Goal: Information Seeking & Learning: Learn about a topic

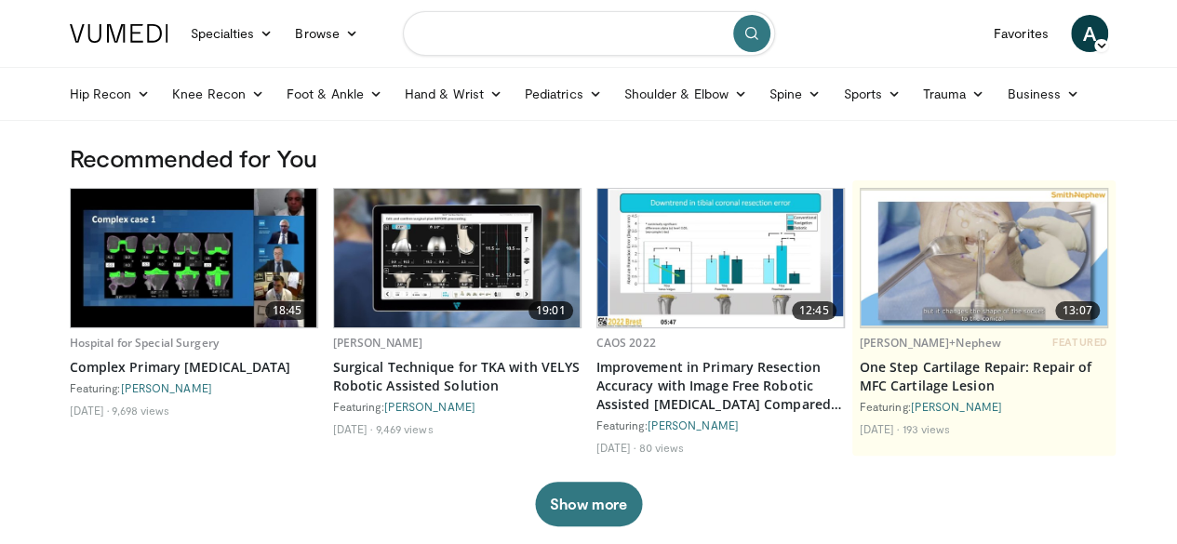
click at [501, 34] on input "Search topics, interventions" at bounding box center [589, 33] width 372 height 45
type input "*"
type input "**********"
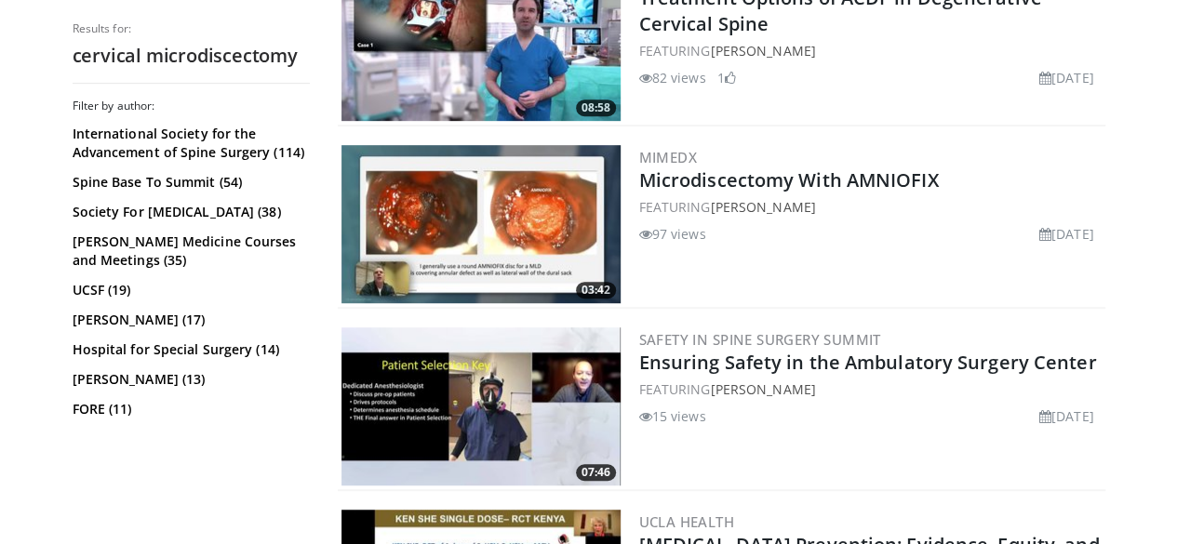
scroll to position [429, 0]
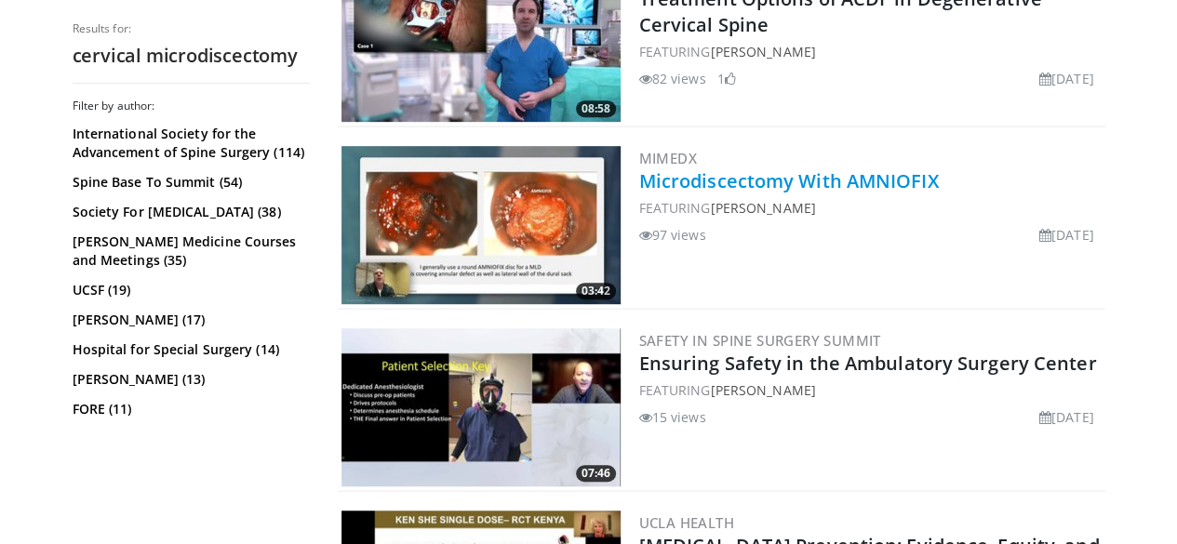
click at [787, 168] on link "Microdiscectomy With AMNIOFIX" at bounding box center [789, 180] width 300 height 25
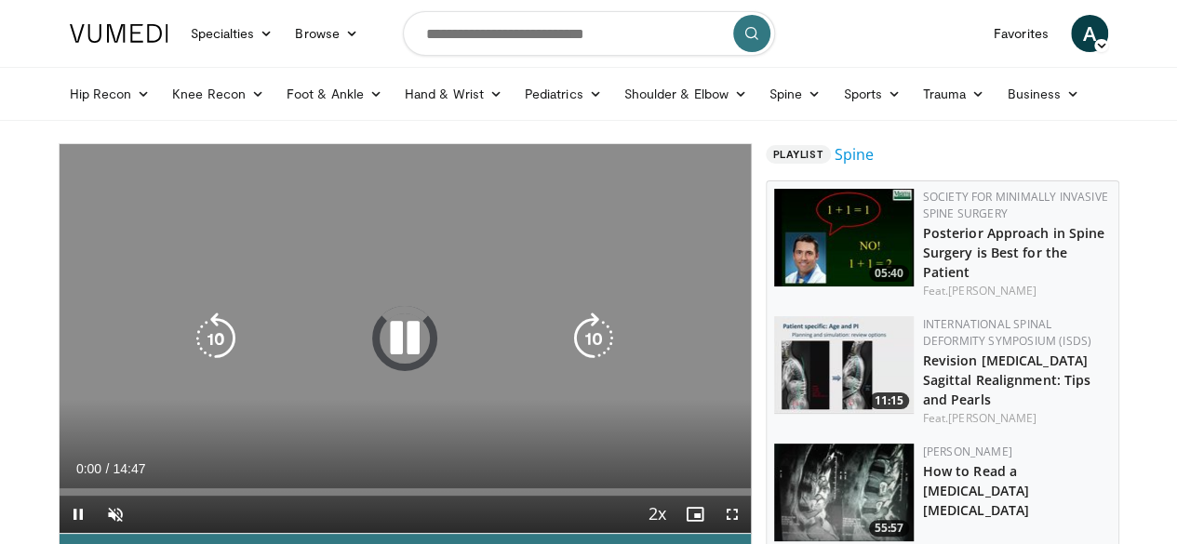
scroll to position [89, 0]
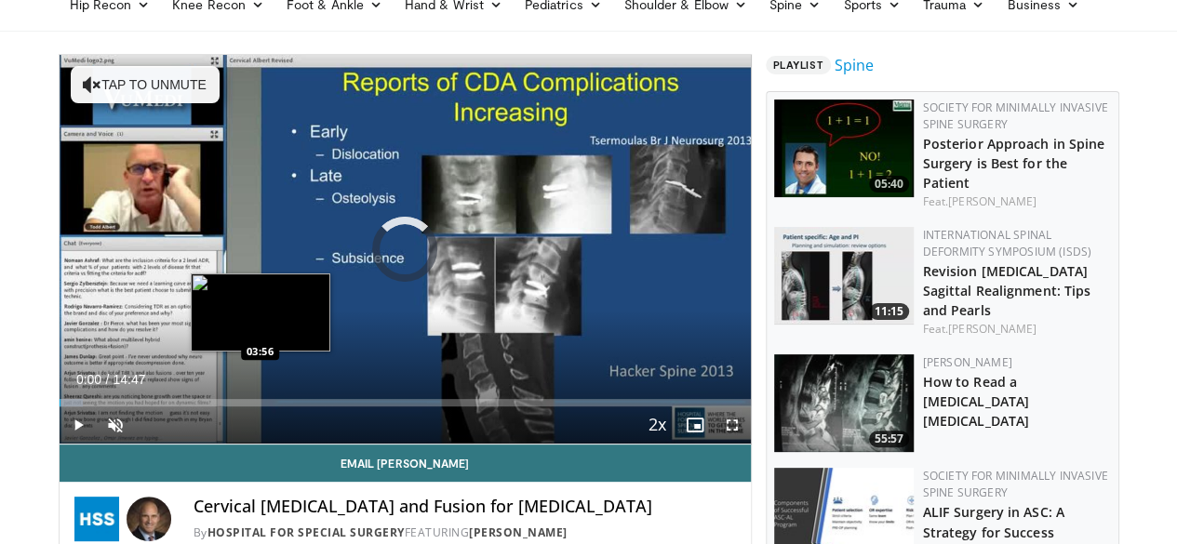
click at [212, 407] on div "Loaded : 3.38% 00:00 03:56" at bounding box center [405, 398] width 691 height 18
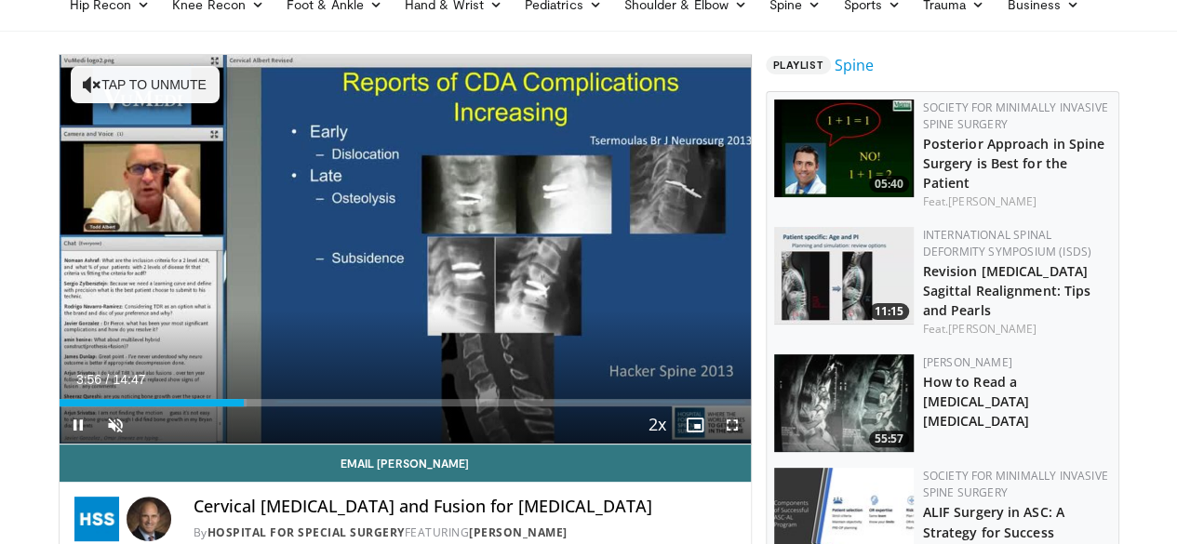
click at [428, 441] on div "Current Time 3:56 / Duration 14:47 Pause Skip Backward Skip Forward Unmute Load…" at bounding box center [405, 425] width 691 height 37
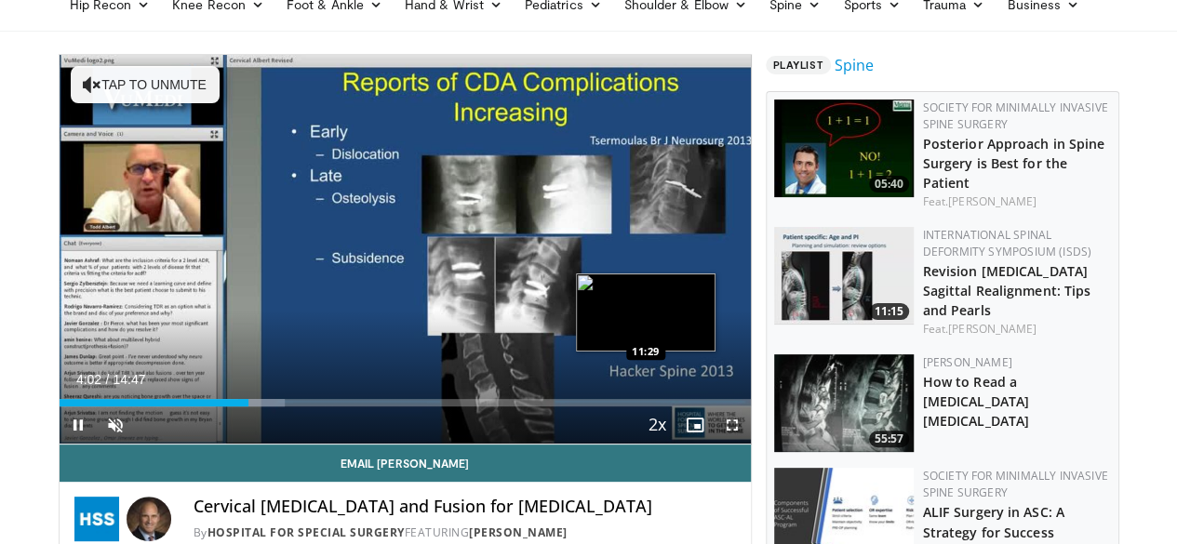
click at [581, 407] on div "Loaded : 32.69% 04:03 11:29" at bounding box center [405, 398] width 691 height 18
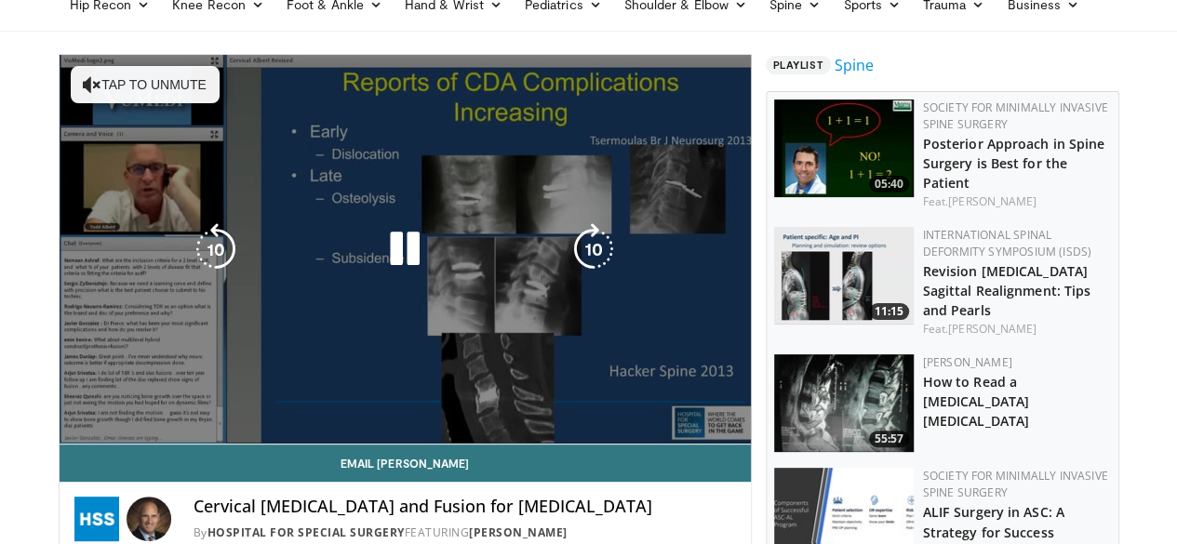
click at [419, 342] on div "10 seconds Tap to unmute" at bounding box center [405, 249] width 691 height 389
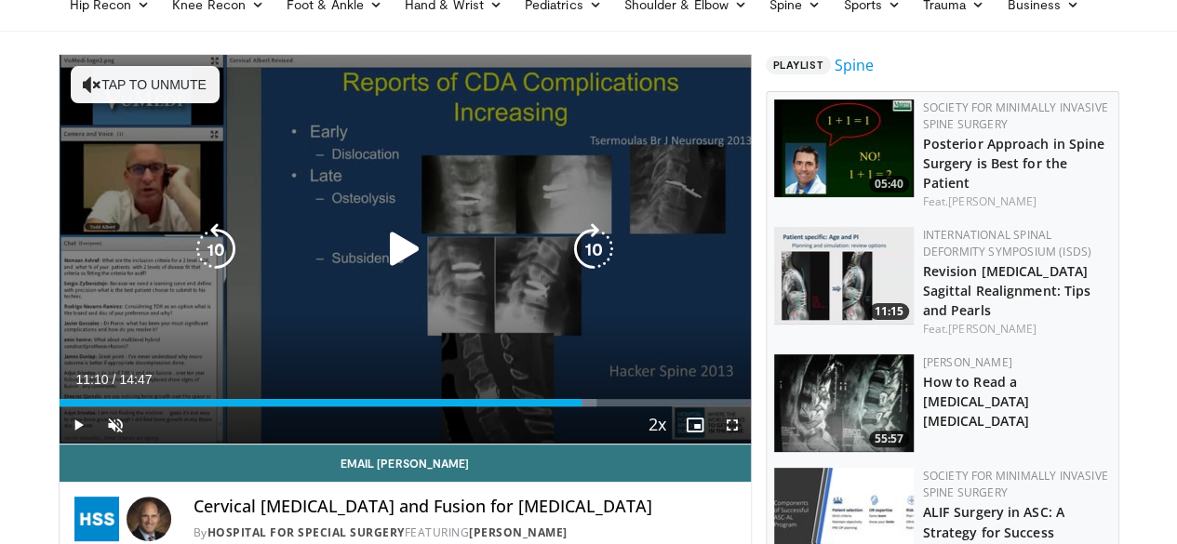
click at [379, 260] on icon "Video Player" at bounding box center [405, 249] width 52 height 52
click at [522, 166] on div "10 seconds Tap to unmute" at bounding box center [405, 249] width 691 height 389
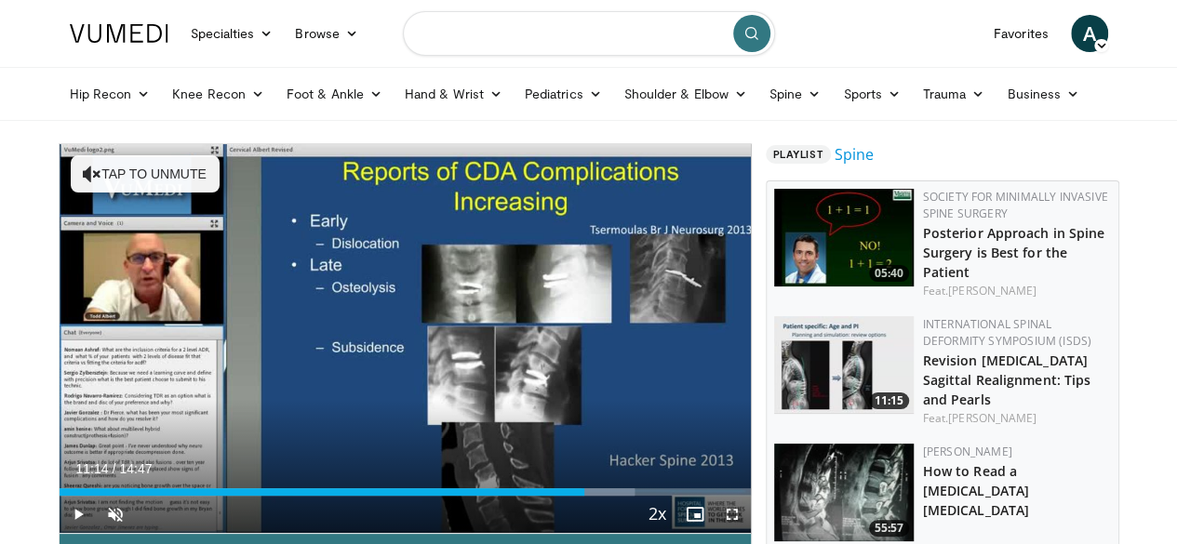
click at [514, 33] on input "Search topics, interventions" at bounding box center [589, 33] width 372 height 45
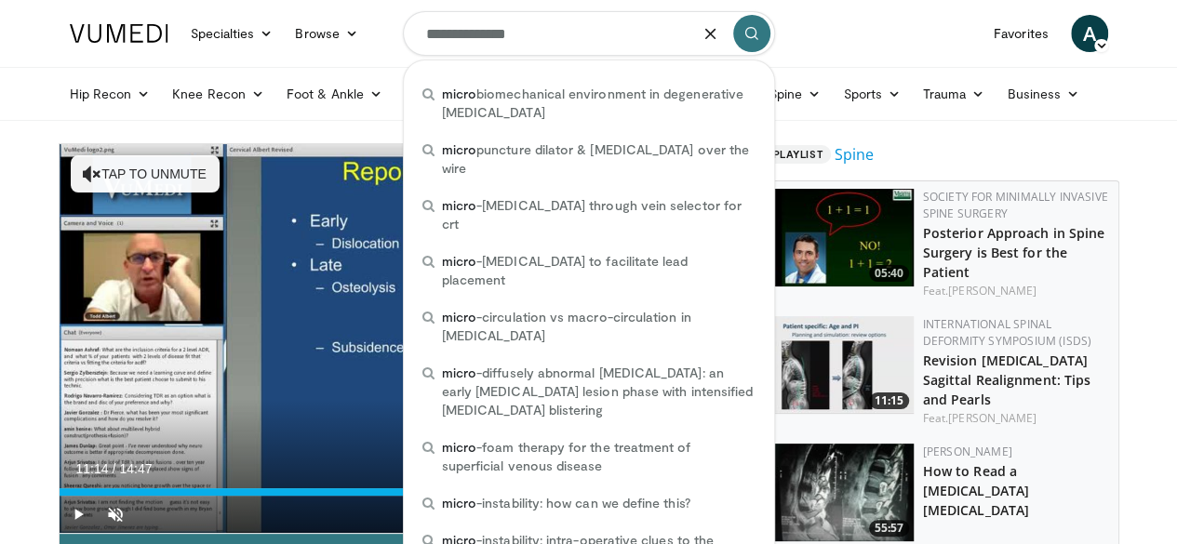
type input "**********"
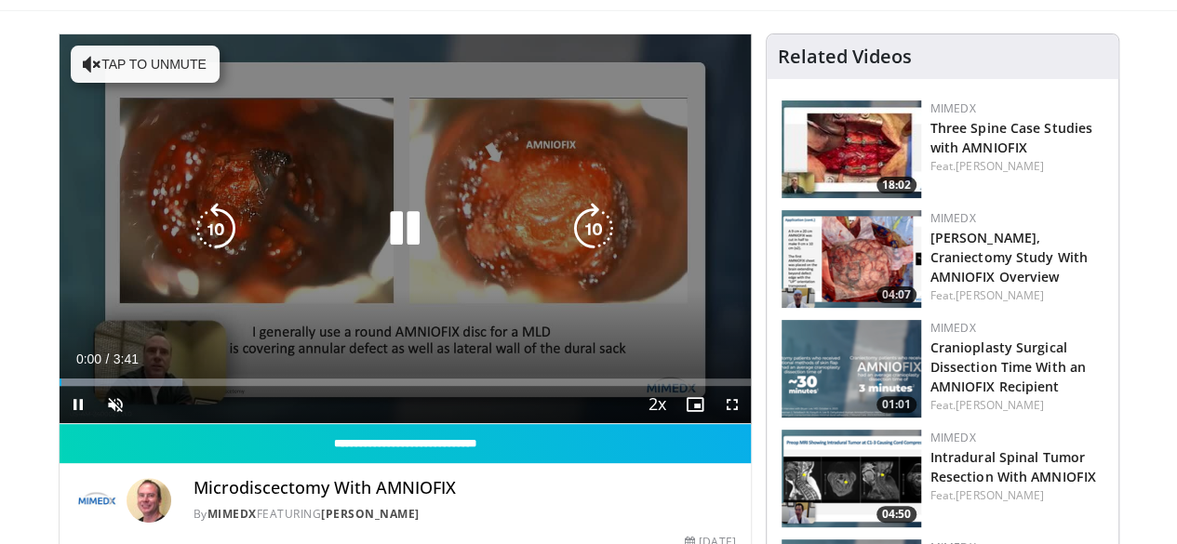
scroll to position [106, 0]
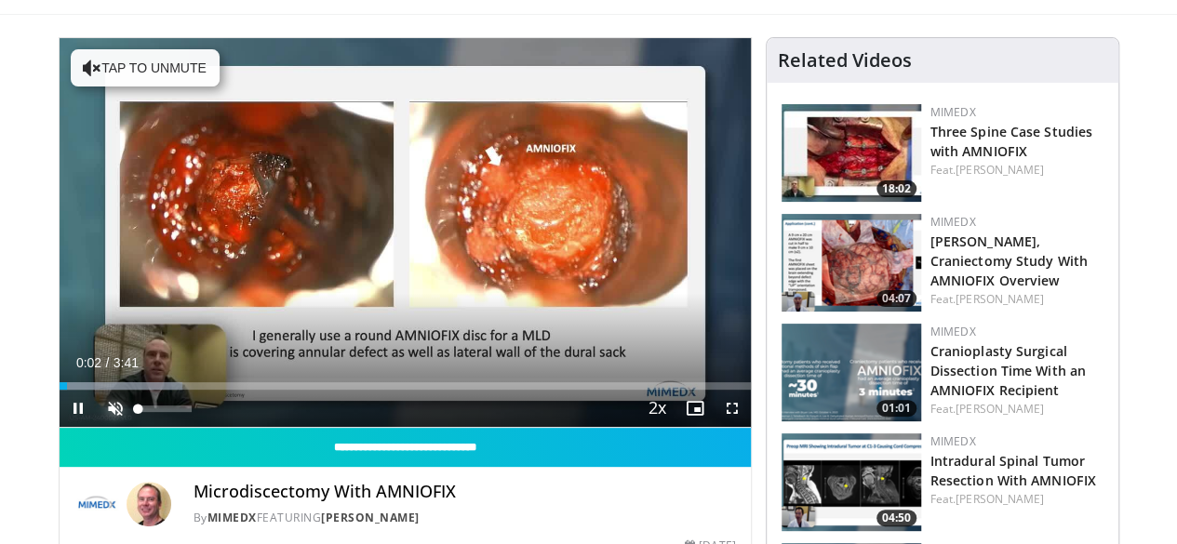
click at [97, 427] on span "Video Player" at bounding box center [115, 408] width 37 height 37
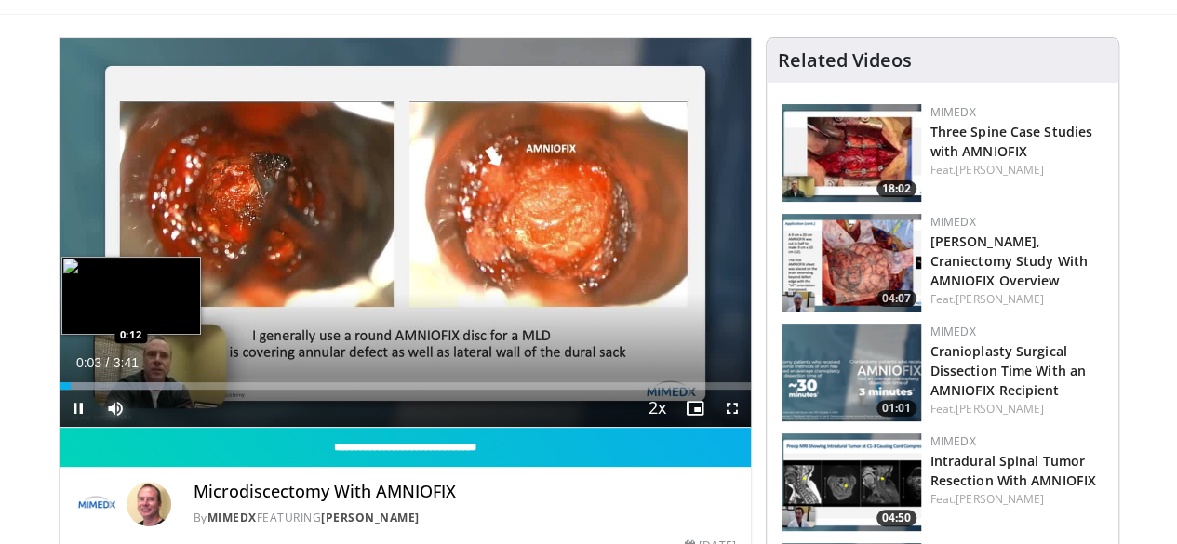
click at [60, 390] on div "Progress Bar" at bounding box center [122, 386] width 124 height 7
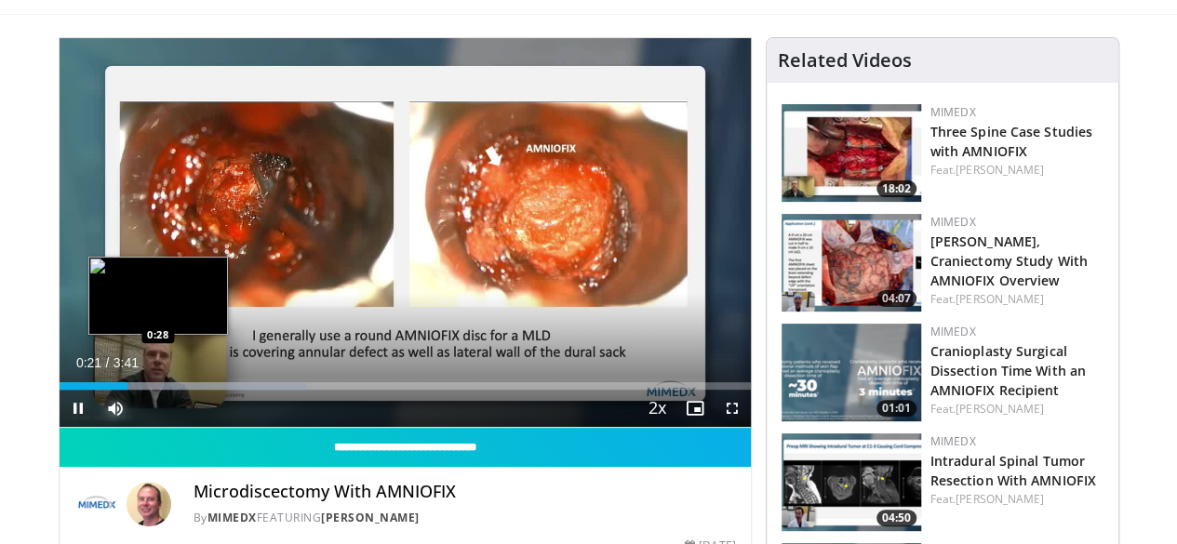
click at [108, 390] on div "Loaded : 35.82% 0:21 0:28" at bounding box center [405, 381] width 691 height 18
click at [127, 390] on div "Loaded : 40.30% 0:29 0:33" at bounding box center [405, 381] width 691 height 18
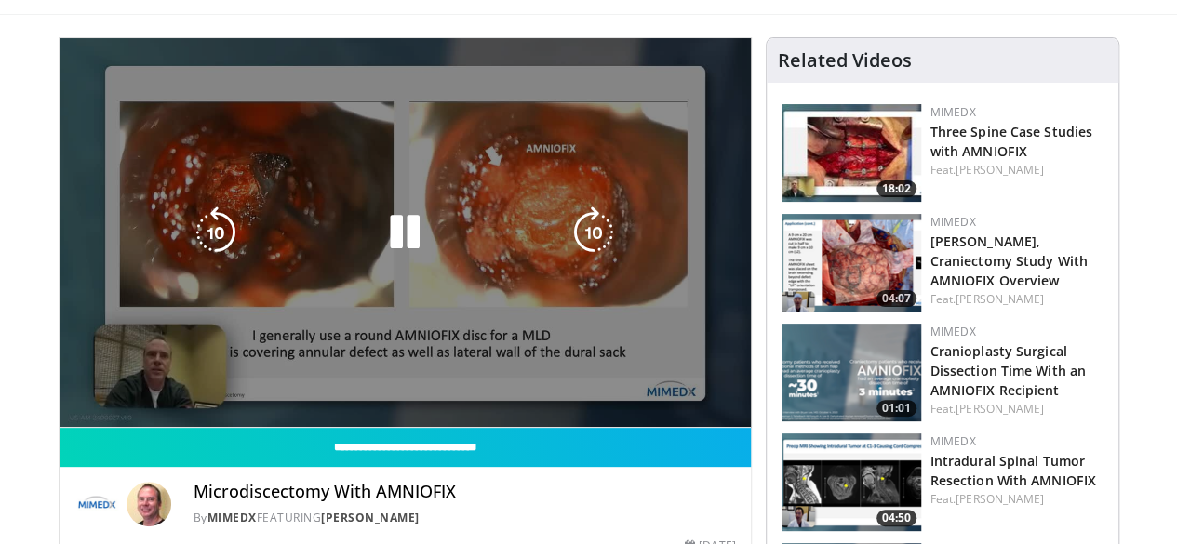
click at [145, 416] on div "10 seconds Tap to unmute" at bounding box center [405, 232] width 691 height 389
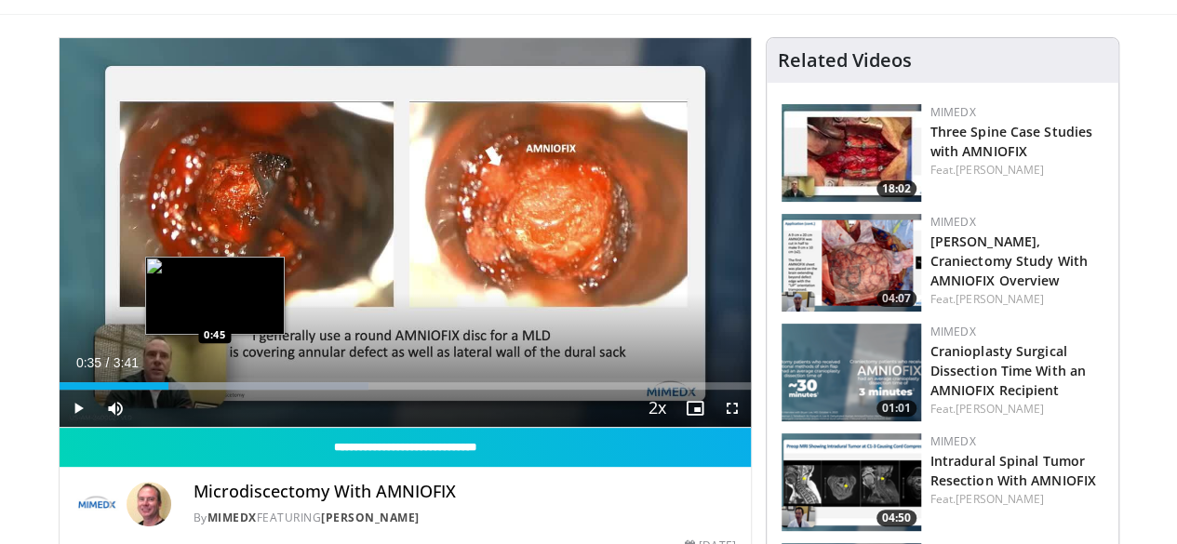
click at [168, 390] on div "Loaded : 44.78% 0:35 0:45" at bounding box center [405, 381] width 691 height 18
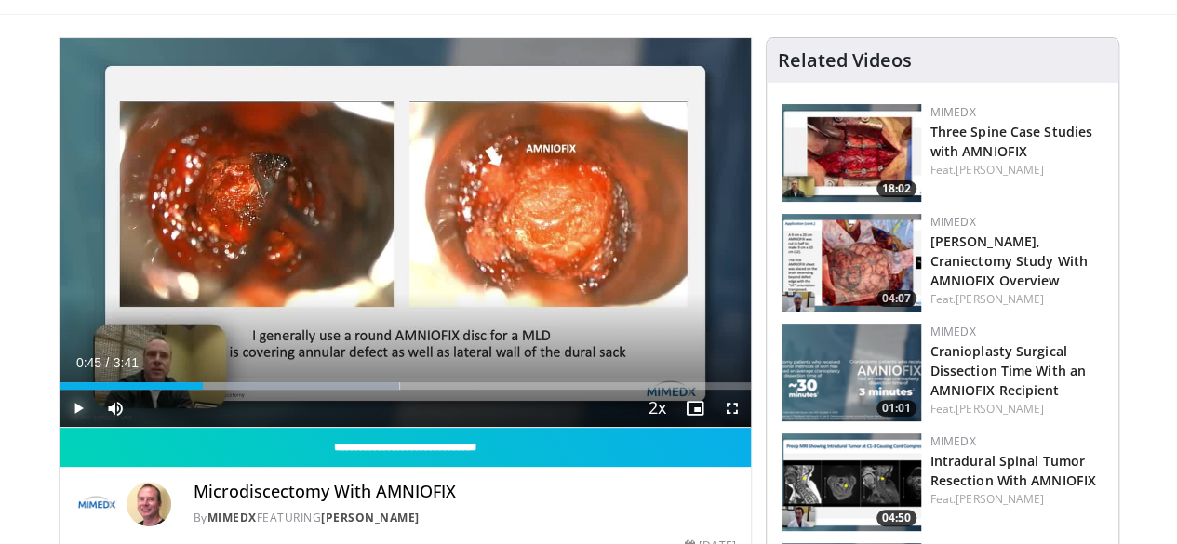
click at [60, 427] on span "Video Player" at bounding box center [78, 408] width 37 height 37
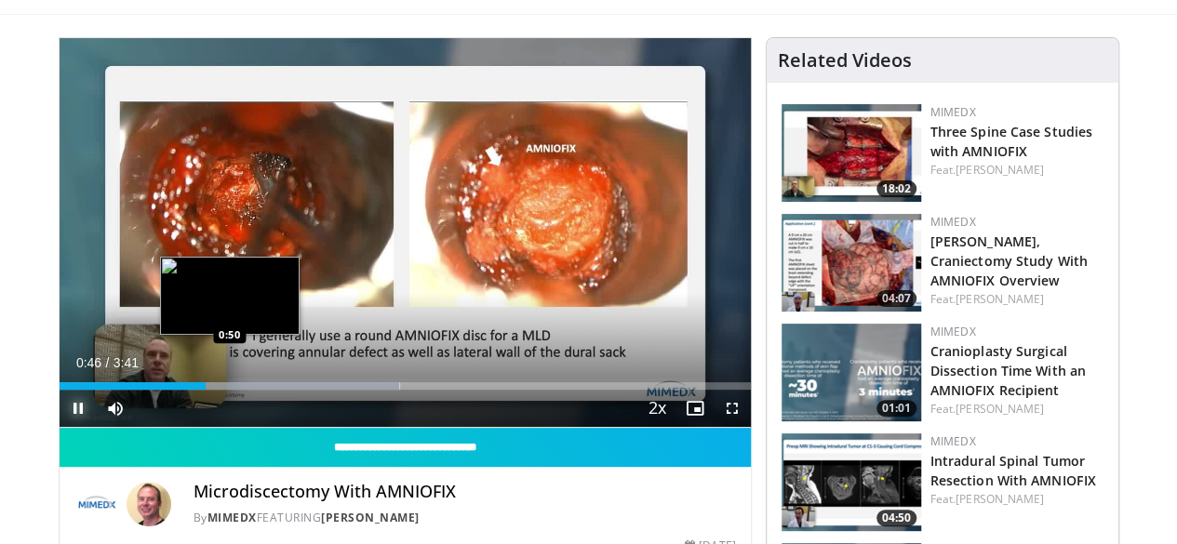
click at [181, 390] on div "Loaded : 49.26% 0:46 0:50" at bounding box center [405, 386] width 691 height 7
click at [206, 390] on div "Loaded : 49.75% 0:50 0:54" at bounding box center [405, 386] width 691 height 7
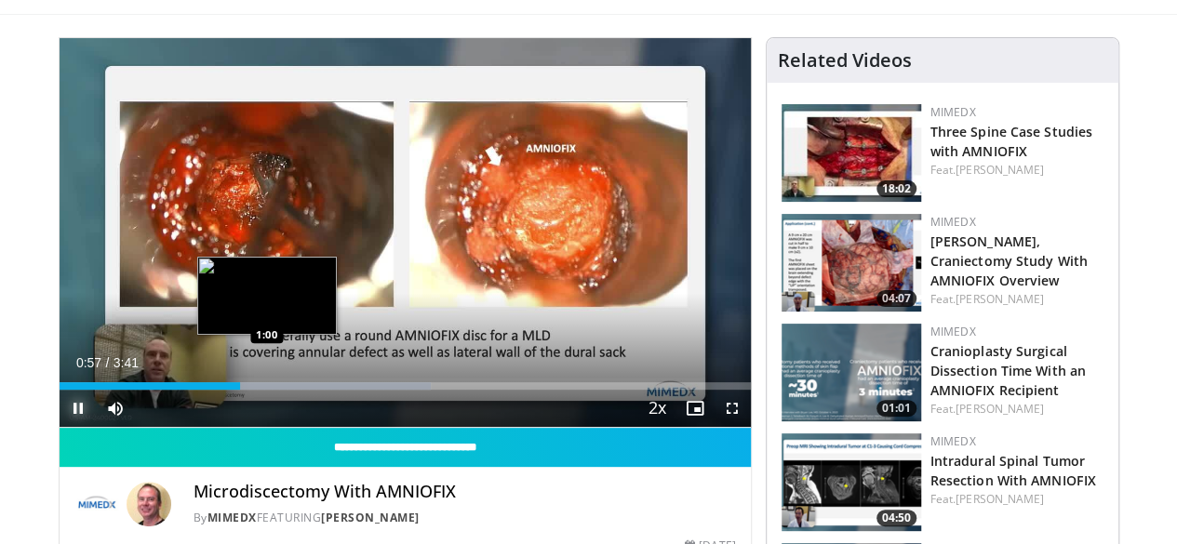
click at [220, 390] on div "Loaded : 53.74% 0:57 1:00" at bounding box center [405, 386] width 691 height 7
click at [240, 390] on div "Progress Bar" at bounding box center [295, 386] width 272 height 7
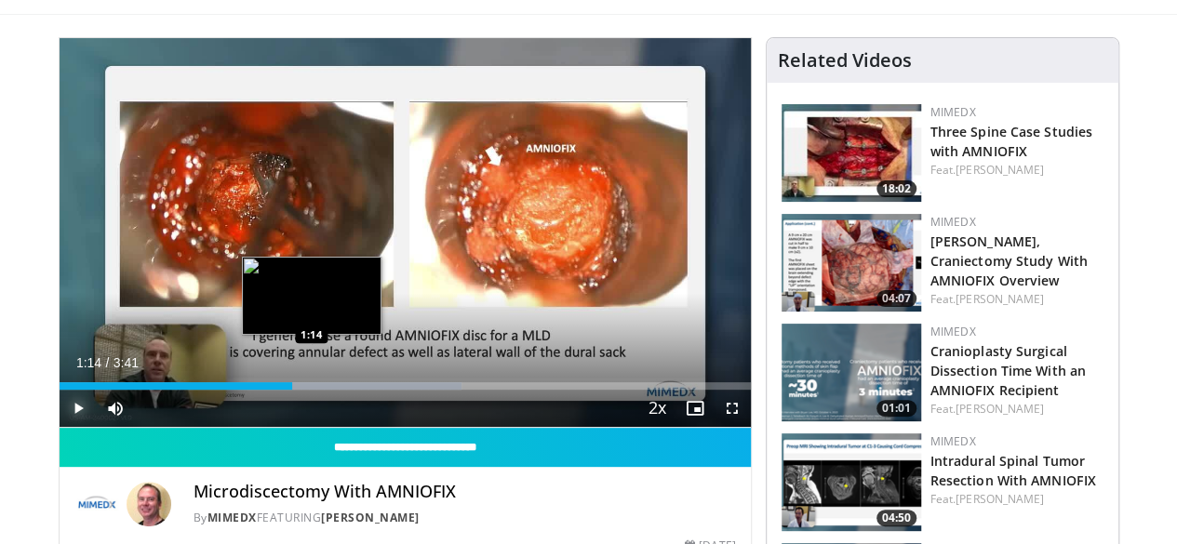
click at [266, 390] on div "Loaded : 58.22% 1:07 1:14" at bounding box center [405, 386] width 691 height 7
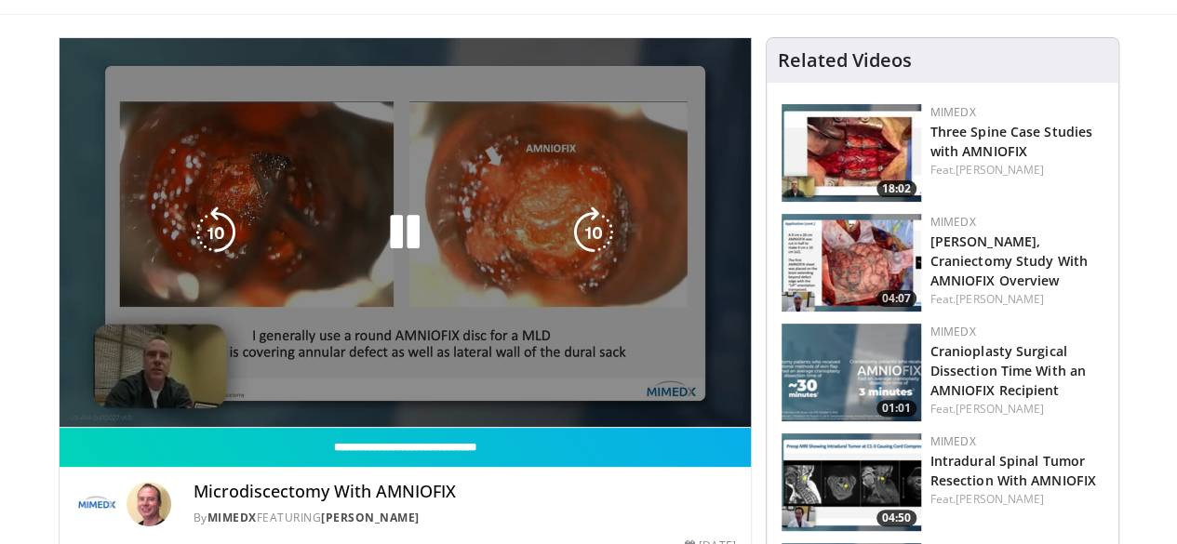
click at [286, 419] on video-js "**********" at bounding box center [405, 233] width 691 height 390
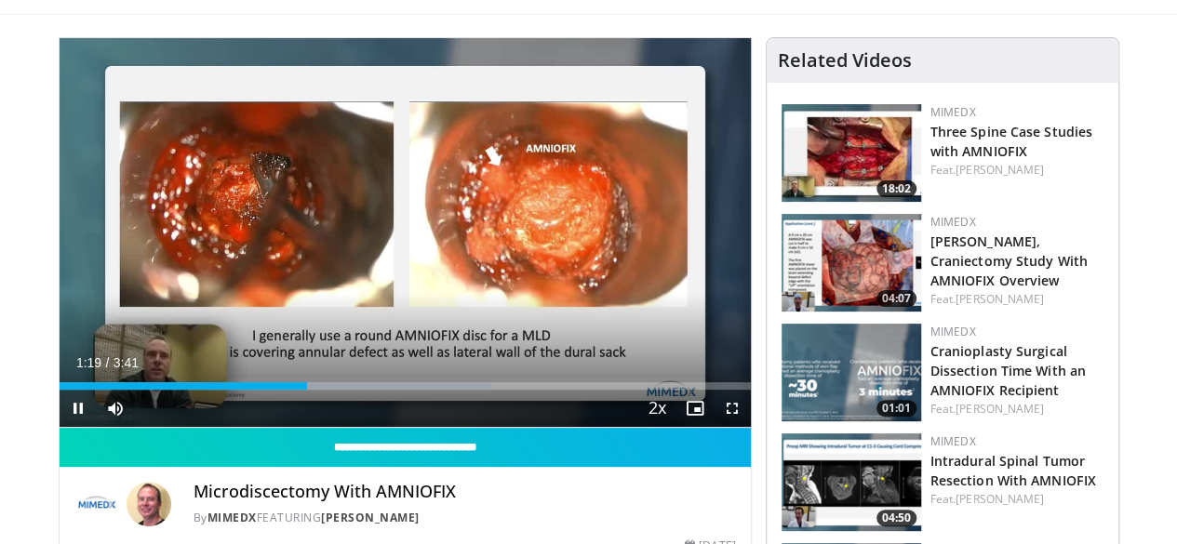
click at [290, 425] on div "Current Time 1:19 / Duration 3:41 Pause Skip Backward Skip Forward Mute 44% Loa…" at bounding box center [405, 408] width 691 height 37
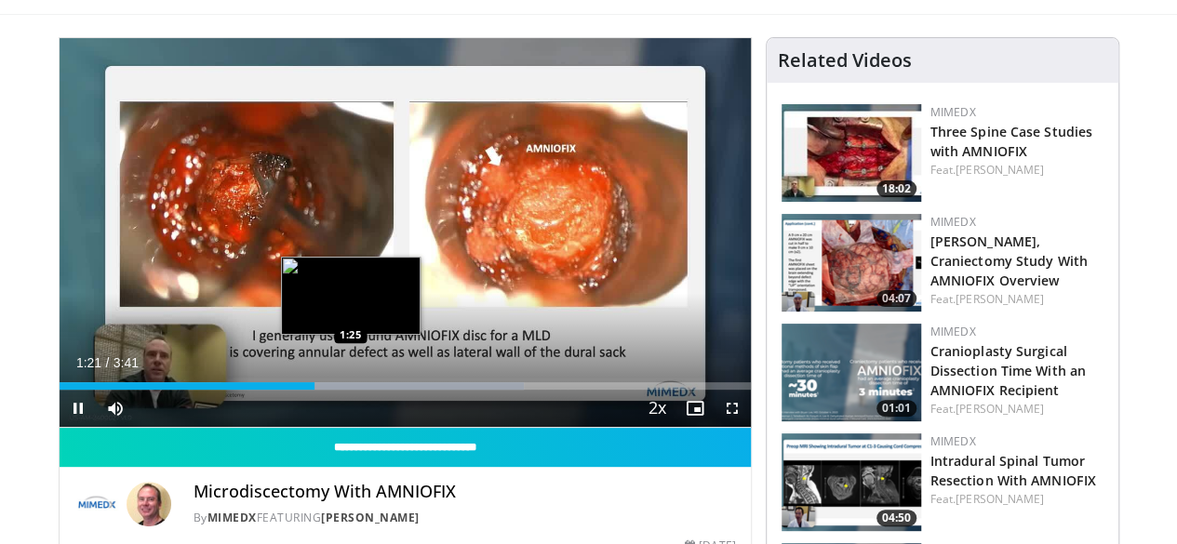
click at [303, 390] on div "Loaded : 67.19% 1:21 1:25" at bounding box center [405, 386] width 691 height 7
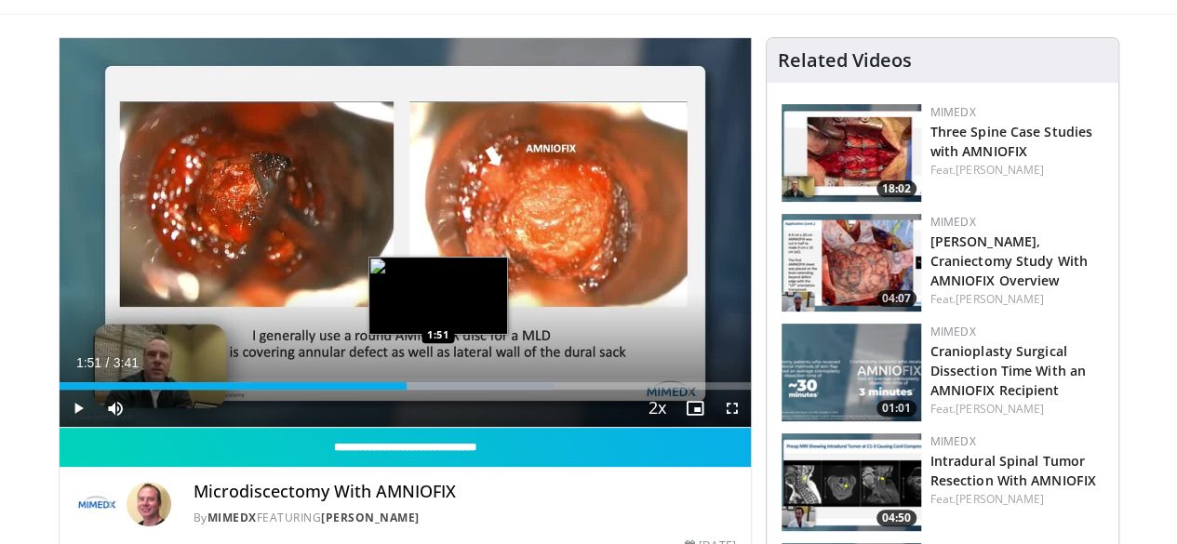
click at [391, 390] on div "Loaded : 71.67% 1:51 1:51" at bounding box center [405, 381] width 691 height 18
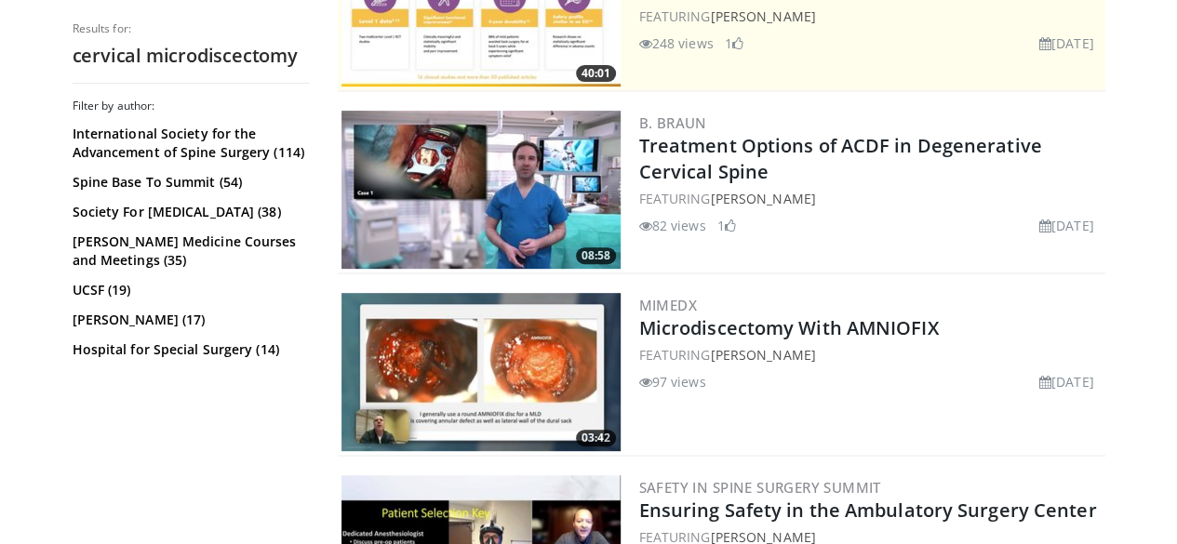
scroll to position [15, 0]
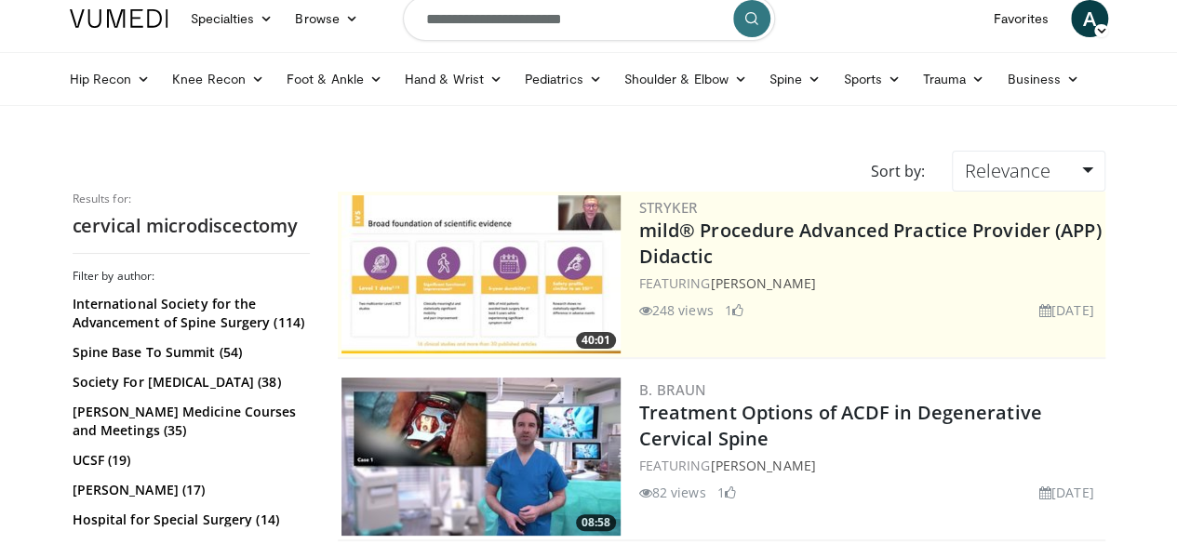
click at [613, 14] on input "**********" at bounding box center [589, 18] width 372 height 45
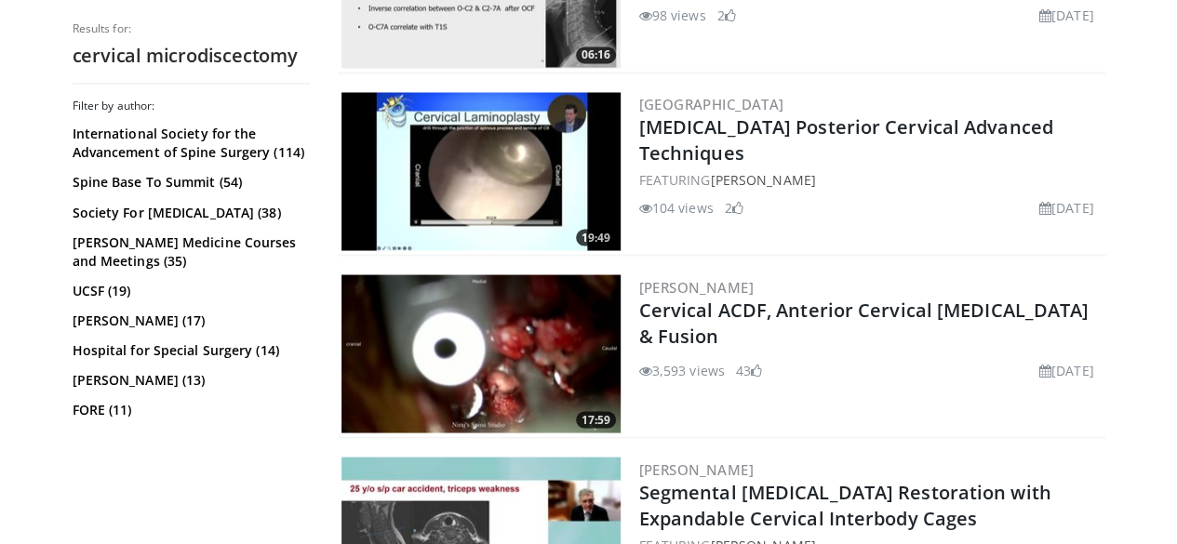
scroll to position [1580, 0]
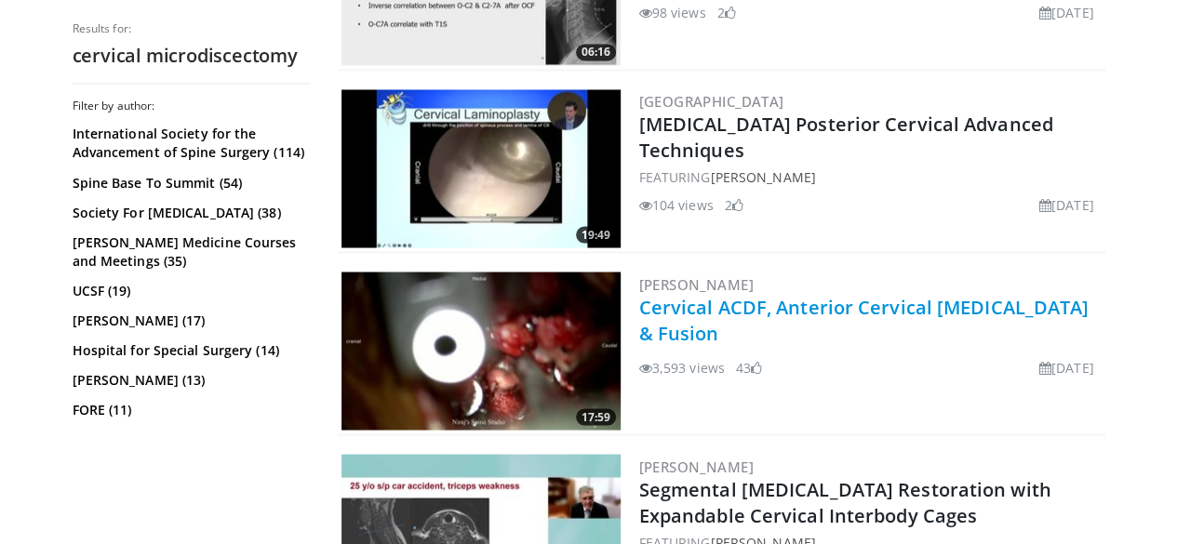
click at [815, 310] on link "Cervical ACDF, Anterior Cervical [MEDICAL_DATA] & Fusion" at bounding box center [864, 319] width 450 height 51
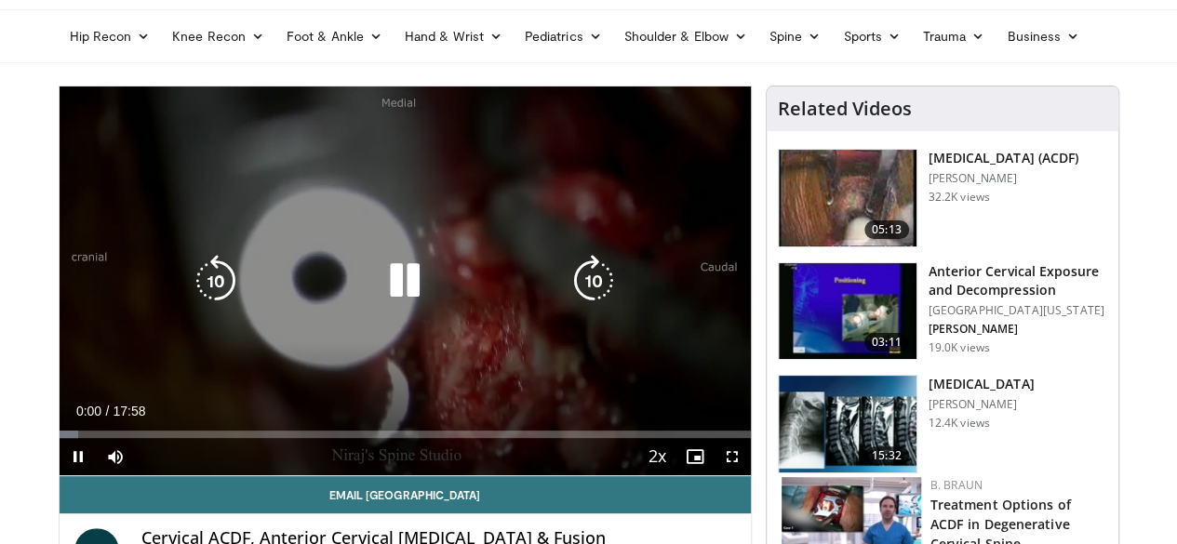
scroll to position [99, 0]
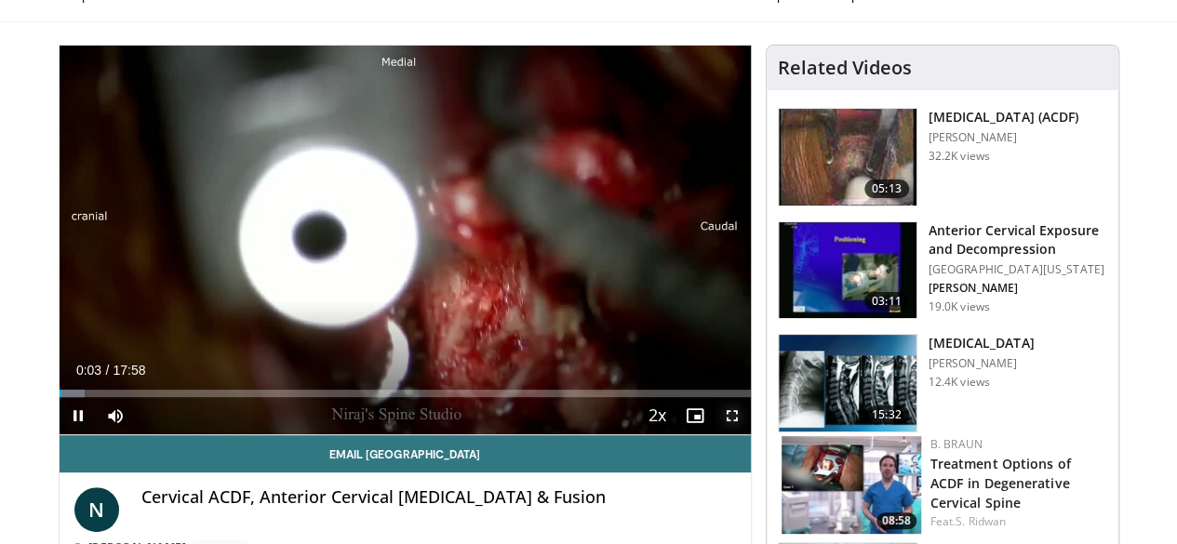
click at [746, 435] on span "Video Player" at bounding box center [732, 415] width 37 height 37
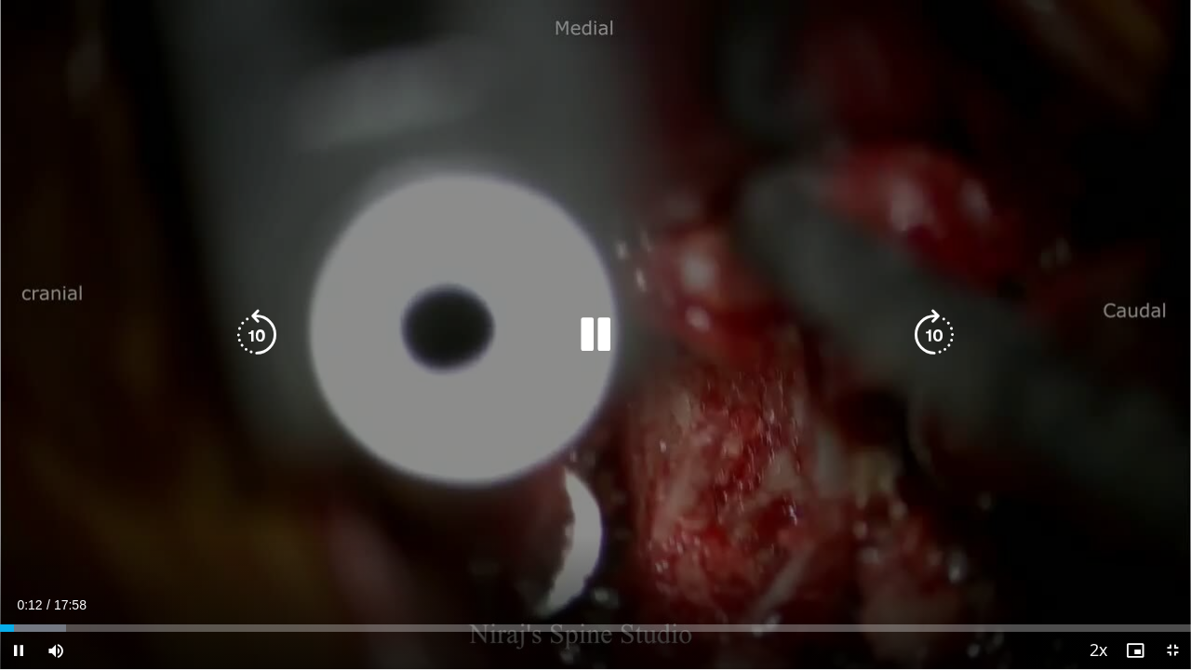
click at [266, 324] on icon "Video Player" at bounding box center [257, 335] width 52 height 52
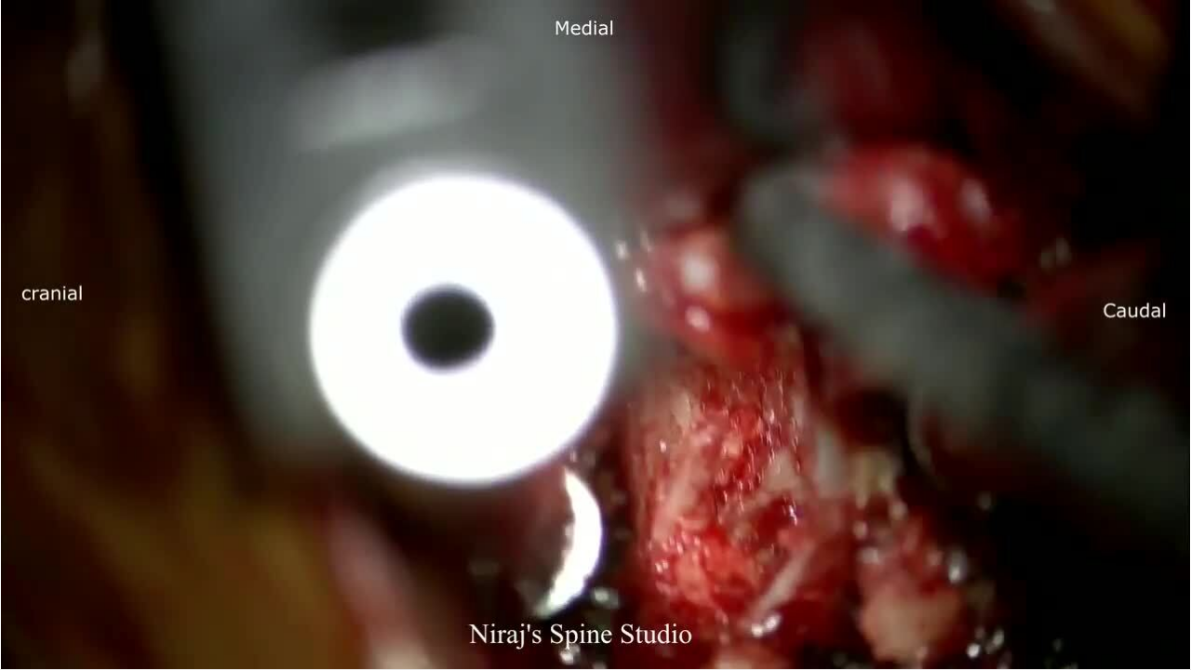
click at [1104, 392] on div "10 seconds Tap to unmute" at bounding box center [595, 334] width 1191 height 669
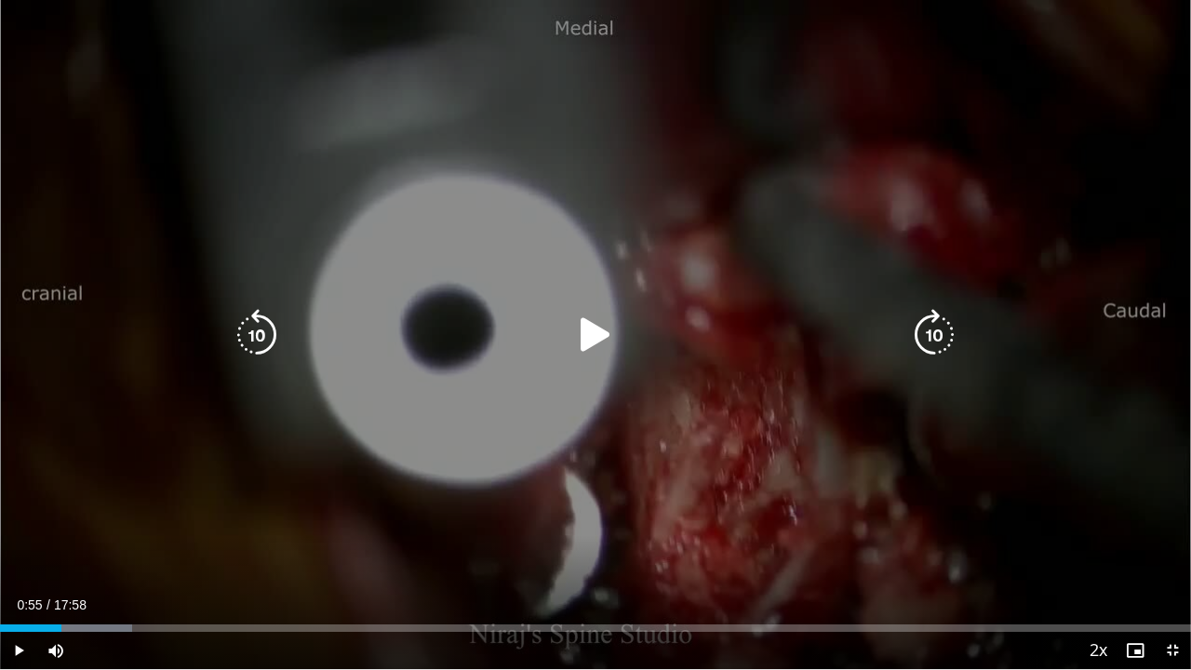
click at [1108, 393] on div "10 seconds Tap to unmute" at bounding box center [595, 334] width 1191 height 669
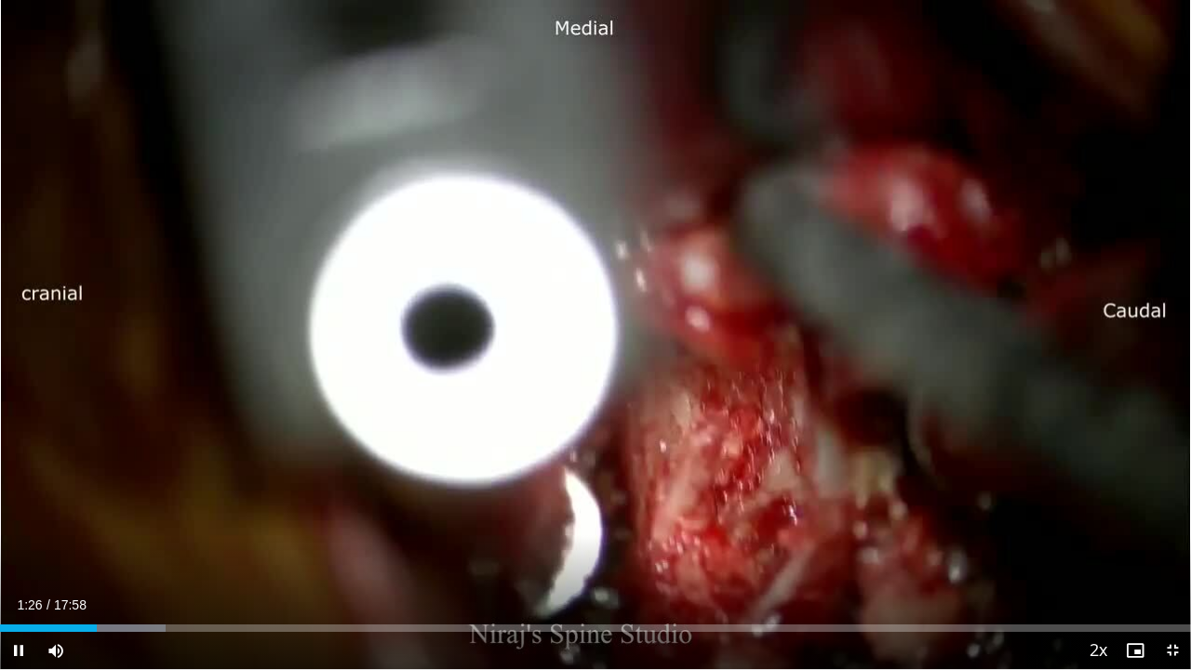
click at [1108, 393] on div "10 seconds Tap to unmute" at bounding box center [595, 334] width 1191 height 669
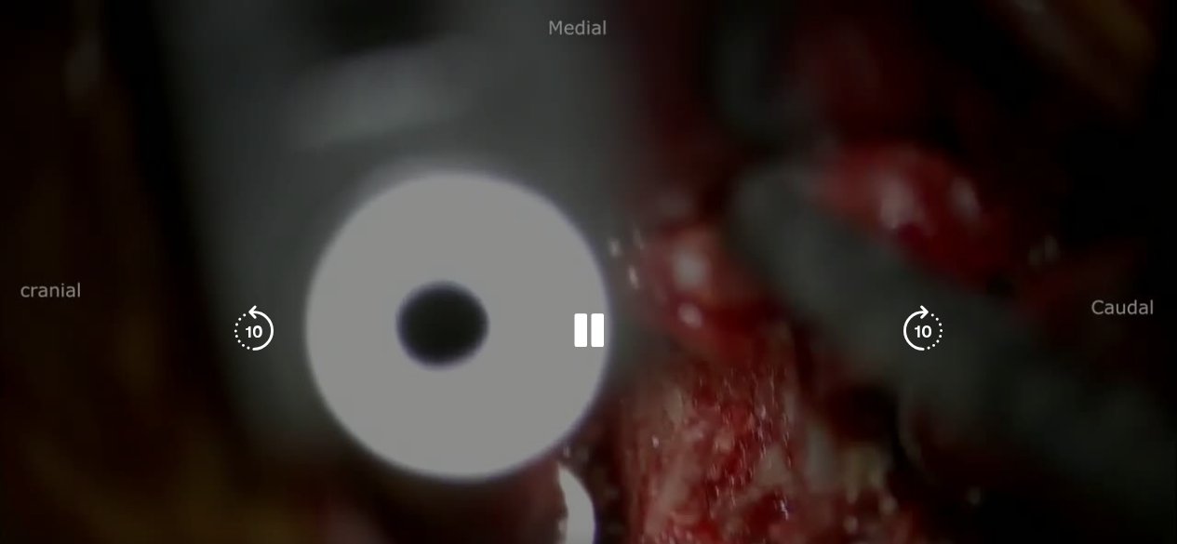
scroll to position [234, 0]
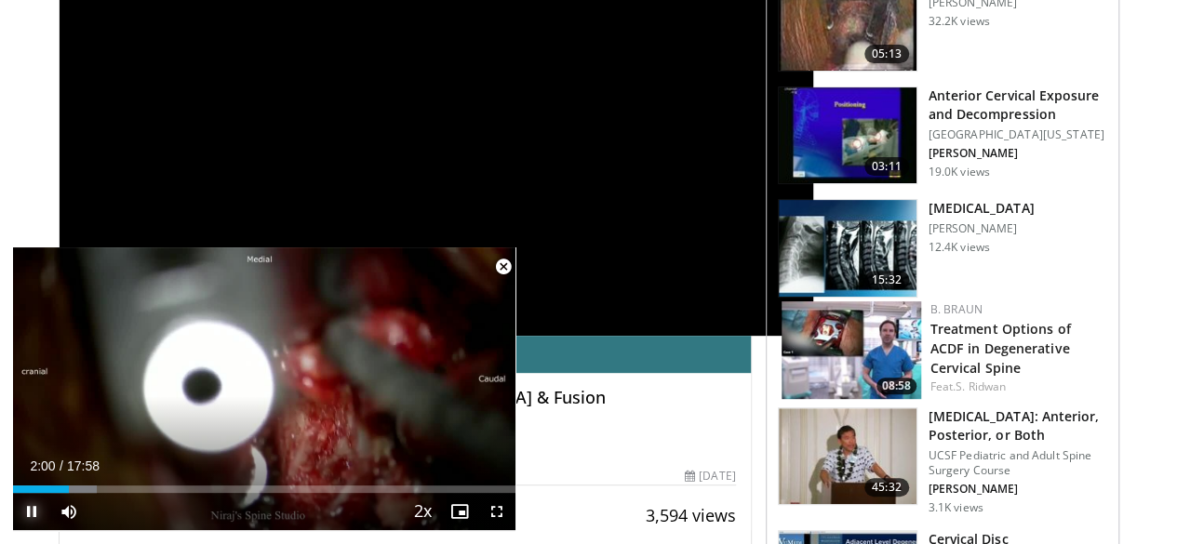
click at [34, 509] on span "Video Player" at bounding box center [31, 511] width 37 height 37
click at [28, 520] on span "Video Player" at bounding box center [31, 511] width 37 height 37
click at [497, 524] on span "Video Player" at bounding box center [496, 511] width 37 height 37
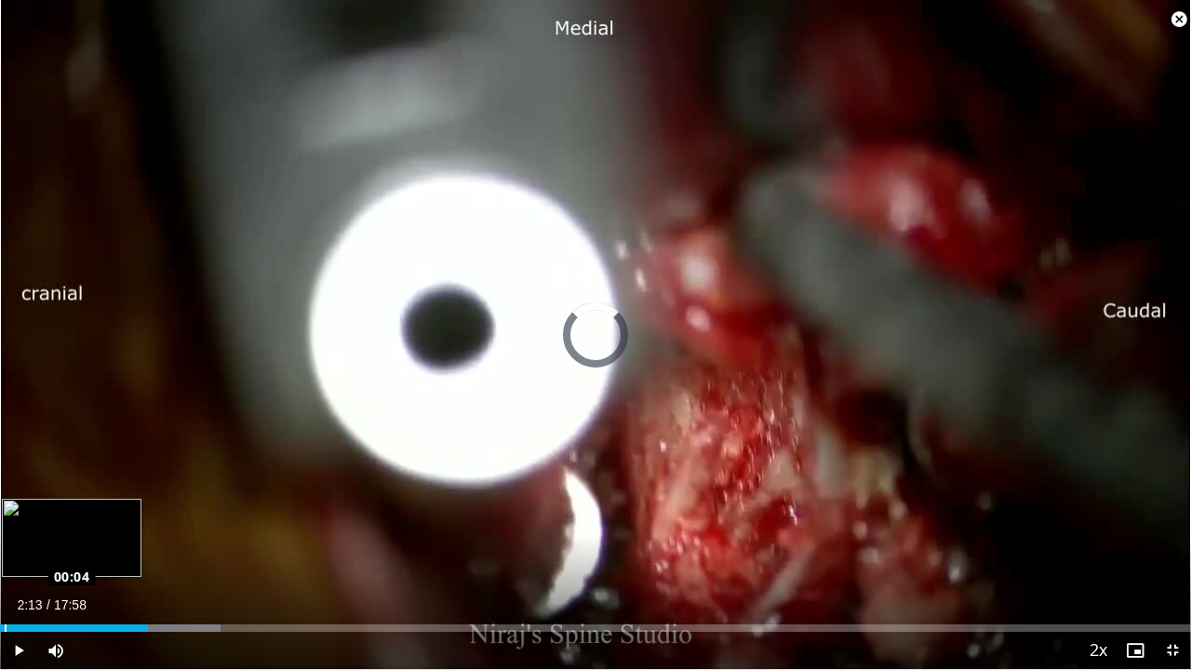
click at [4, 544] on div "Loaded : 18.51% 02:13 00:04" at bounding box center [595, 627] width 1191 height 7
click at [23, 544] on div "Loaded : 8.33% 00:27 00:21" at bounding box center [595, 627] width 1191 height 7
click at [78, 544] on div "01:17" at bounding box center [43, 627] width 87 height 7
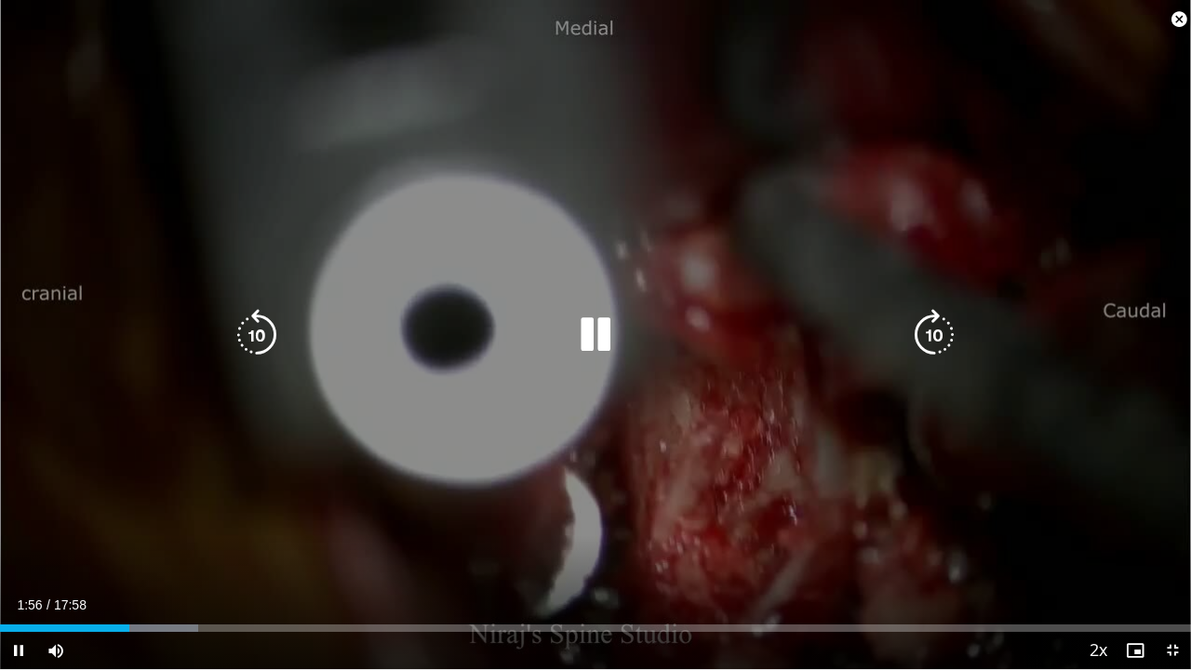
click at [592, 332] on icon "Video Player" at bounding box center [596, 335] width 52 height 52
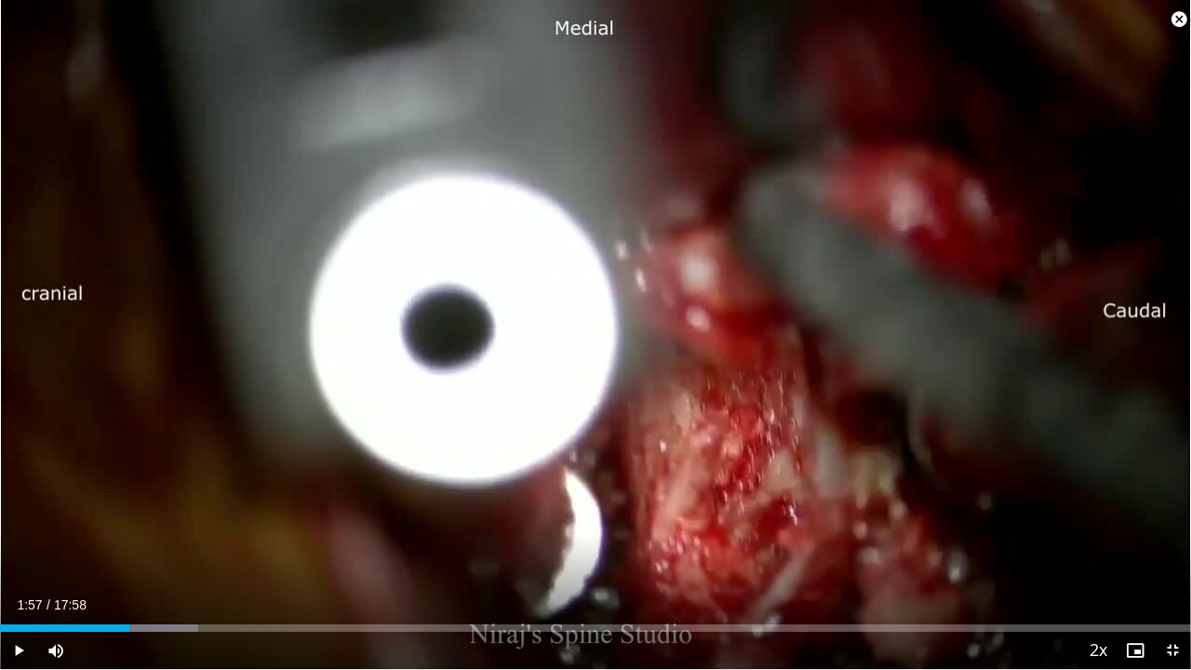
click at [486, 312] on div "10 seconds Tap to unmute" at bounding box center [595, 334] width 1191 height 669
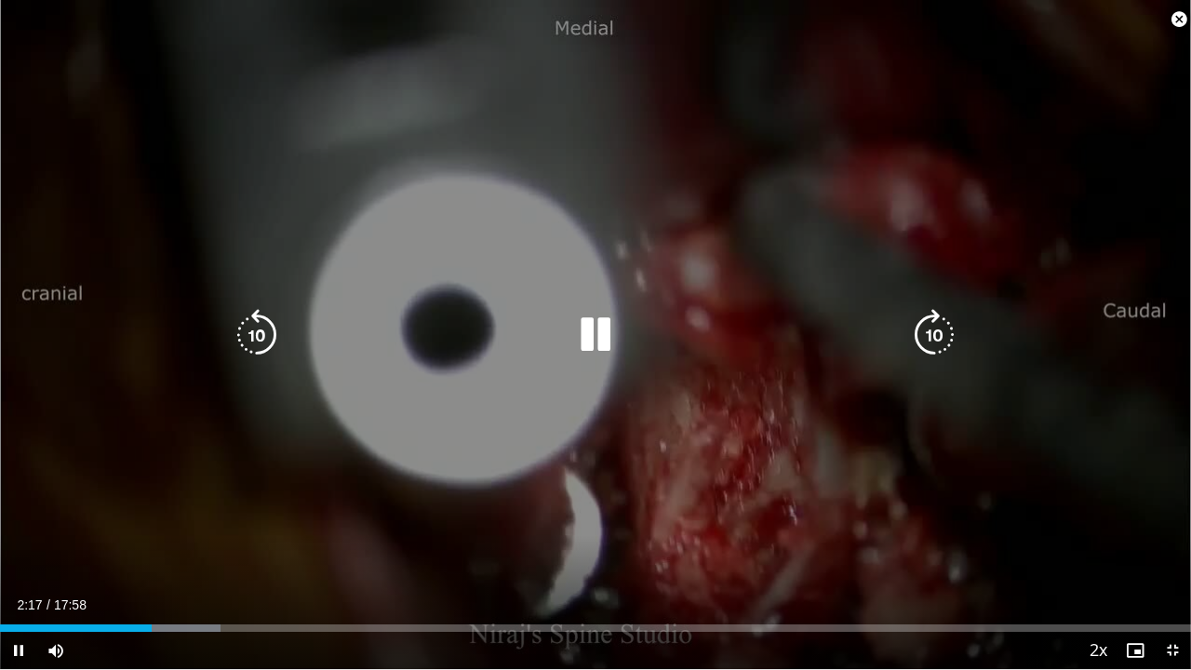
click at [261, 325] on icon "Video Player" at bounding box center [257, 335] width 52 height 52
click at [607, 332] on icon "Video Player" at bounding box center [596, 335] width 52 height 52
click at [723, 289] on div "10 seconds Tap to unmute" at bounding box center [595, 334] width 1191 height 669
click at [261, 320] on icon "Video Player" at bounding box center [257, 335] width 52 height 52
click at [249, 339] on icon "Video Player" at bounding box center [257, 335] width 52 height 52
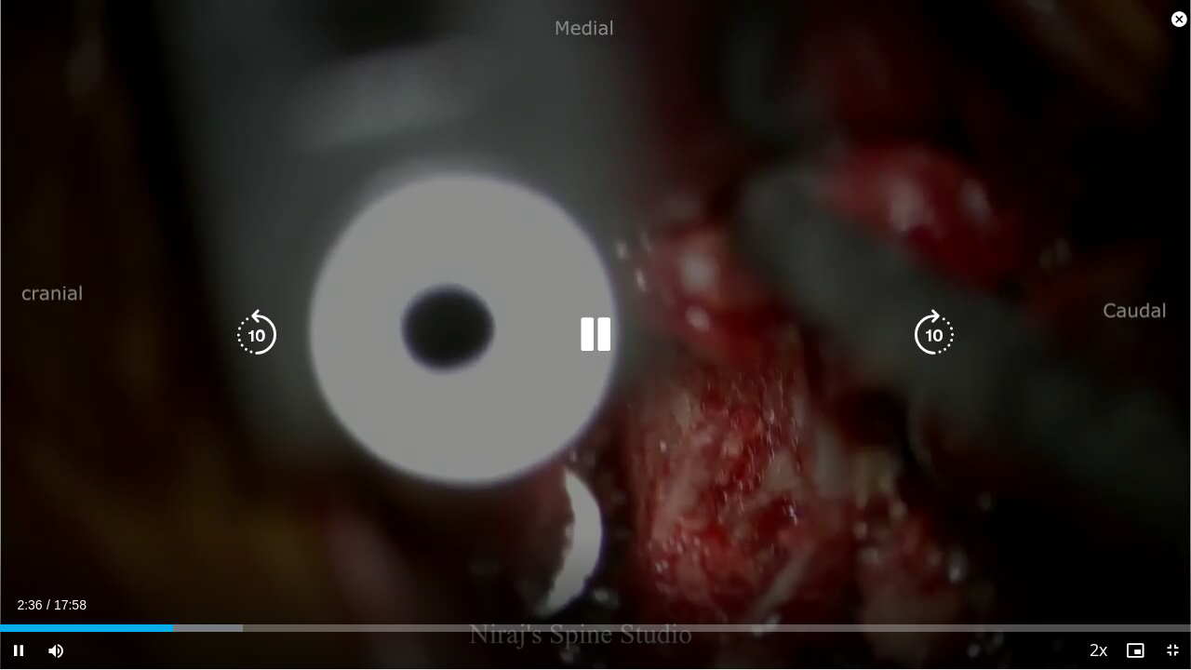
click at [575, 319] on icon "Video Player" at bounding box center [596, 335] width 52 height 52
click at [605, 342] on icon "Video Player" at bounding box center [596, 335] width 52 height 52
drag, startPoint x: 819, startPoint y: 374, endPoint x: 658, endPoint y: 392, distance: 162.0
click at [722, 410] on div "10 seconds Tap to unmute" at bounding box center [595, 334] width 1191 height 669
click at [601, 338] on icon "Video Player" at bounding box center [596, 335] width 52 height 52
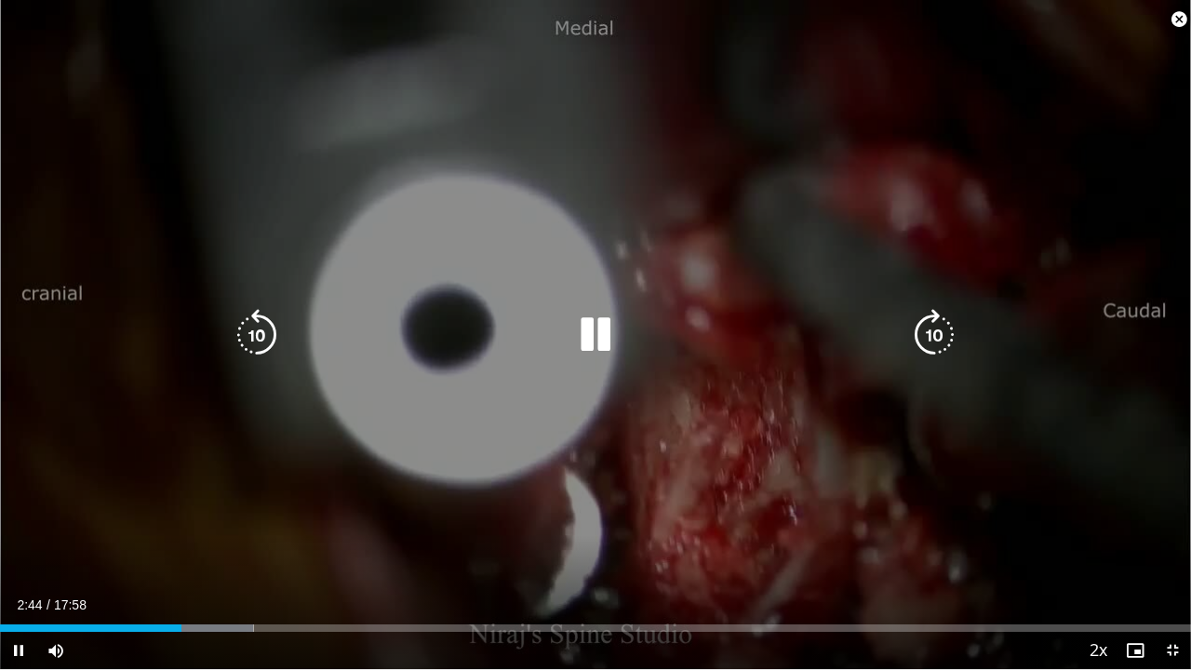
click at [601, 338] on icon "Video Player" at bounding box center [596, 335] width 52 height 52
click at [570, 324] on icon "Video Player" at bounding box center [596, 335] width 52 height 52
click at [588, 341] on icon "Video Player" at bounding box center [596, 335] width 52 height 52
click at [589, 344] on icon "Video Player" at bounding box center [596, 335] width 52 height 52
click at [597, 337] on icon "Video Player" at bounding box center [596, 335] width 52 height 52
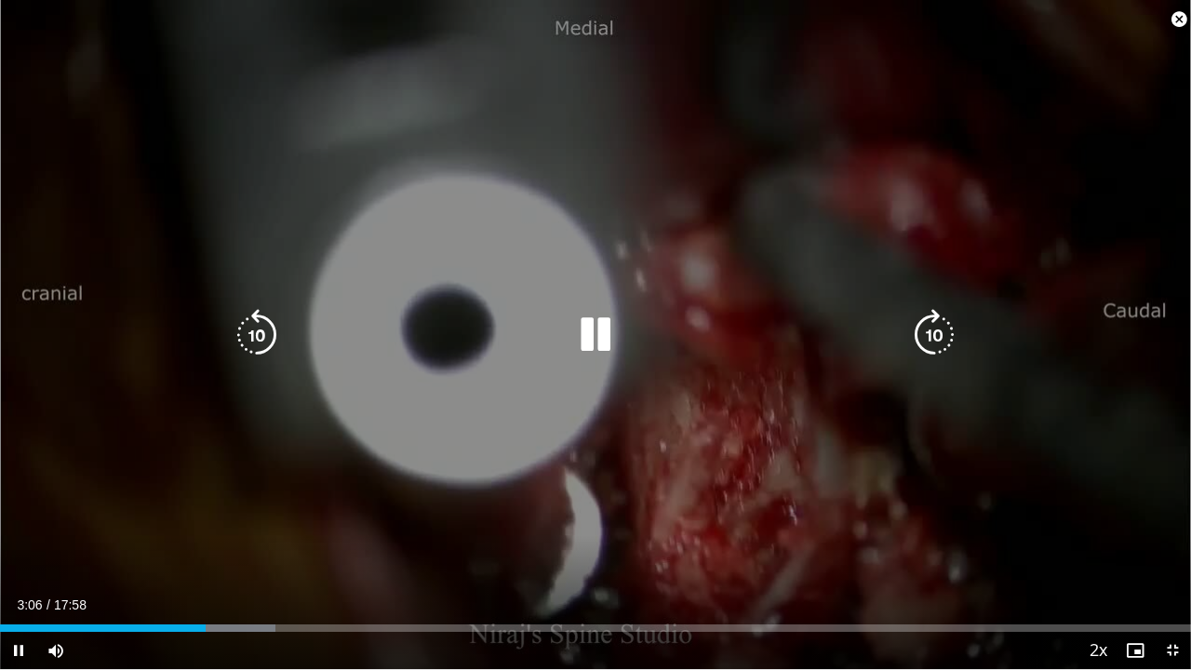
click at [605, 329] on icon "Video Player" at bounding box center [596, 335] width 52 height 52
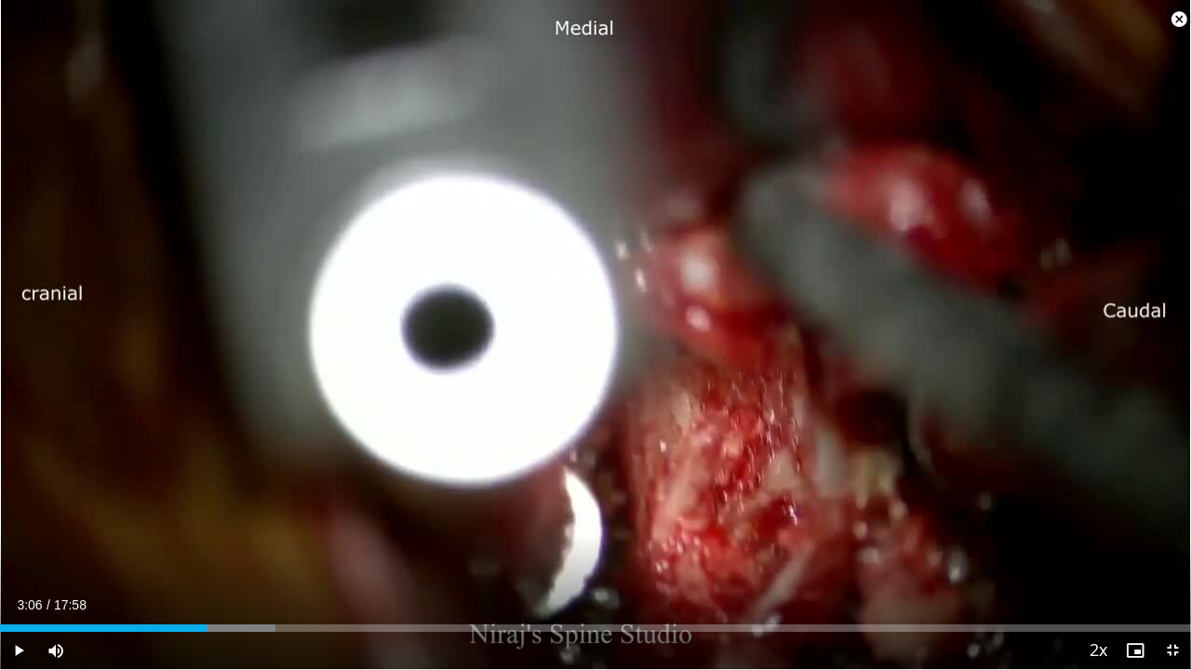
click at [605, 329] on div "10 seconds Tap to unmute" at bounding box center [595, 334] width 1191 height 669
click at [2, 544] on span "Video Player" at bounding box center [18, 650] width 37 height 37
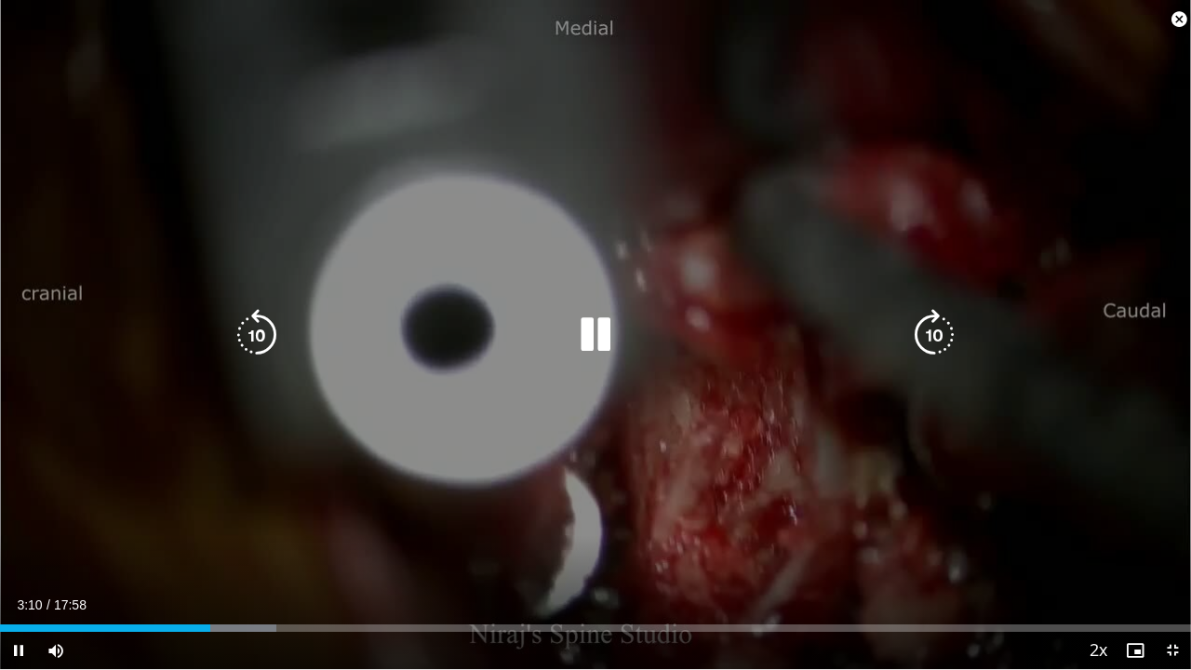
click at [649, 316] on div "Video Player" at bounding box center [595, 334] width 715 height 37
click at [591, 324] on icon "Video Player" at bounding box center [596, 335] width 52 height 52
click at [612, 331] on icon "Video Player" at bounding box center [596, 335] width 52 height 52
click at [923, 340] on icon "Video Player" at bounding box center [934, 335] width 52 height 52
click at [253, 326] on icon "Video Player" at bounding box center [257, 335] width 52 height 52
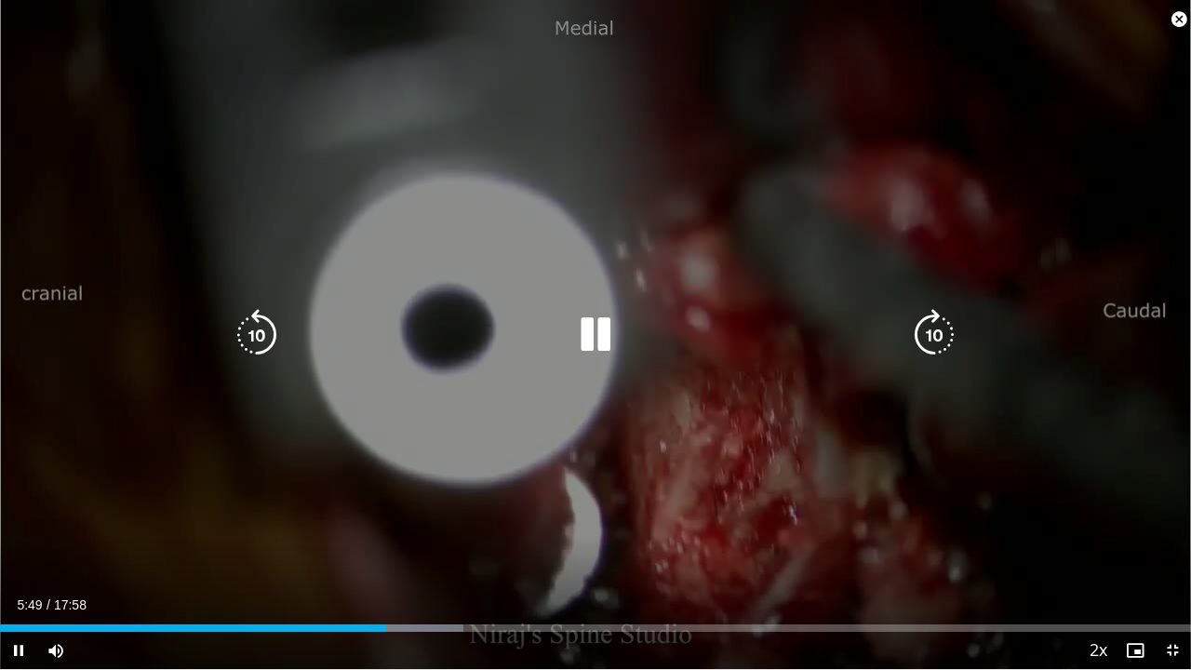
click at [254, 331] on icon "Video Player" at bounding box center [257, 335] width 52 height 52
click at [933, 330] on icon "Video Player" at bounding box center [934, 335] width 52 height 52
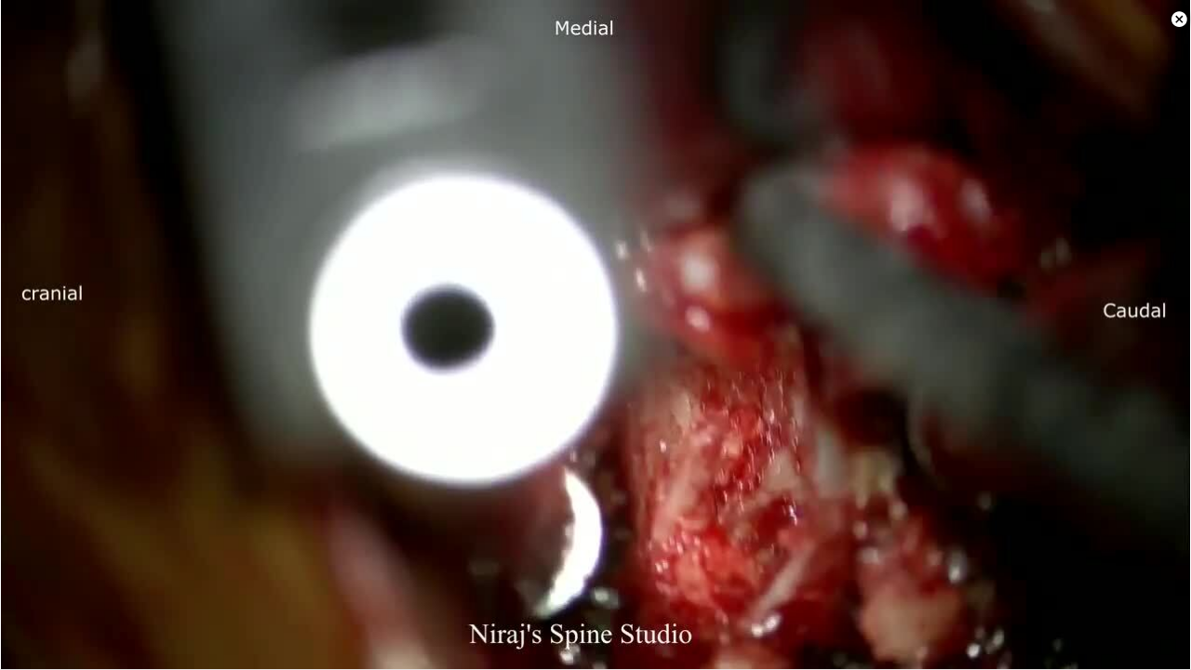
click at [933, 334] on div "10 seconds Tap to unmute" at bounding box center [595, 334] width 1191 height 669
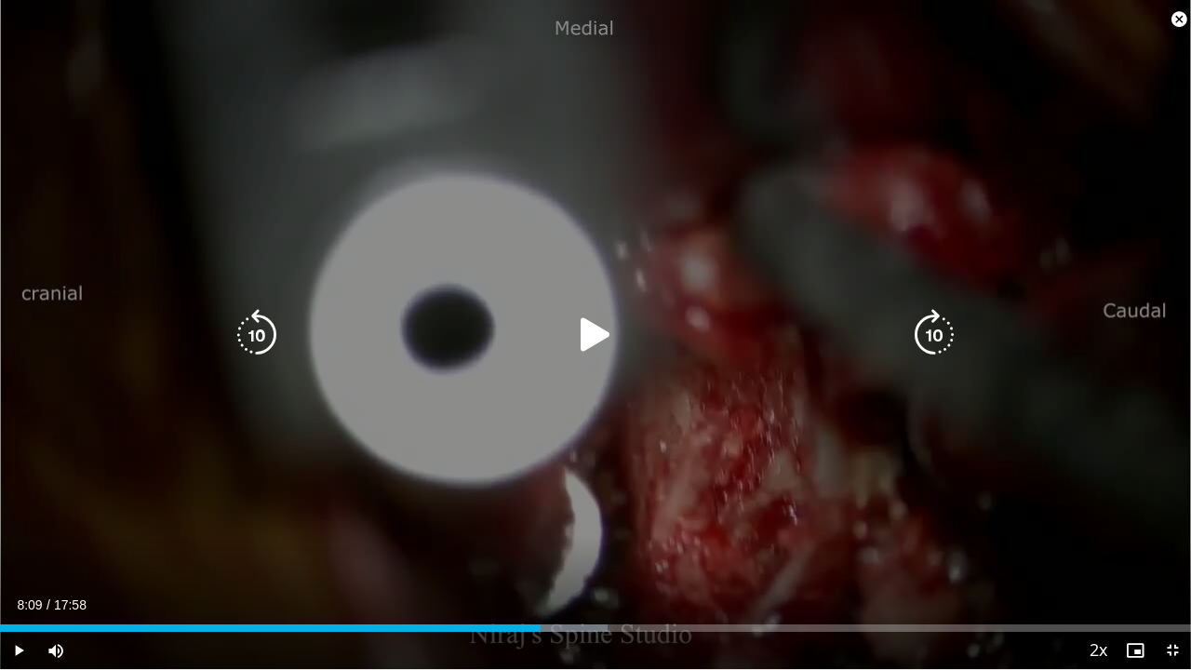
click at [611, 335] on icon "Video Player" at bounding box center [596, 335] width 52 height 52
click at [264, 325] on icon "Video Player" at bounding box center [257, 335] width 52 height 52
click at [923, 342] on icon "Video Player" at bounding box center [934, 335] width 52 height 52
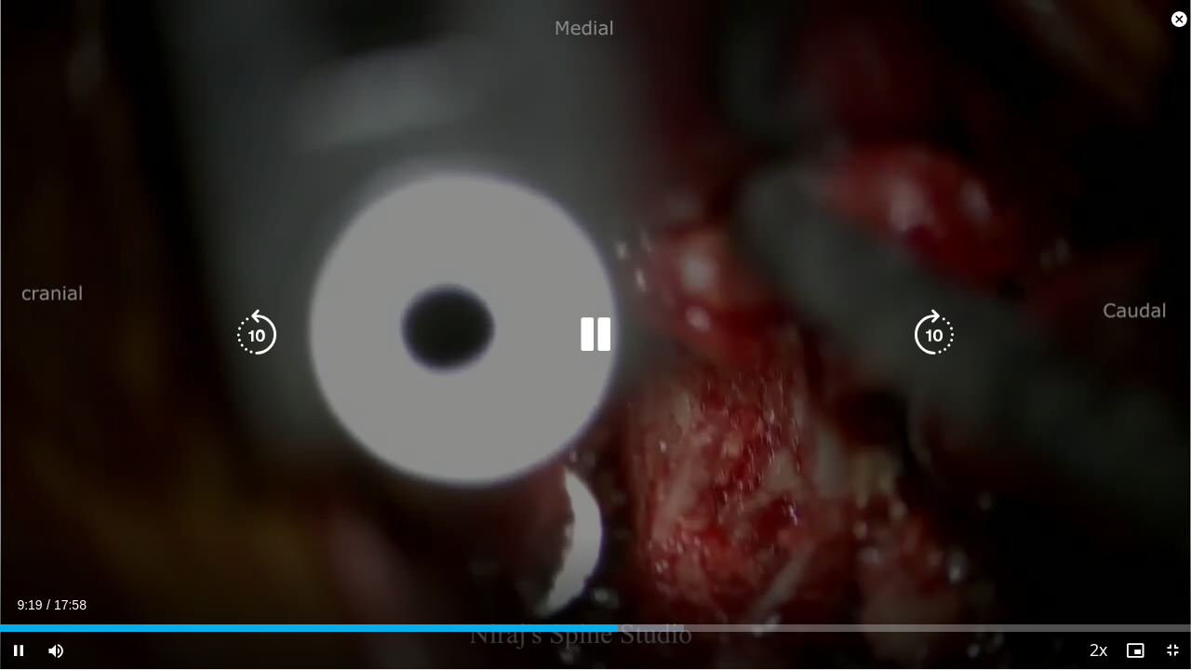
click at [923, 342] on icon "Video Player" at bounding box center [934, 335] width 52 height 52
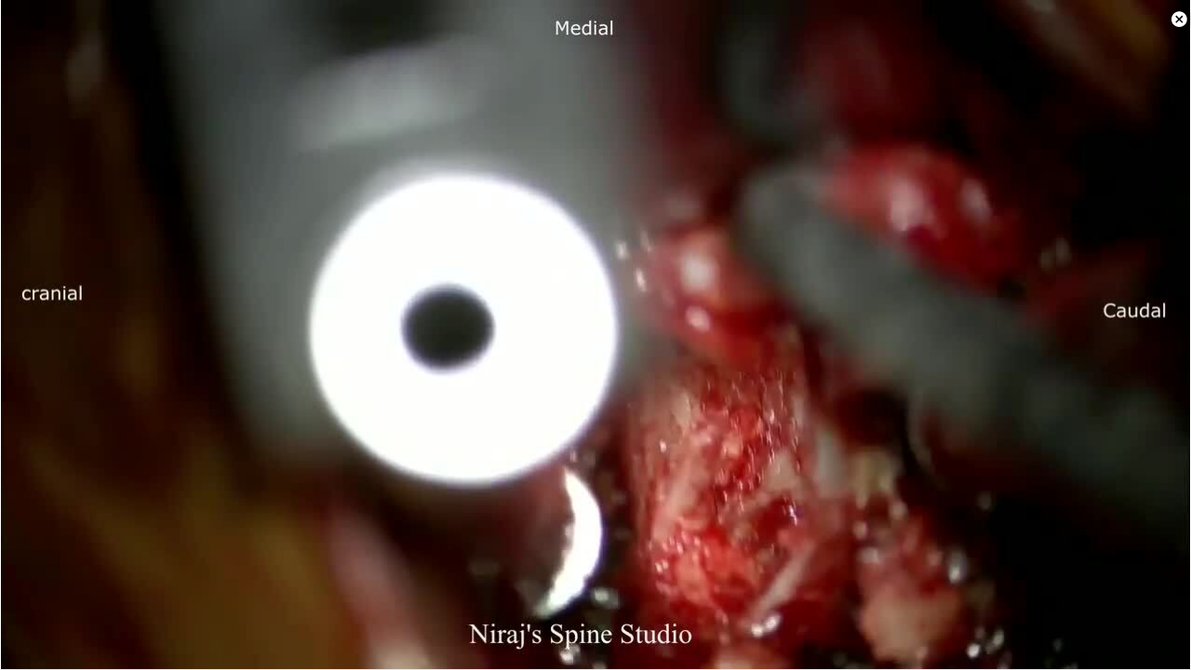
click at [923, 342] on div "20 seconds Tap to unmute" at bounding box center [595, 334] width 1191 height 669
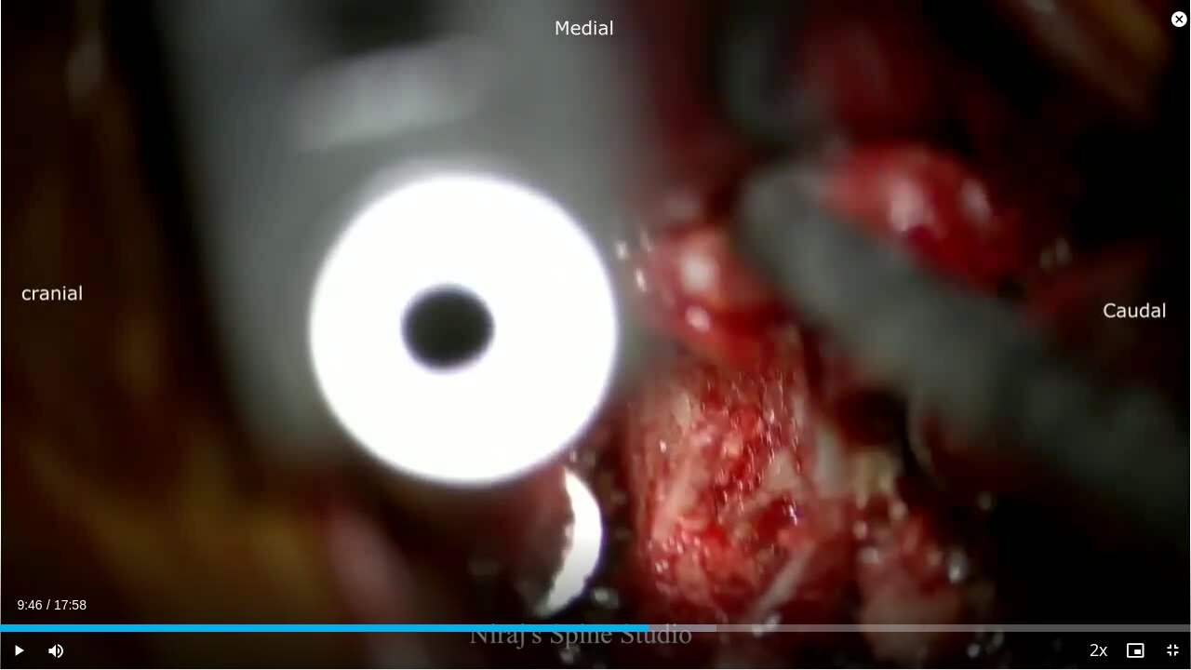
click at [923, 342] on div "20 seconds Tap to unmute" at bounding box center [595, 334] width 1191 height 669
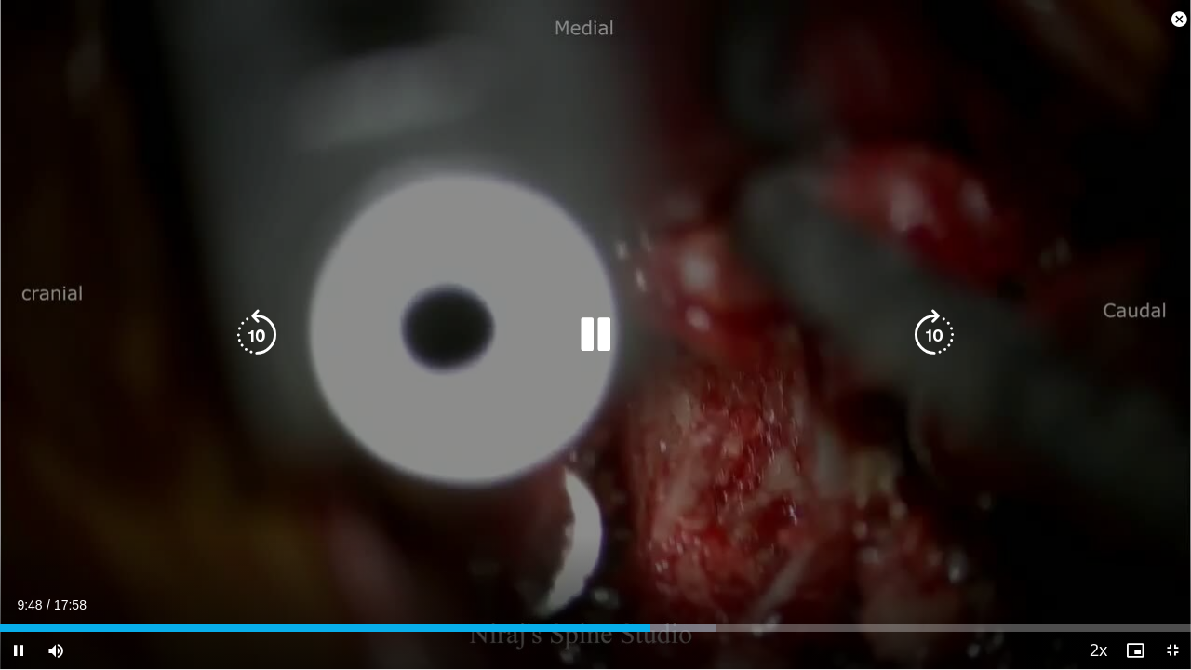
click at [950, 330] on icon "Video Player" at bounding box center [934, 335] width 52 height 52
click at [262, 344] on icon "Video Player" at bounding box center [257, 335] width 52 height 52
click at [240, 342] on icon "Video Player" at bounding box center [257, 335] width 52 height 52
click at [600, 337] on icon "Video Player" at bounding box center [596, 335] width 52 height 52
click at [596, 335] on icon "Video Player" at bounding box center [596, 335] width 52 height 52
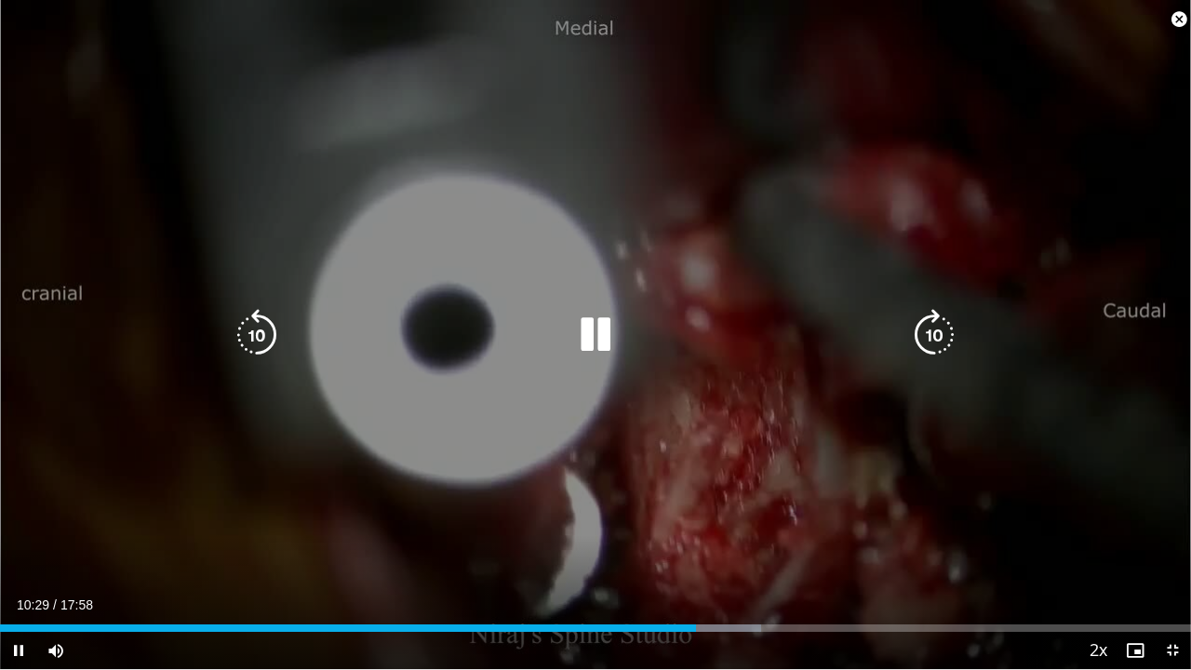
click at [923, 323] on icon "Video Player" at bounding box center [934, 335] width 52 height 52
click at [932, 318] on icon "Video Player" at bounding box center [934, 335] width 52 height 52
click at [934, 331] on icon "Video Player" at bounding box center [934, 335] width 52 height 52
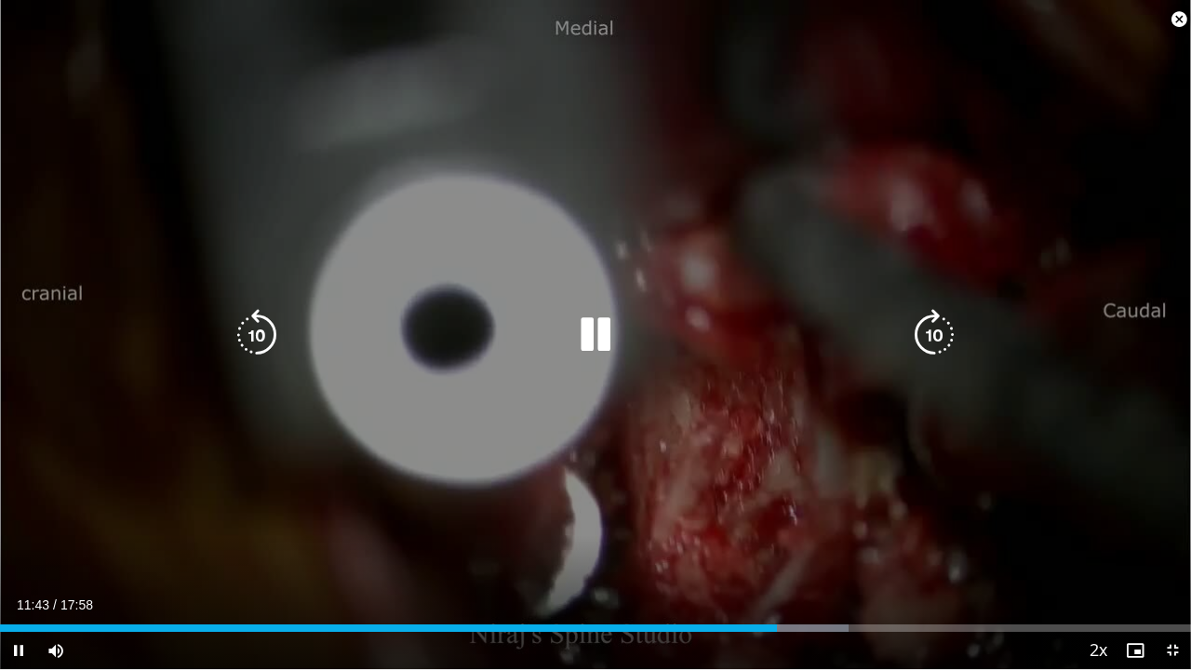
click at [939, 332] on icon "Video Player" at bounding box center [934, 335] width 52 height 52
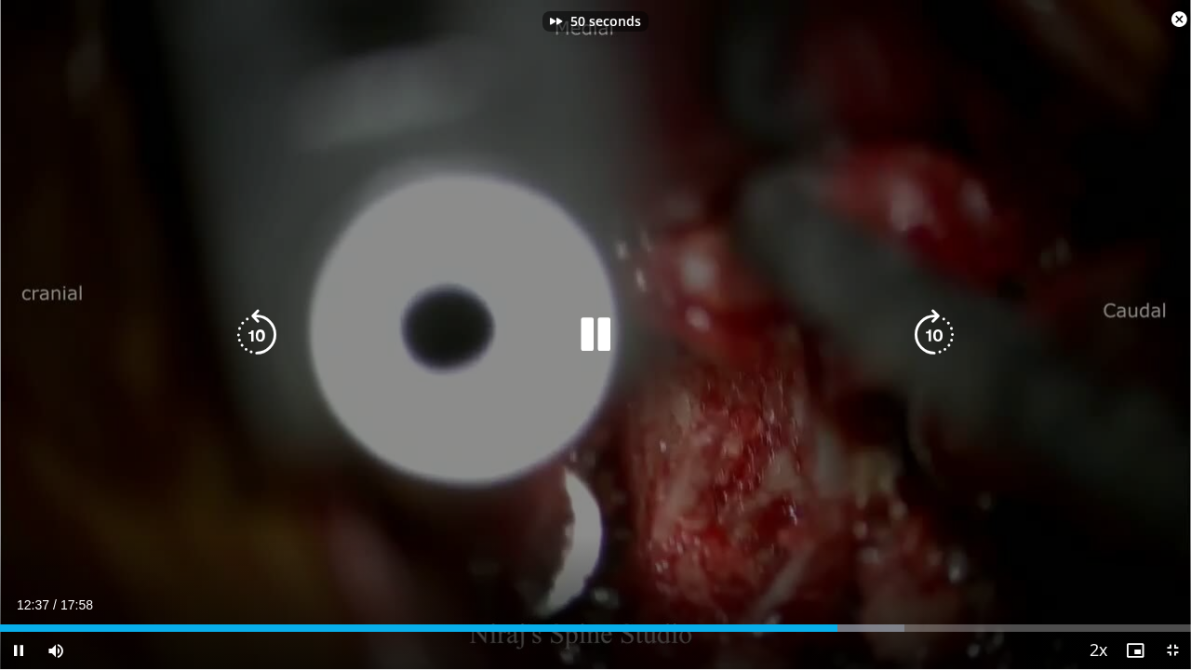
click at [939, 332] on icon "Video Player" at bounding box center [934, 335] width 52 height 52
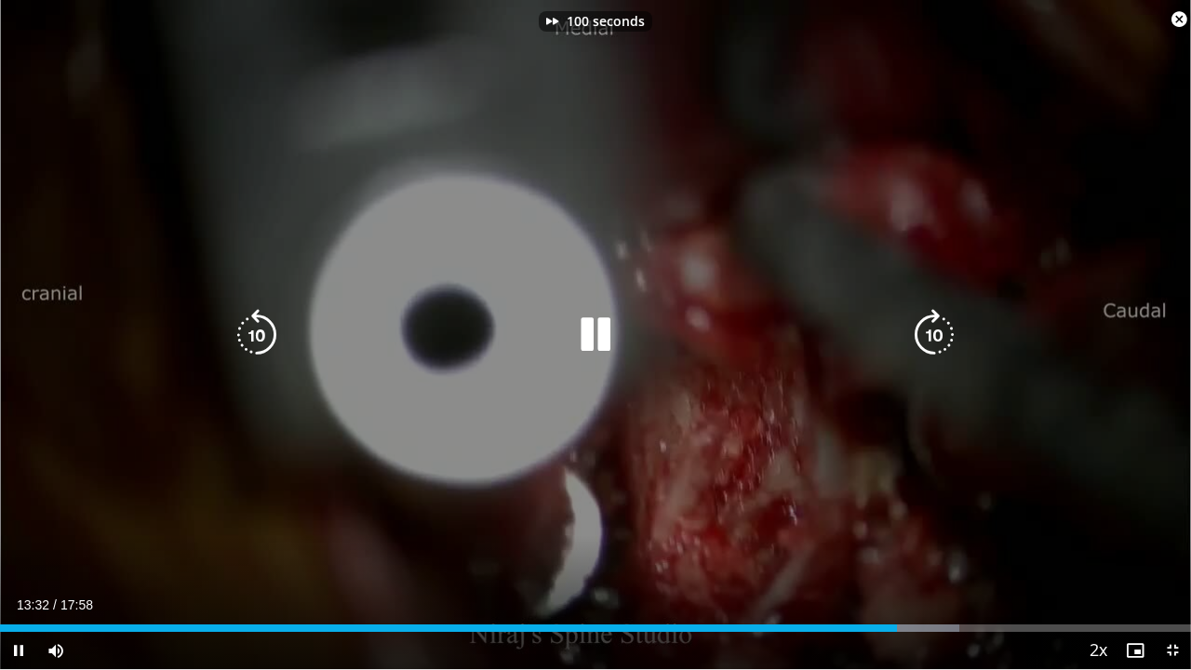
click at [939, 332] on icon "Video Player" at bounding box center [934, 335] width 52 height 52
click at [935, 333] on icon "Video Player" at bounding box center [934, 335] width 52 height 52
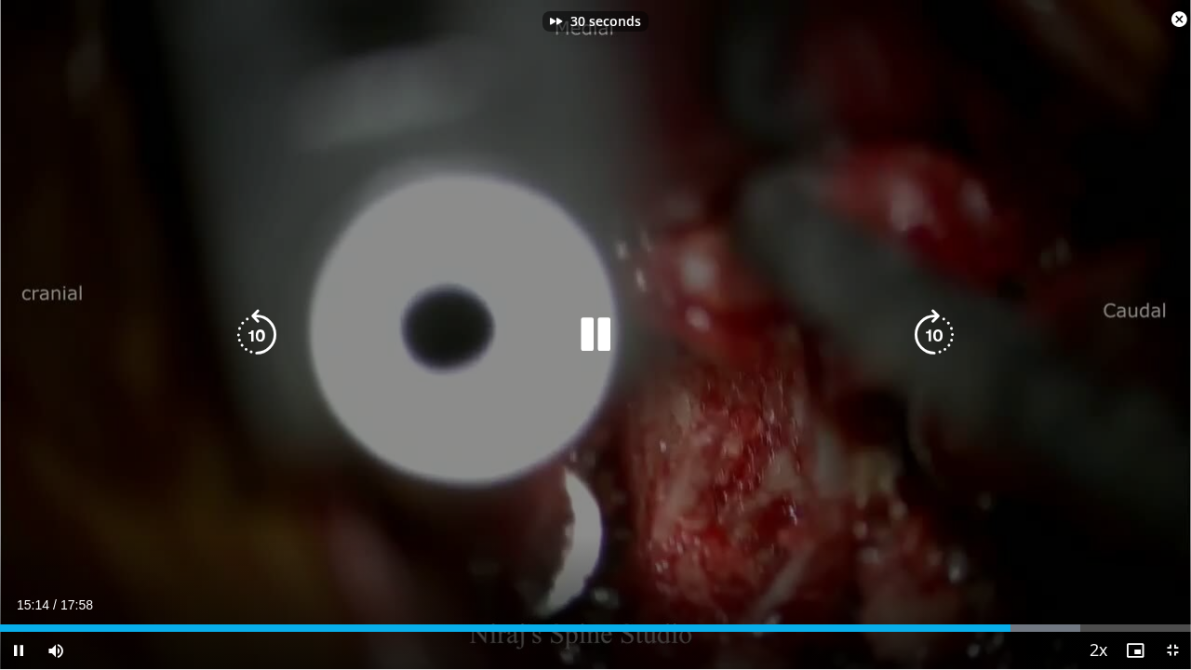
click at [935, 333] on icon "Video Player" at bounding box center [934, 335] width 52 height 52
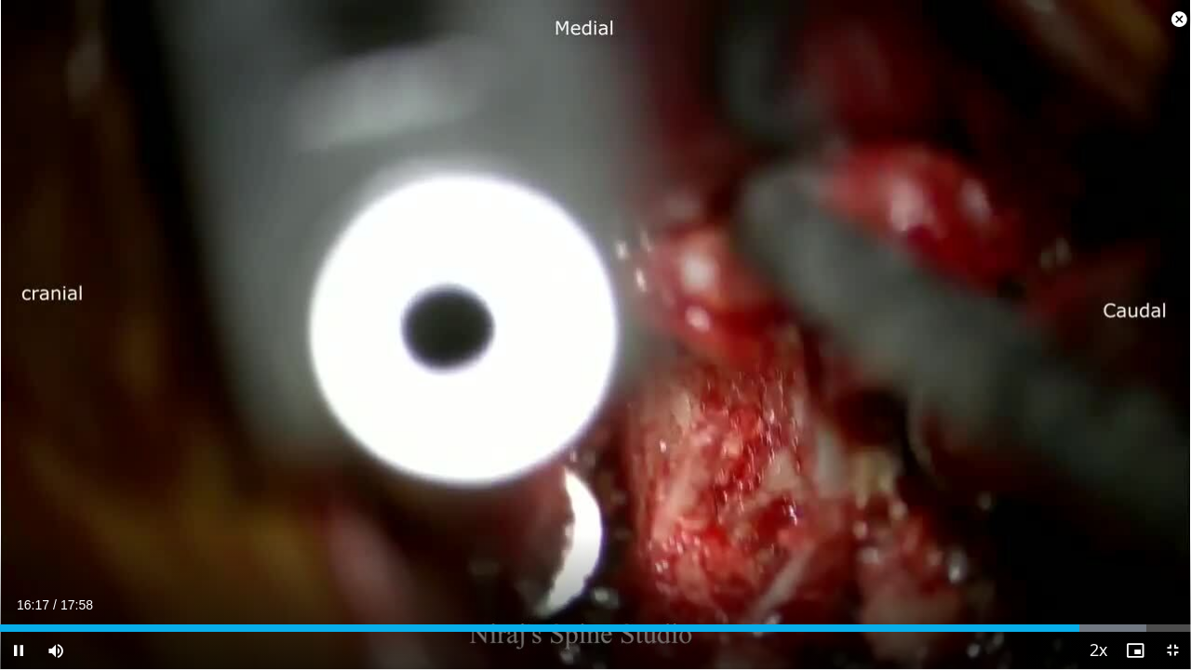
click at [933, 331] on div "60 seconds Tap to unmute" at bounding box center [595, 334] width 1191 height 669
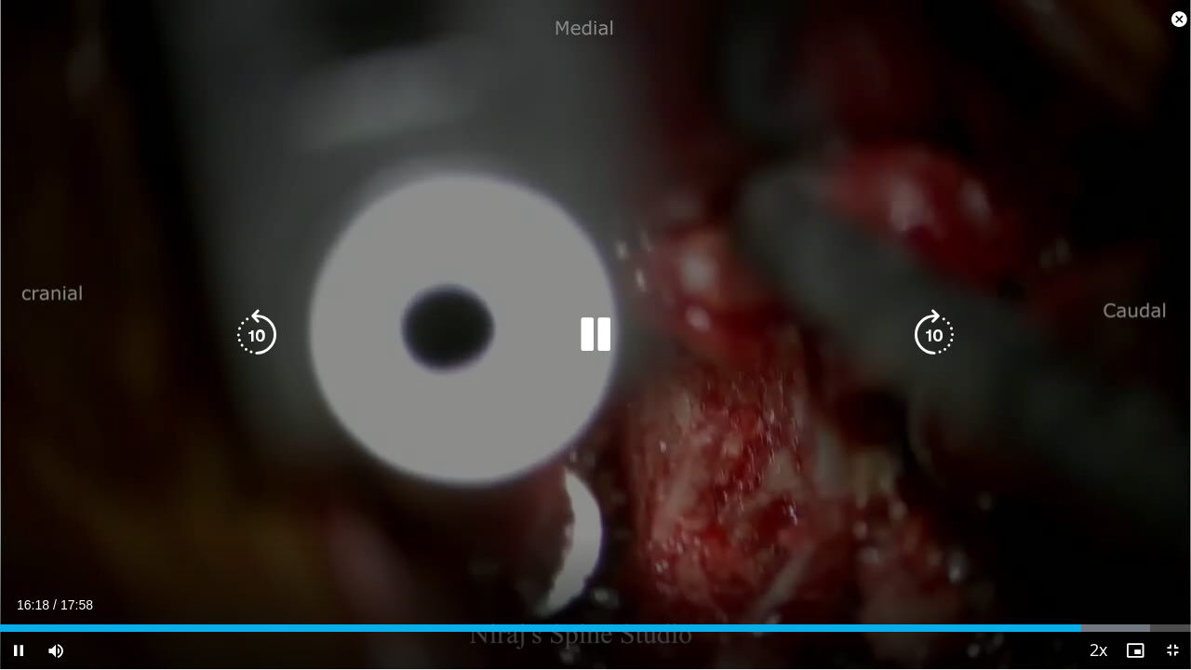
click at [929, 341] on icon "Video Player" at bounding box center [934, 335] width 52 height 52
click at [944, 337] on icon "Video Player" at bounding box center [934, 335] width 52 height 52
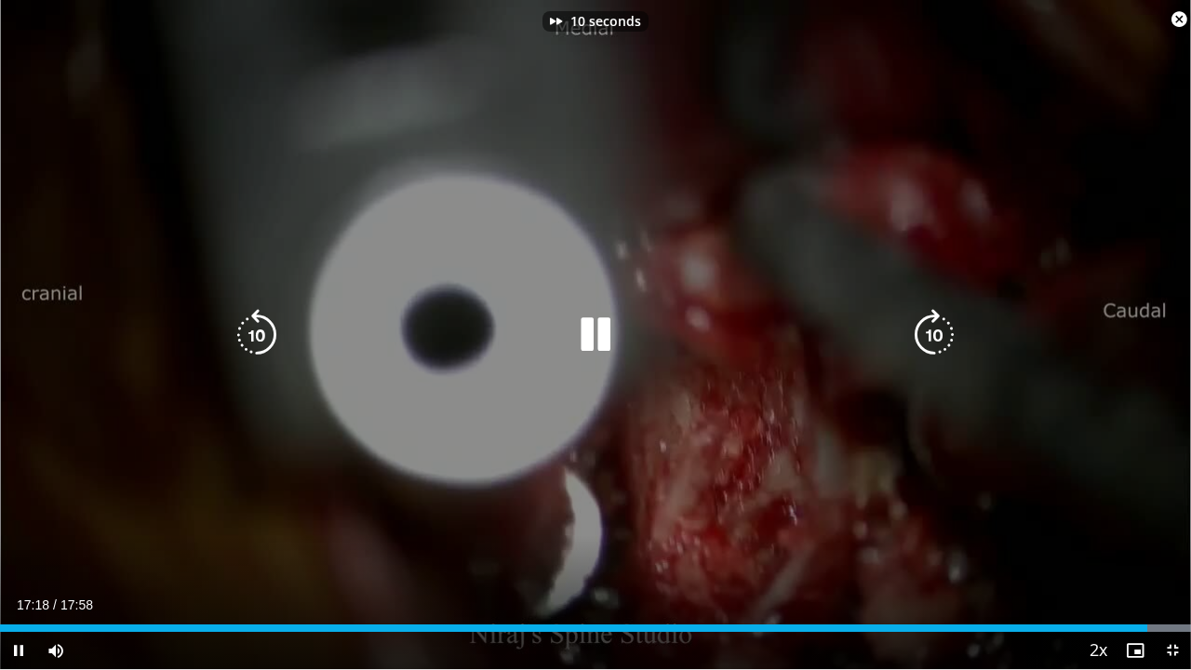
click at [282, 334] on icon "Video Player" at bounding box center [257, 335] width 52 height 52
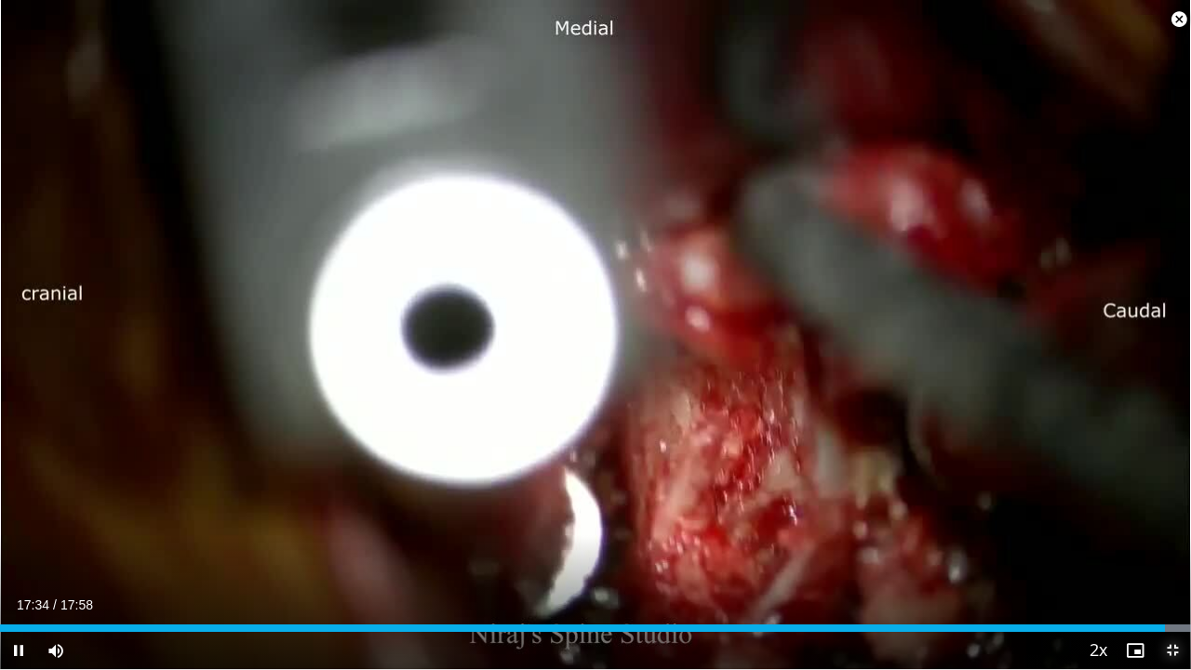
click at [1161, 544] on span "Video Player" at bounding box center [1172, 650] width 37 height 37
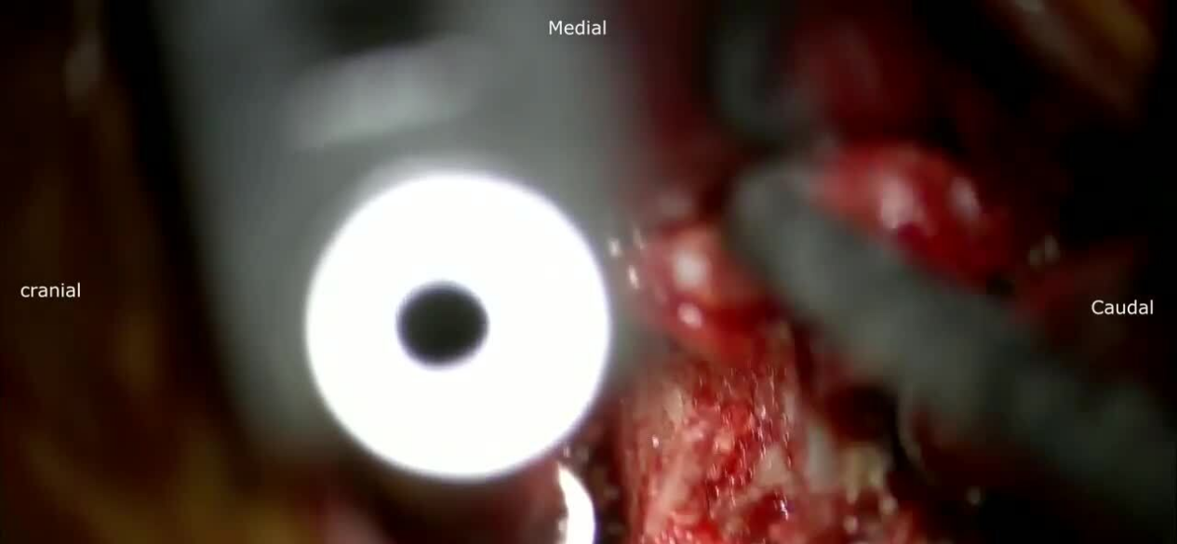
scroll to position [0, 0]
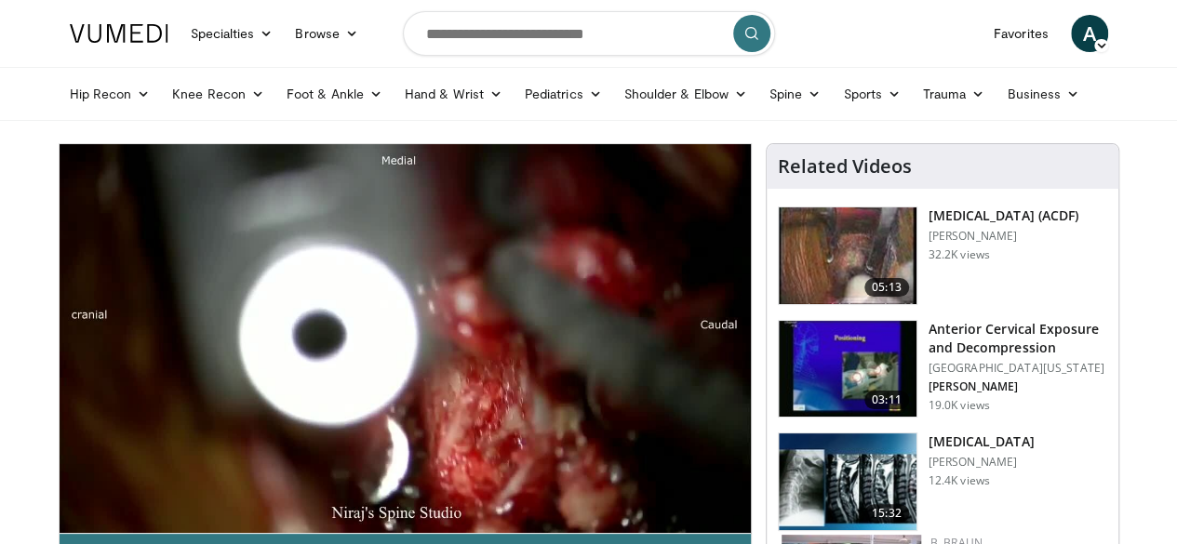
click at [883, 235] on img at bounding box center [848, 256] width 138 height 97
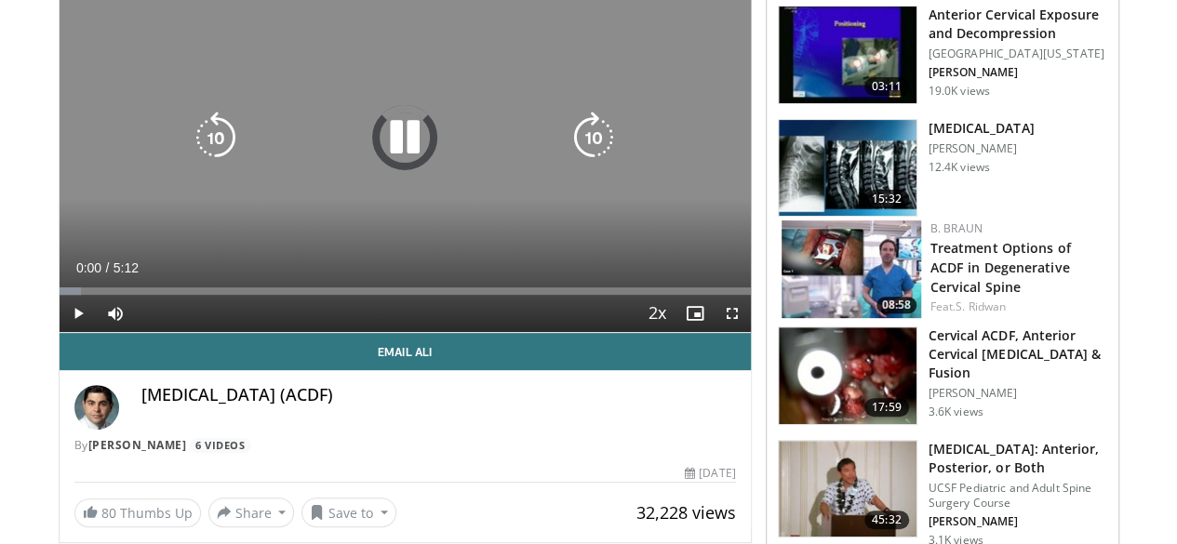
scroll to position [223, 0]
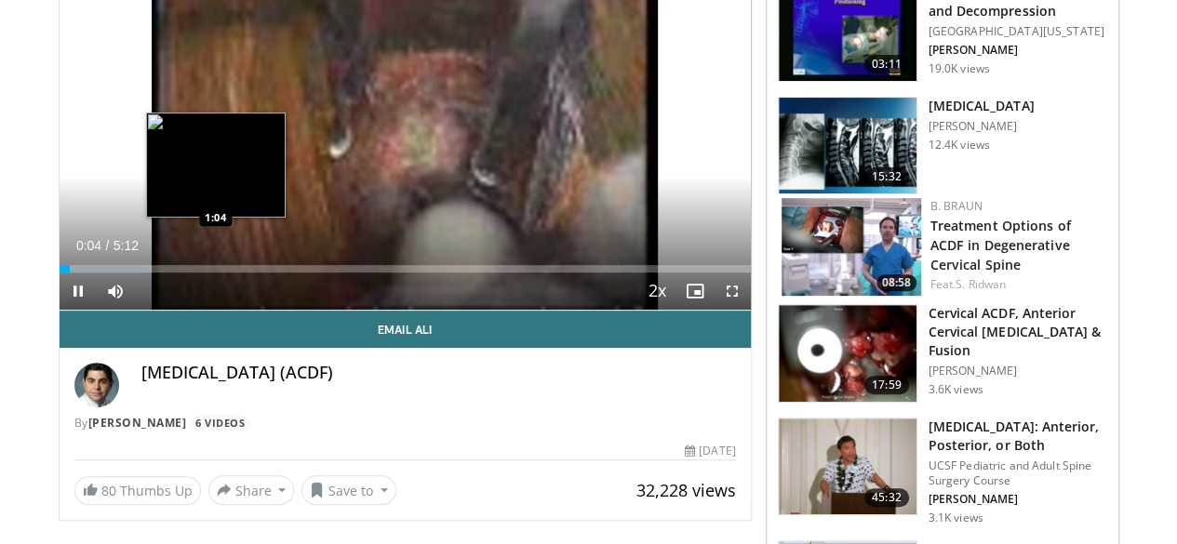
click at [166, 273] on div "Loaded : 12.76% 0:04 1:04" at bounding box center [405, 264] width 691 height 18
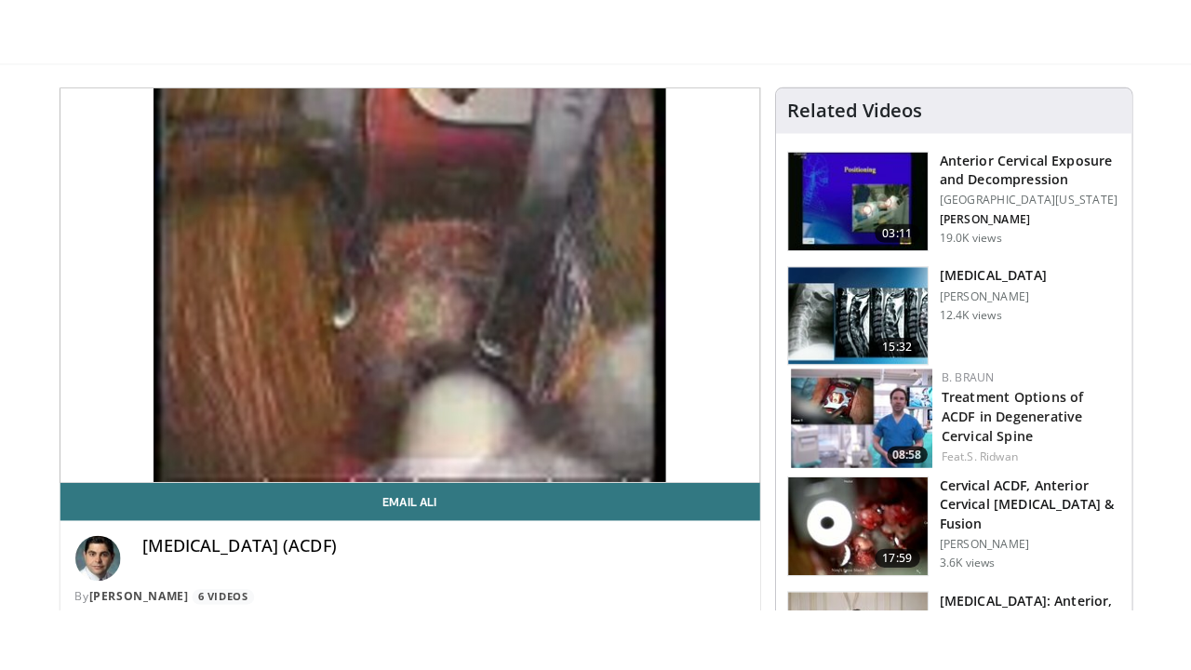
scroll to position [114, 0]
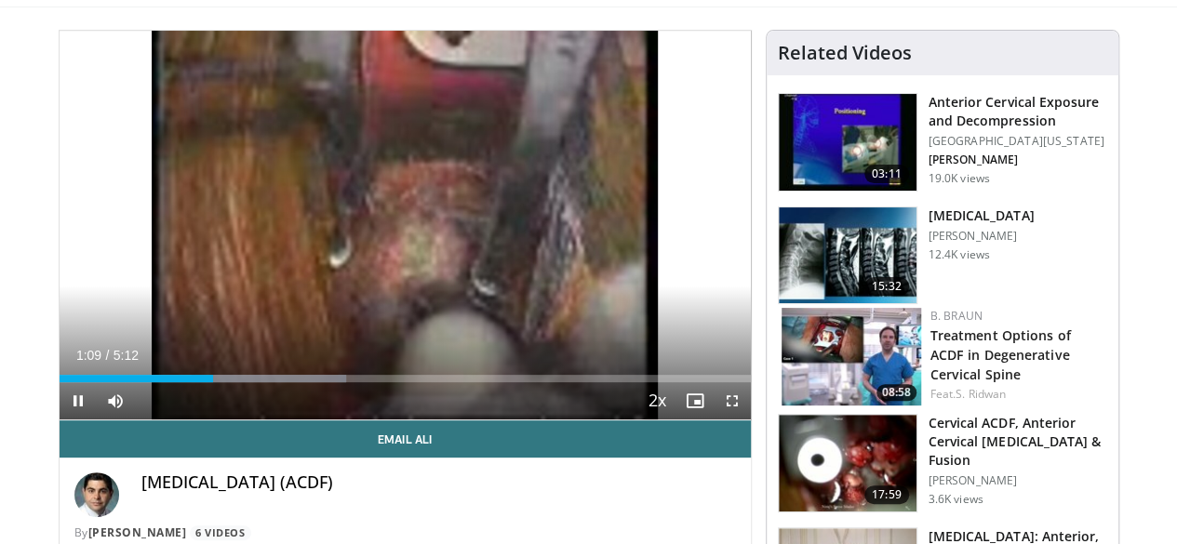
click at [89, 417] on div "Current Time 1:09 / Duration 5:12 Pause Skip Backward Skip Forward Mute Loaded …" at bounding box center [405, 401] width 691 height 37
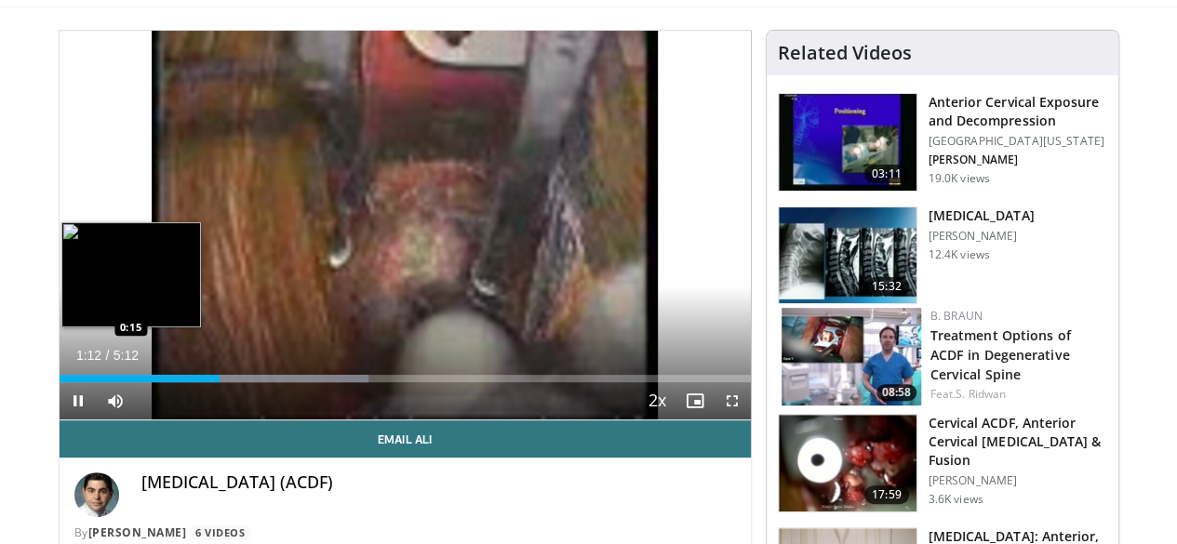
click at [60, 383] on div "1:12" at bounding box center [140, 378] width 161 height 7
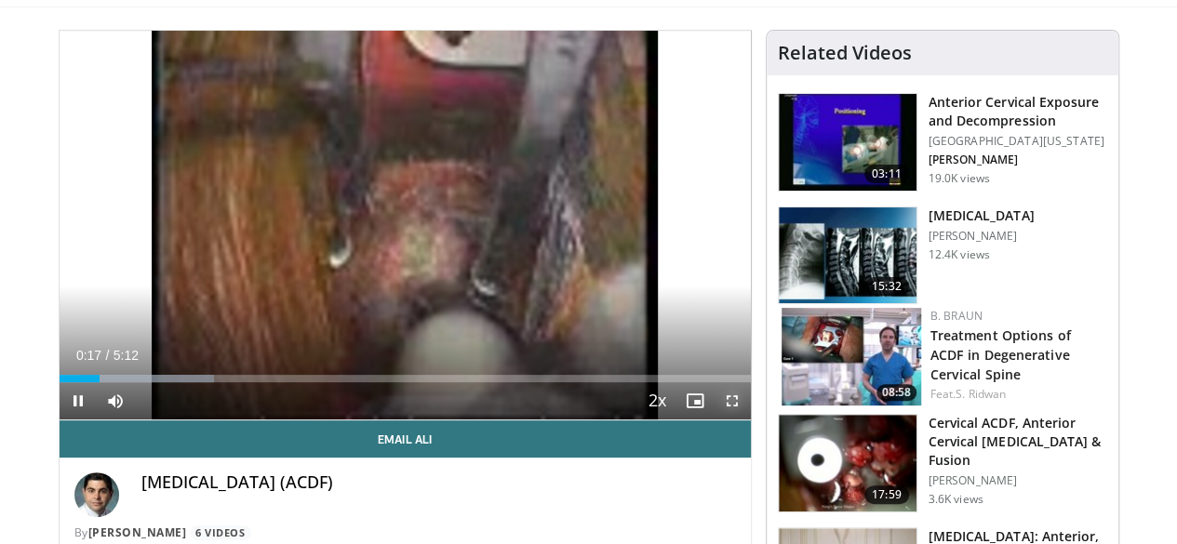
click at [747, 420] on span "Video Player" at bounding box center [732, 401] width 37 height 37
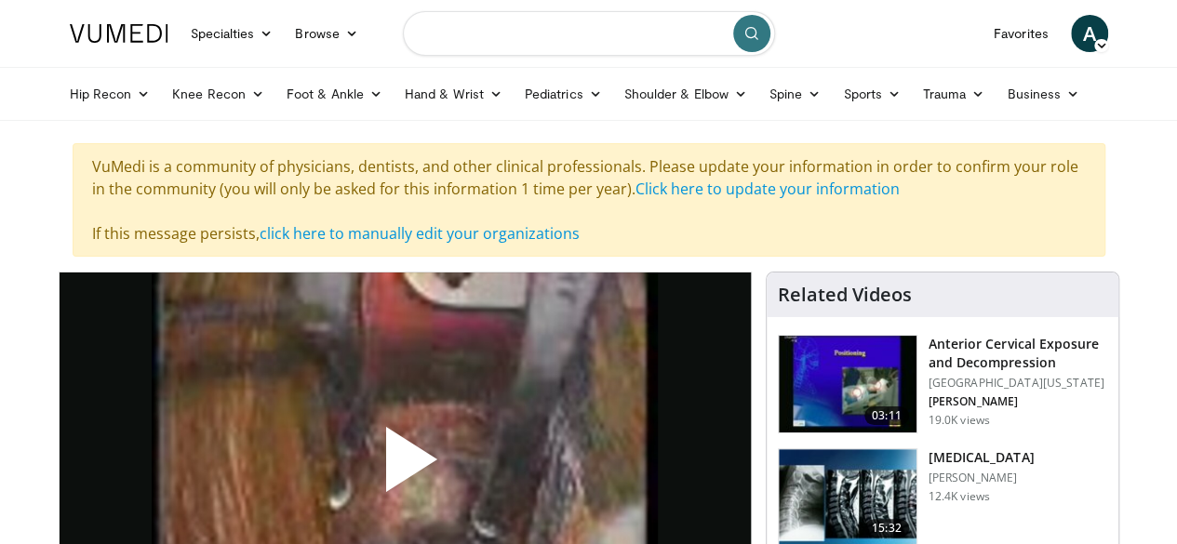
click at [610, 34] on input "Search topics, interventions" at bounding box center [589, 33] width 372 height 45
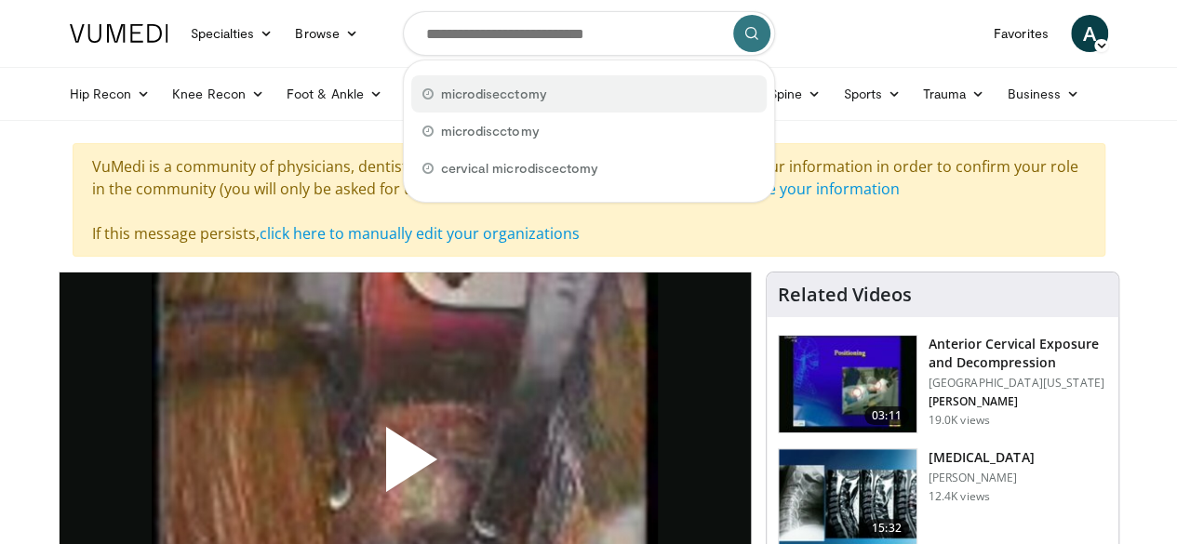
click at [556, 88] on div "microdisecctomy" at bounding box center [589, 93] width 356 height 37
type input "**********"
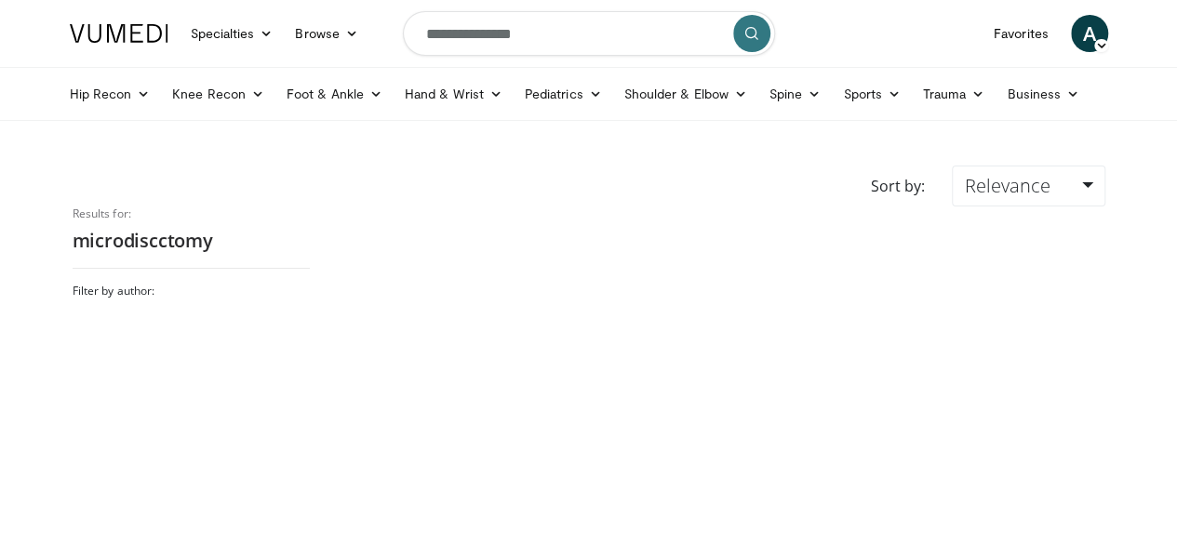
click at [503, 40] on input "**********" at bounding box center [589, 33] width 372 height 45
type input "**********"
click at [879, 179] on div "Sort by: Relevance Relevance Thumbs Up Comments Views Newest Oldest" at bounding box center [589, 186] width 1061 height 41
drag, startPoint x: 555, startPoint y: 42, endPoint x: 201, endPoint y: 20, distance: 354.3
click at [201, 20] on nav "Specialties Adult & Family Medicine Allergy, [MEDICAL_DATA], Immunology Anesthe…" at bounding box center [589, 33] width 1061 height 67
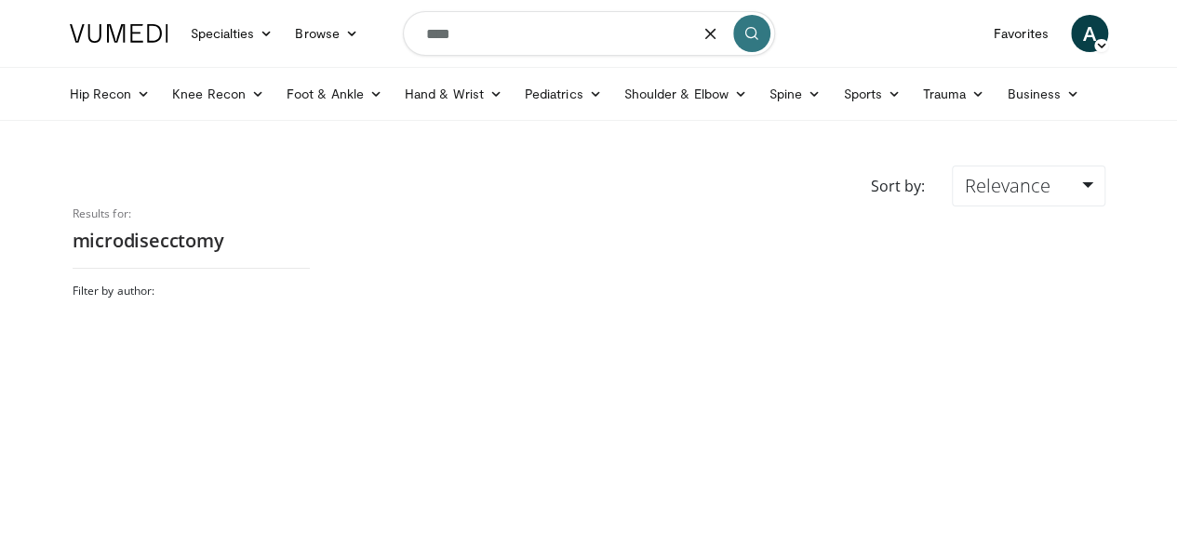
click at [547, 53] on input "****" at bounding box center [589, 33] width 372 height 45
drag, startPoint x: 539, startPoint y: 20, endPoint x: 220, endPoint y: -8, distance: 320.5
click at [220, 0] on html "Specialties Adult & Family Medicine Allergy, Asthma, Immunology Anesthesiology …" at bounding box center [588, 272] width 1177 height 544
paste input "**********"
type input "**********"
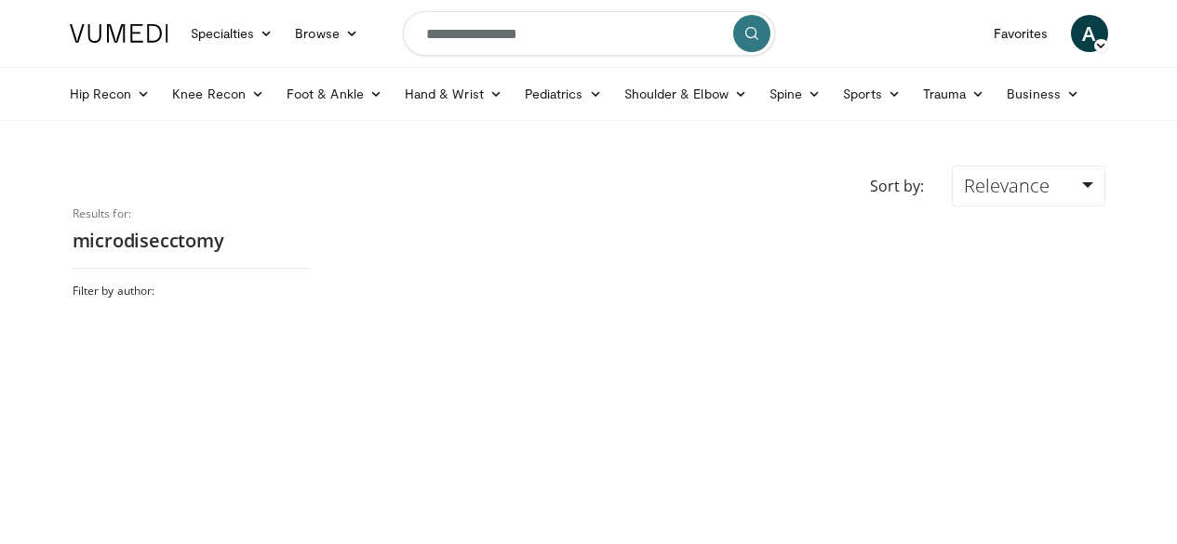
drag, startPoint x: 0, startPoint y: 0, endPoint x: 493, endPoint y: 45, distance: 495.3
click at [493, 45] on input "**********" at bounding box center [589, 33] width 372 height 45
type input "**********"
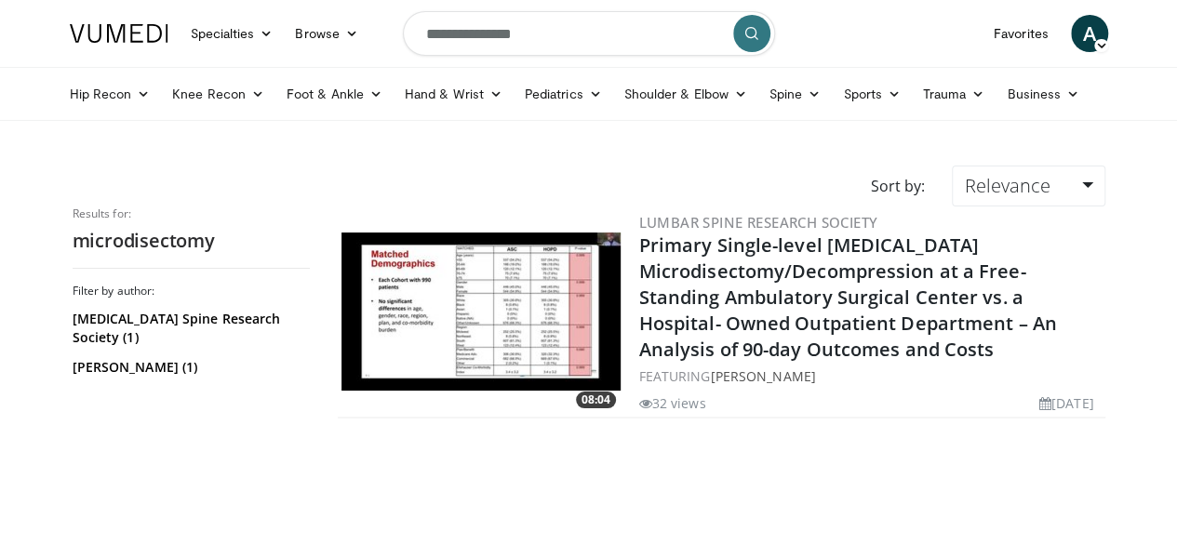
click at [491, 31] on input "**********" at bounding box center [589, 33] width 372 height 45
type input "**********"
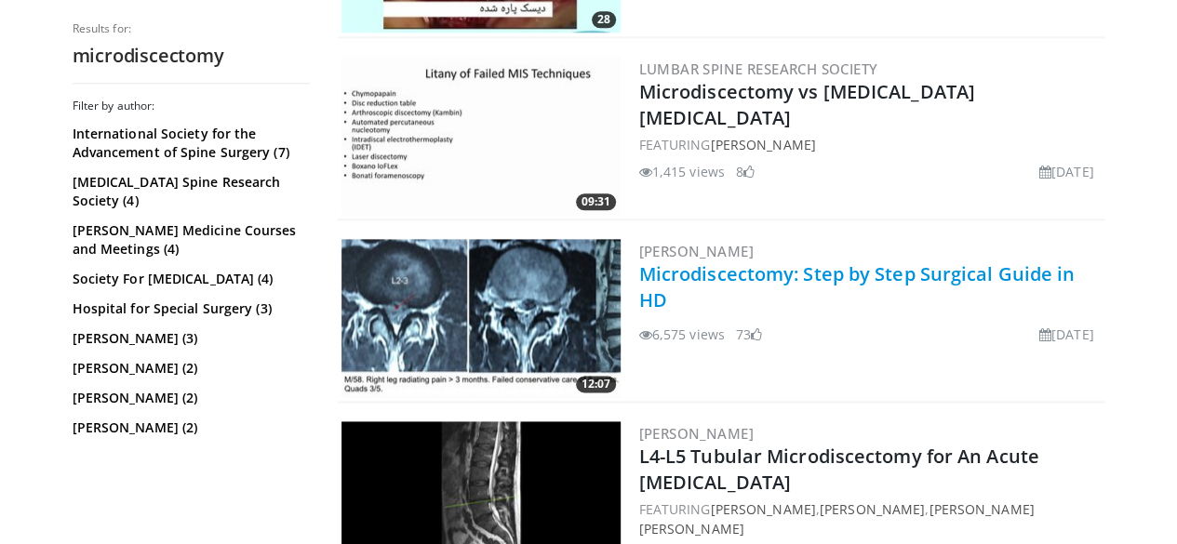
scroll to position [1067, 0]
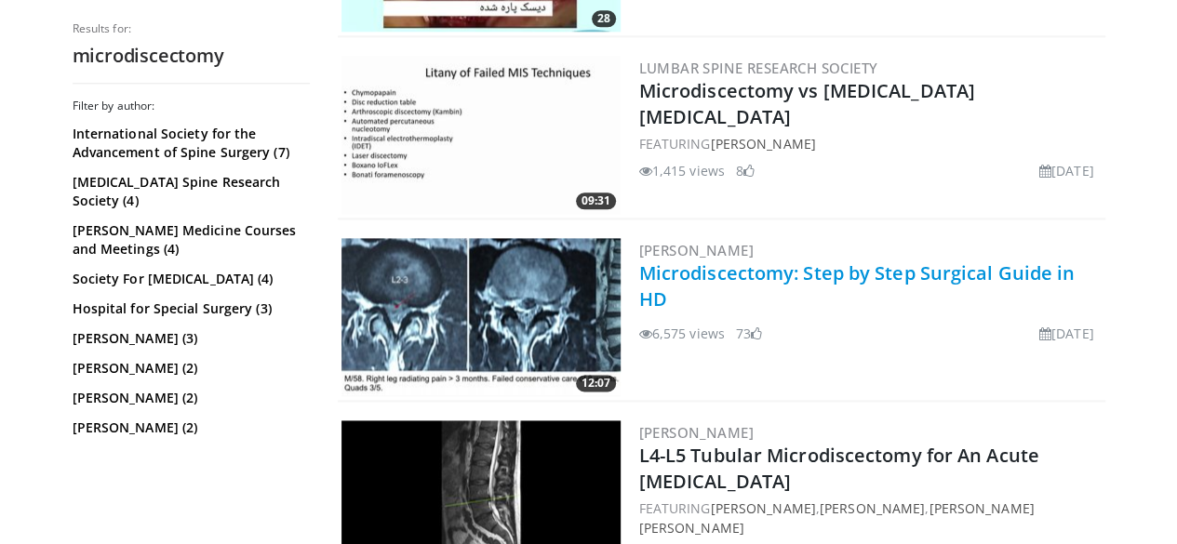
click at [878, 267] on link "Microdiscectomy: Step by Step Surgical Guide in HD" at bounding box center [857, 286] width 436 height 51
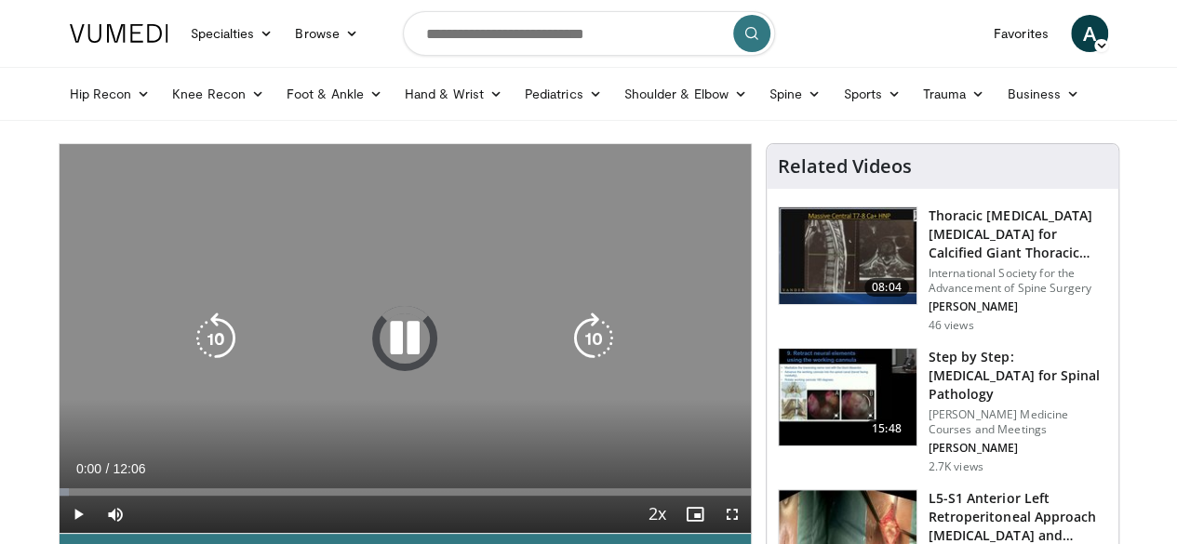
scroll to position [102, 0]
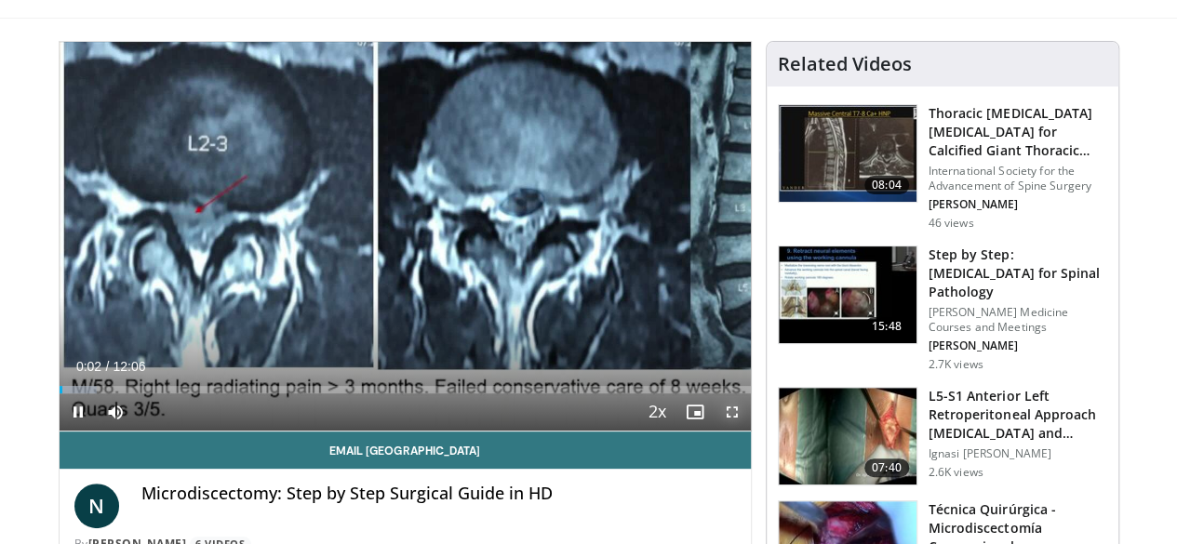
click at [751, 431] on span "Video Player" at bounding box center [732, 412] width 37 height 37
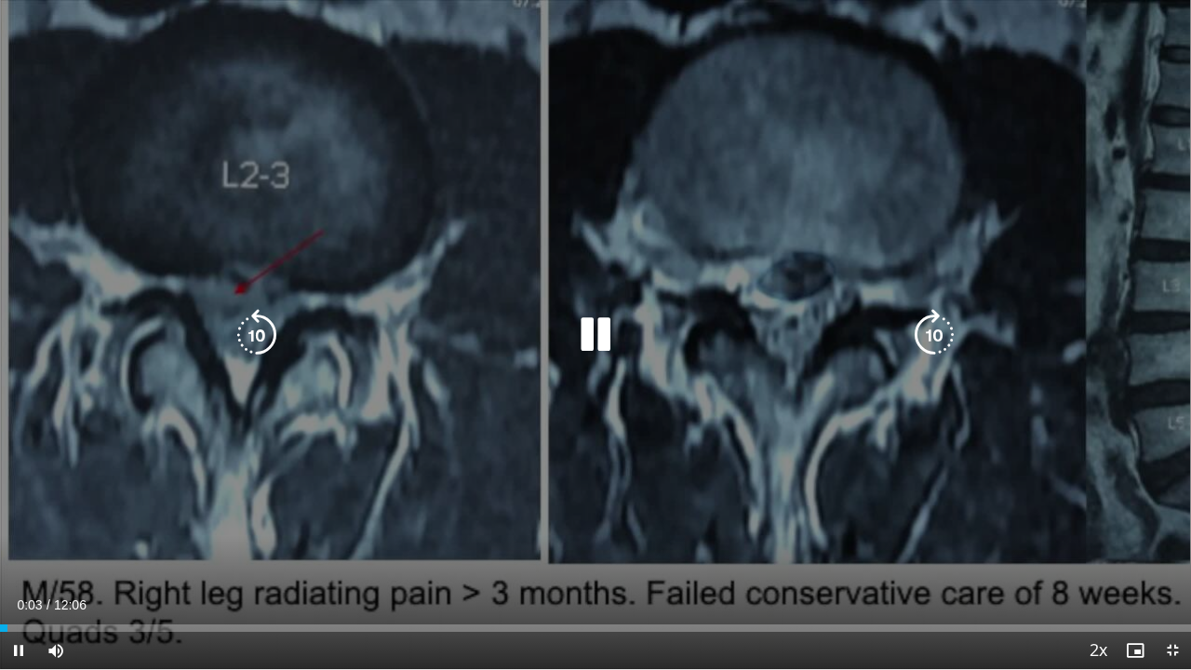
click at [637, 304] on div "10 seconds Tap to unmute" at bounding box center [595, 334] width 1191 height 669
click at [604, 324] on icon "Video Player" at bounding box center [596, 335] width 52 height 52
click at [603, 327] on icon "Video Player" at bounding box center [596, 335] width 52 height 52
click at [594, 342] on icon "Video Player" at bounding box center [596, 335] width 52 height 52
click at [601, 341] on icon "Video Player" at bounding box center [596, 335] width 52 height 52
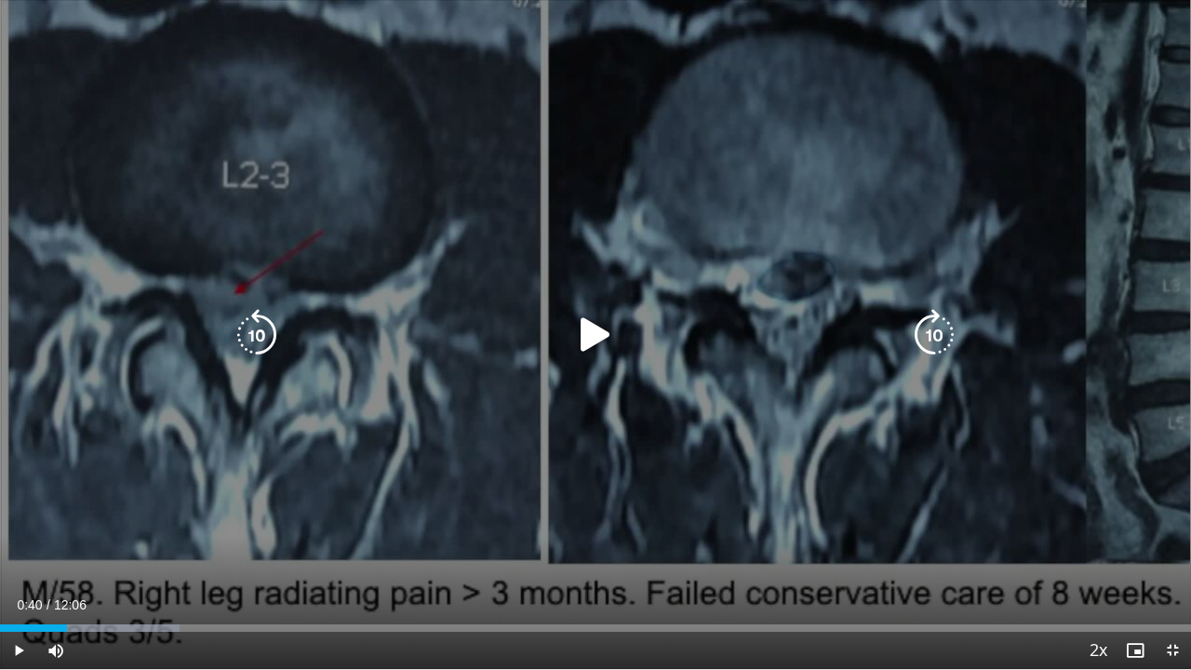
click at [600, 329] on icon "Video Player" at bounding box center [596, 335] width 52 height 52
click at [603, 329] on icon "Video Player" at bounding box center [596, 335] width 52 height 52
click at [583, 327] on icon "Video Player" at bounding box center [596, 335] width 52 height 52
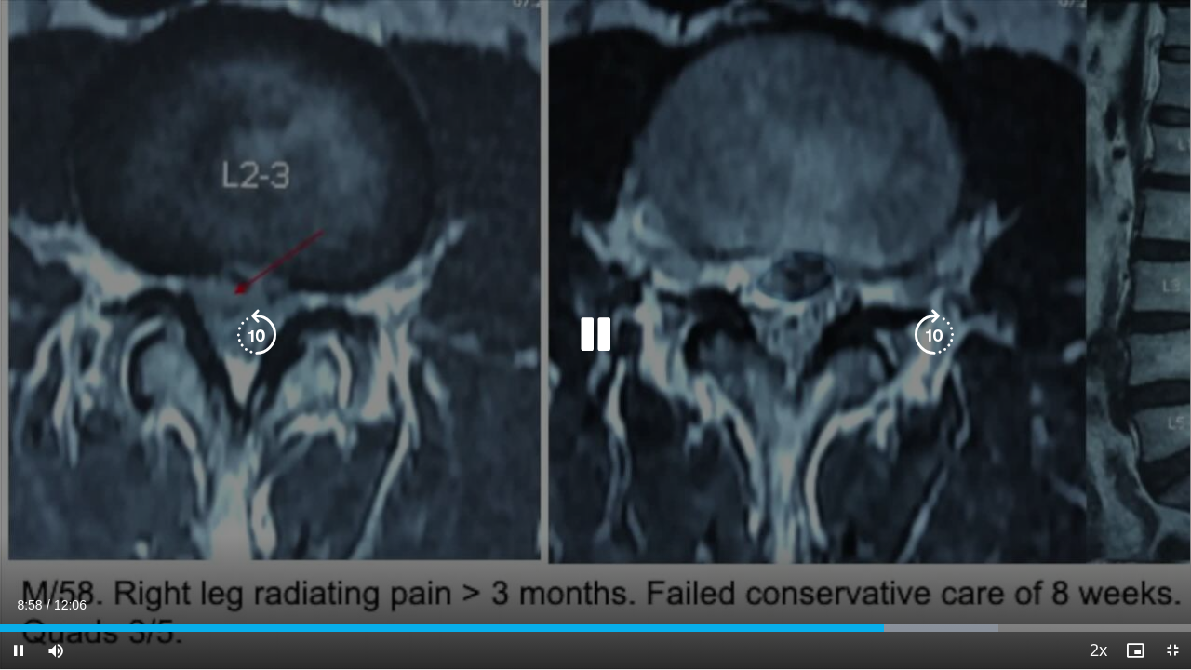
click at [601, 331] on icon "Video Player" at bounding box center [596, 335] width 52 height 52
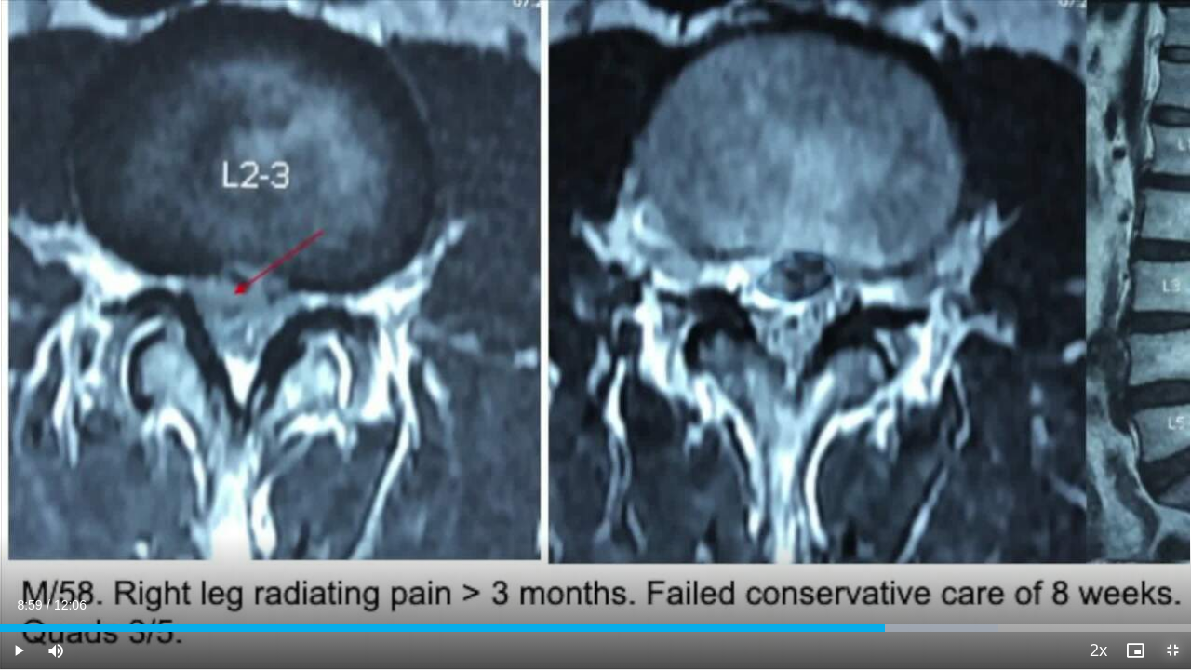
click at [1162, 544] on span "Video Player" at bounding box center [1172, 650] width 37 height 37
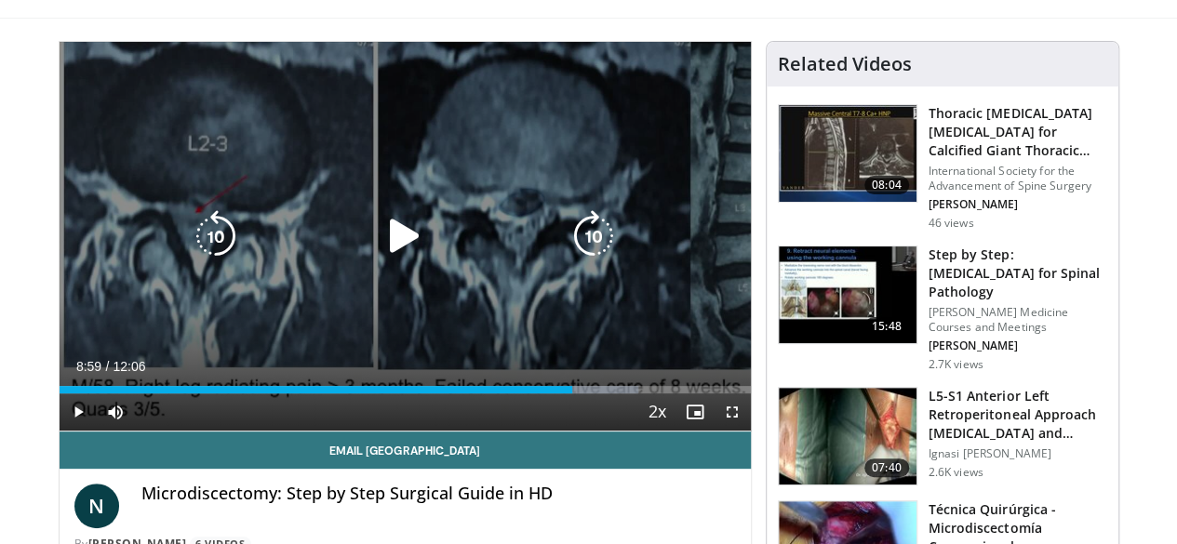
click at [402, 181] on div "10 seconds Tap to unmute" at bounding box center [405, 236] width 691 height 389
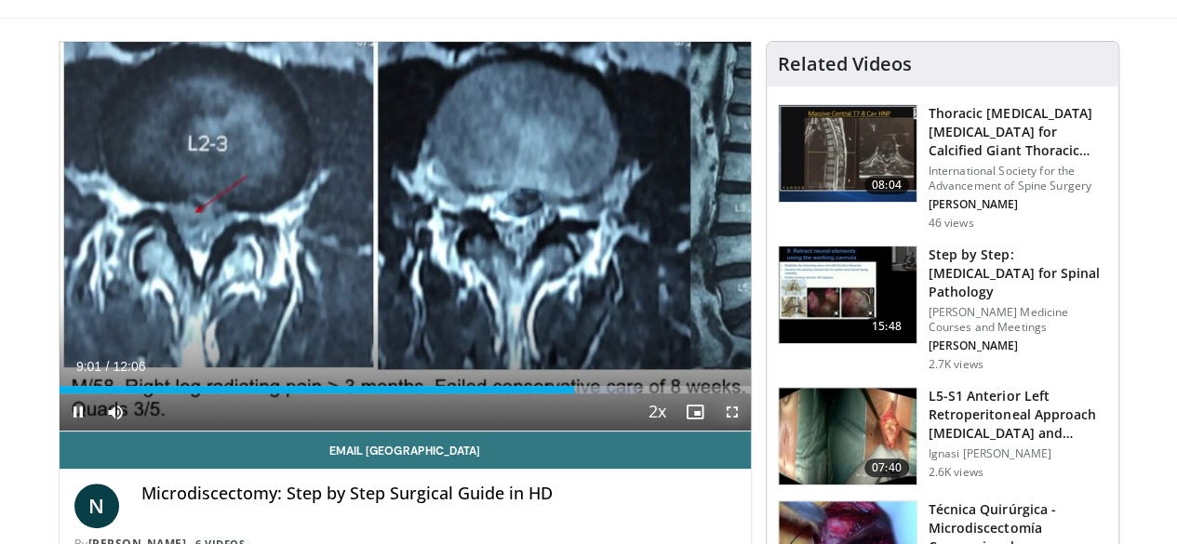
click at [751, 431] on span "Video Player" at bounding box center [732, 412] width 37 height 37
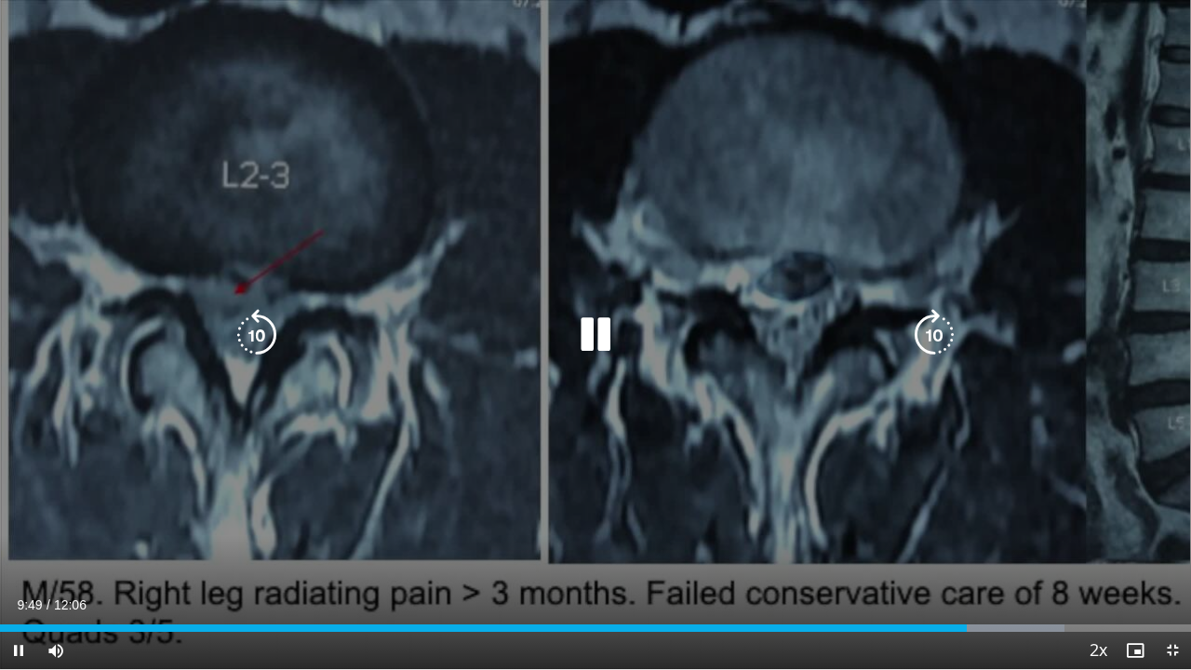
click at [599, 335] on icon "Video Player" at bounding box center [596, 335] width 52 height 52
click at [597, 322] on icon "Video Player" at bounding box center [596, 335] width 52 height 52
click at [624, 320] on div "Video Player" at bounding box center [595, 334] width 715 height 37
click at [591, 322] on icon "Video Player" at bounding box center [596, 335] width 52 height 52
click at [588, 358] on icon "Video Player" at bounding box center [596, 335] width 52 height 52
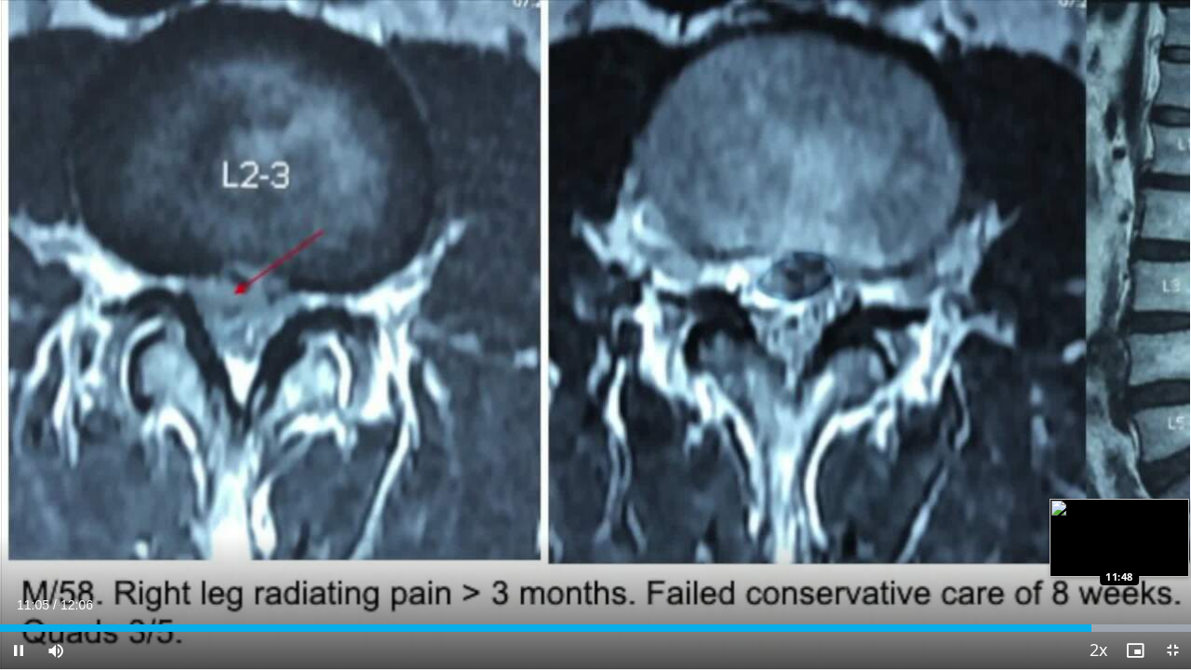
click at [1150, 544] on div "Progress Bar" at bounding box center [1113, 627] width 155 height 7
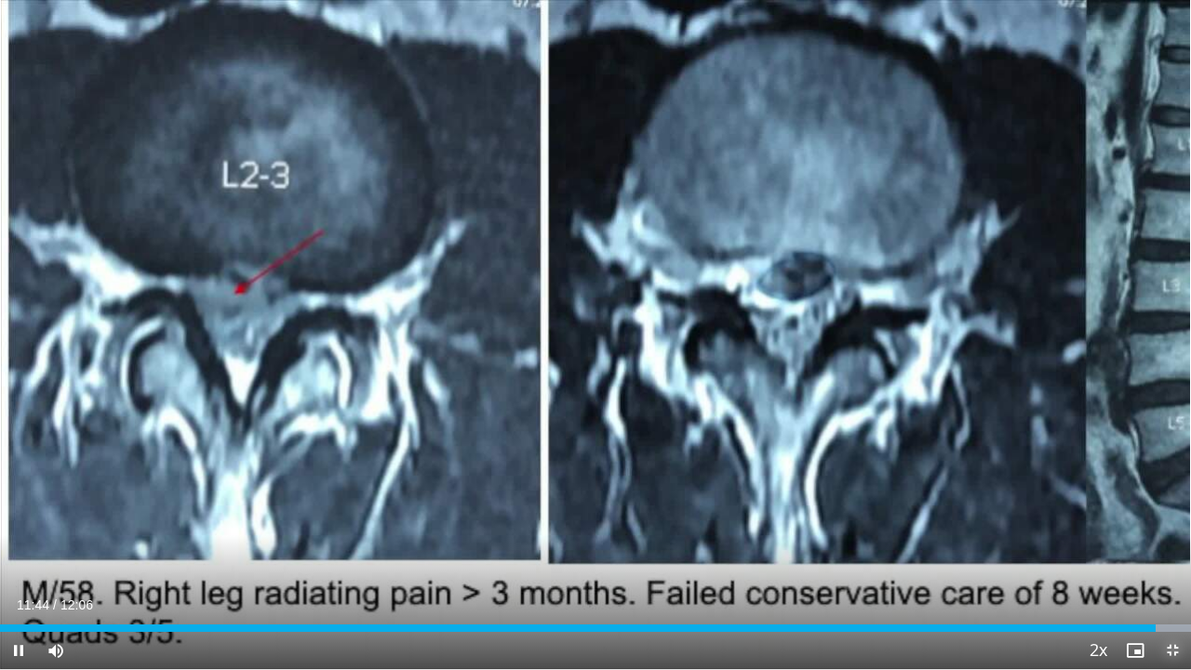
click at [1176, 544] on span "Video Player" at bounding box center [1172, 650] width 37 height 37
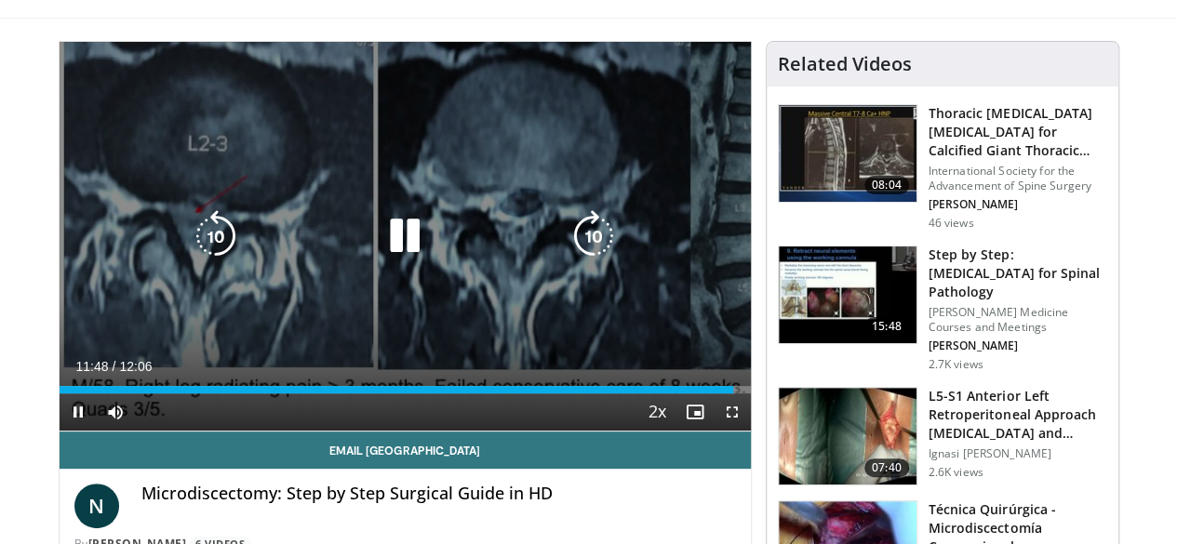
click at [385, 245] on icon "Video Player" at bounding box center [405, 236] width 52 height 52
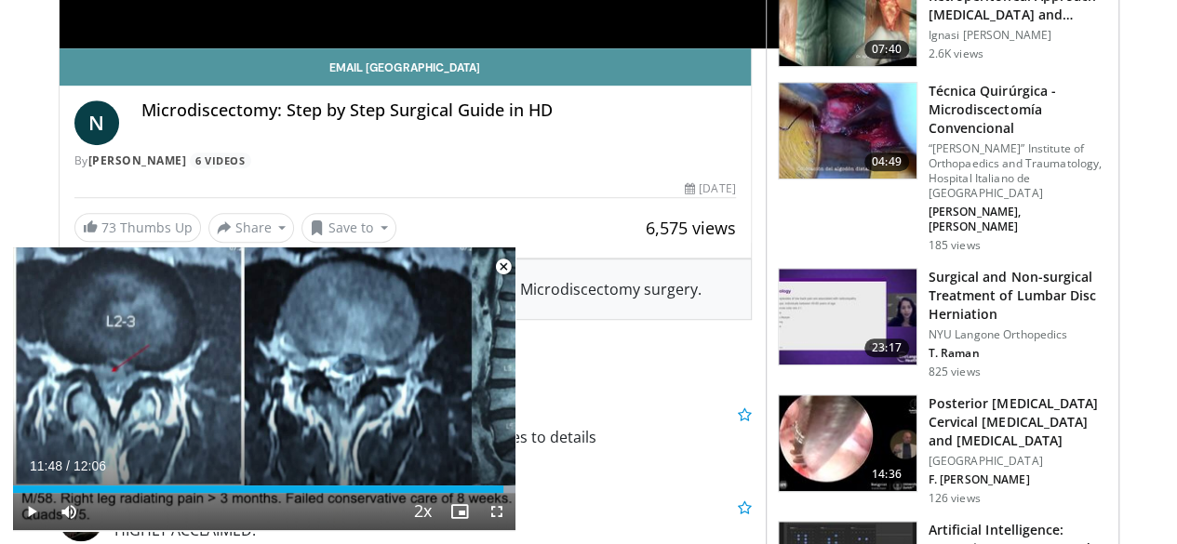
scroll to position [0, 0]
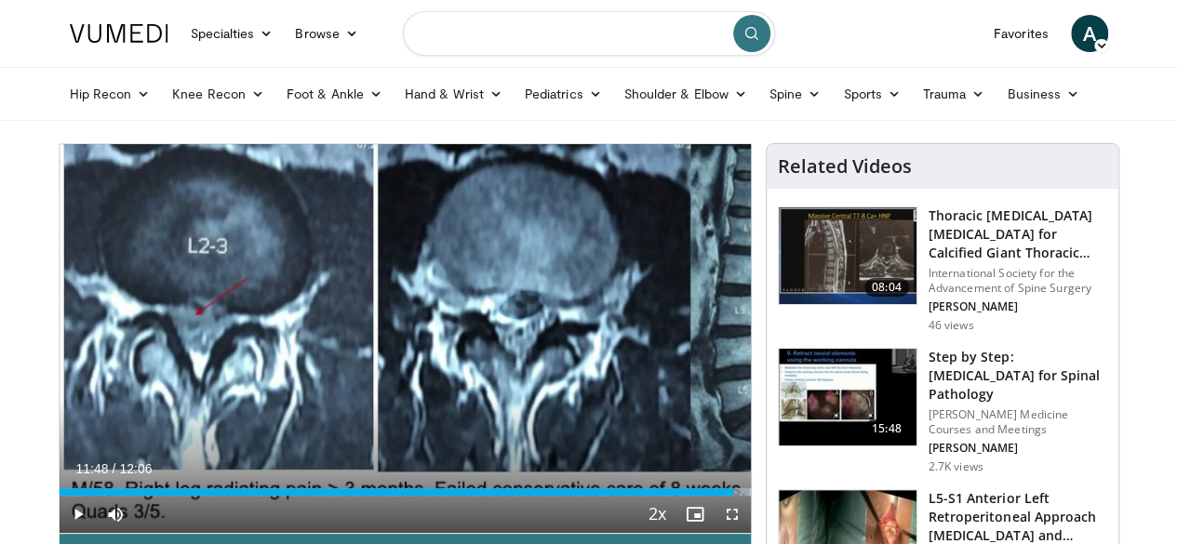
click at [596, 34] on input "Search topics, interventions" at bounding box center [589, 33] width 372 height 45
type input "*"
type input "****"
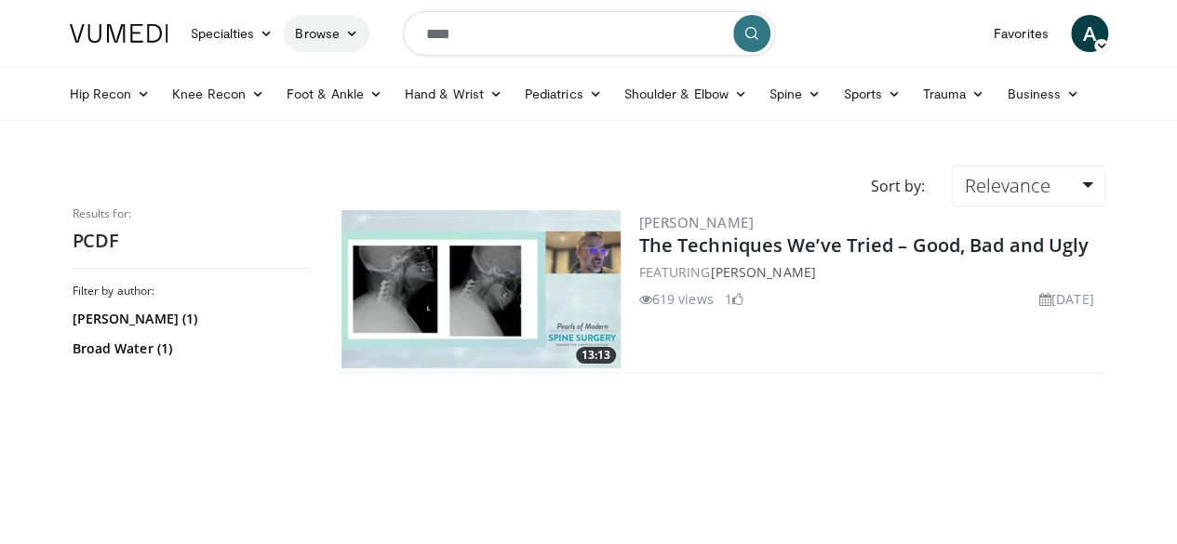
drag, startPoint x: 495, startPoint y: 40, endPoint x: 277, endPoint y: 42, distance: 217.8
click at [277, 42] on nav "Specialties Adult & Family Medicine Allergy, [MEDICAL_DATA], Immunology Anesthe…" at bounding box center [589, 33] width 1061 height 67
type input "**********"
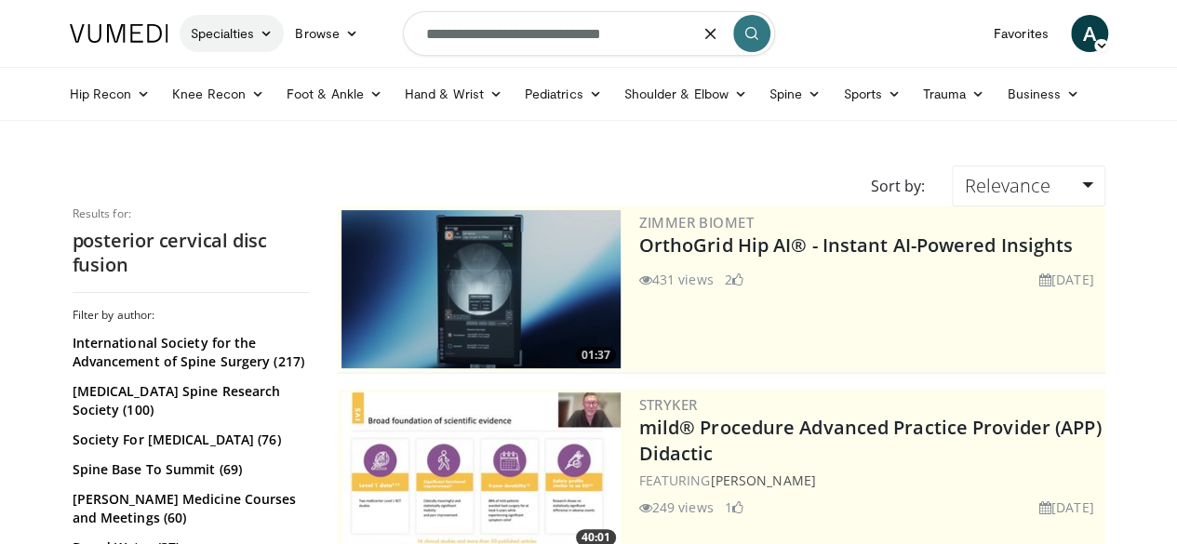
drag, startPoint x: 637, startPoint y: 41, endPoint x: 211, endPoint y: 23, distance: 425.7
click at [211, 23] on nav "Specialties Adult & Family Medicine Allergy, Asthma, Immunology Anesthesiology …" at bounding box center [589, 33] width 1061 height 67
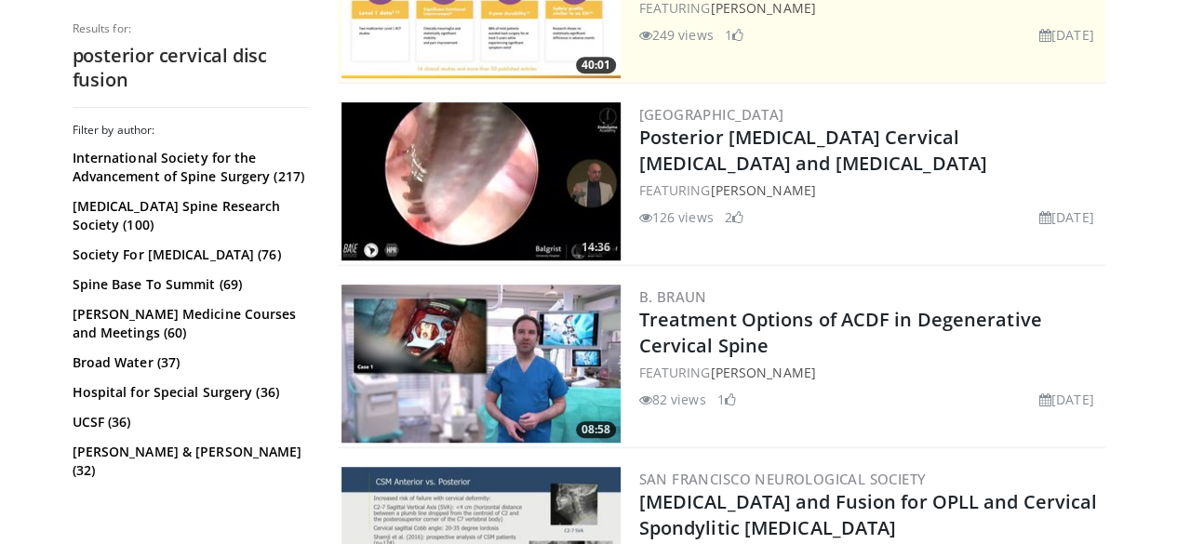
scroll to position [476, 0]
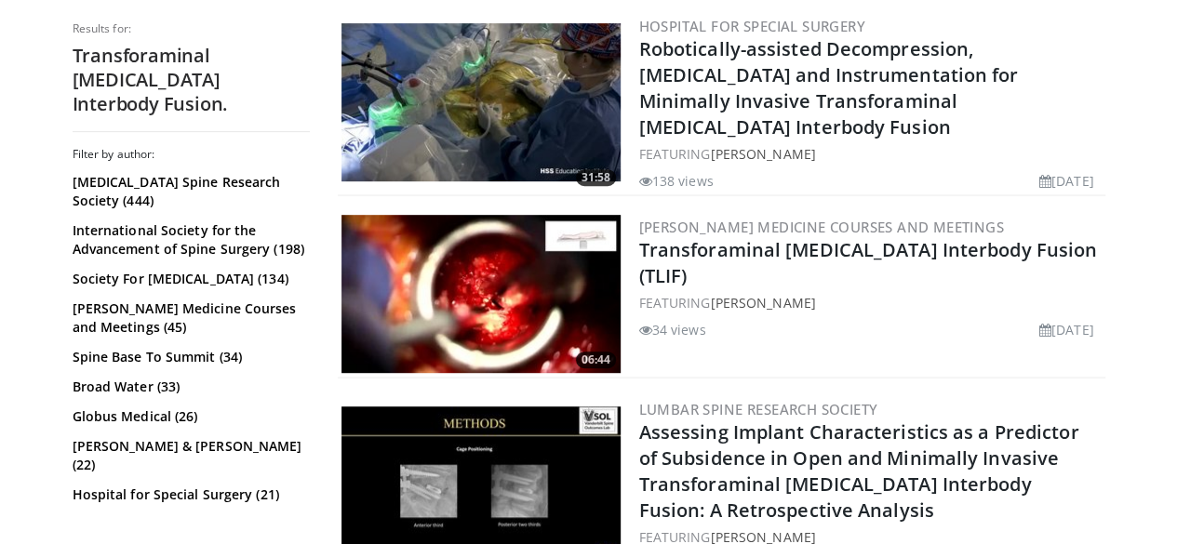
scroll to position [361, 0]
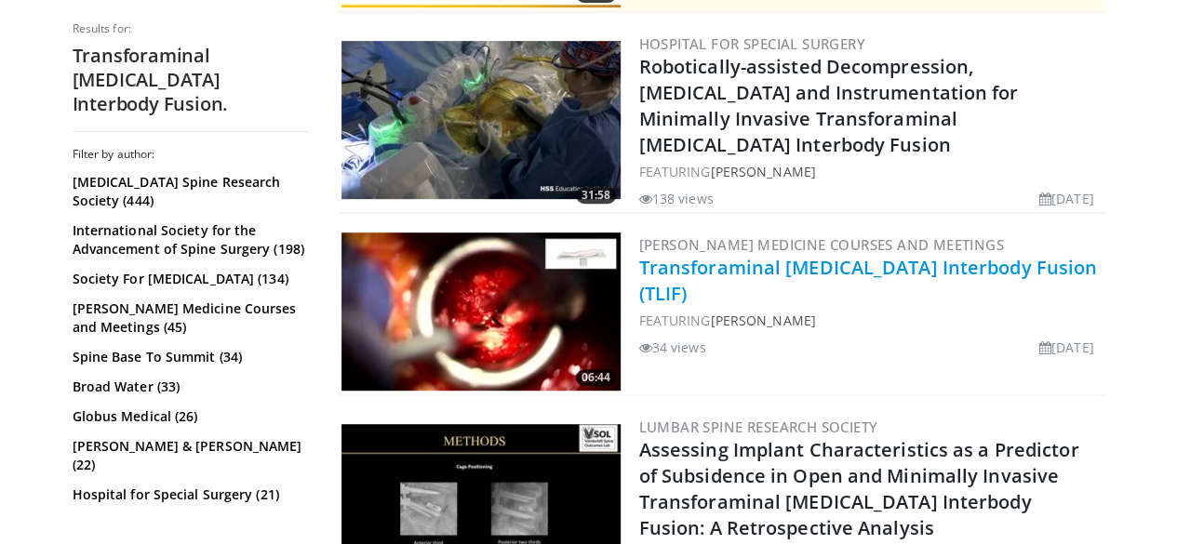
click at [891, 255] on link "Transforaminal [MEDICAL_DATA] Interbody Fusion (TLIF)" at bounding box center [868, 280] width 459 height 51
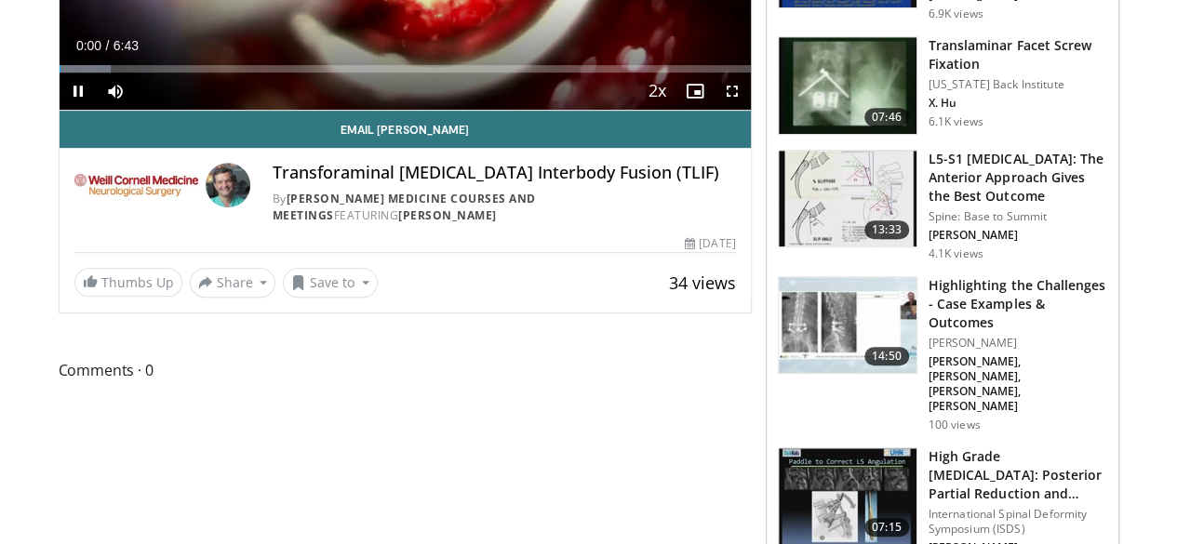
scroll to position [226, 0]
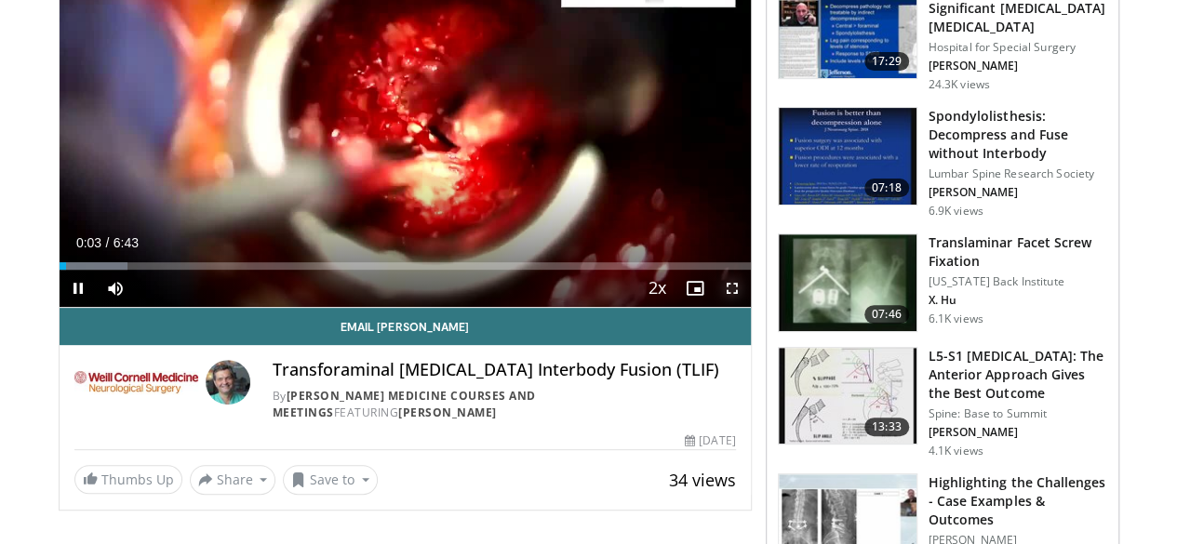
click at [751, 307] on span "Video Player" at bounding box center [732, 288] width 37 height 37
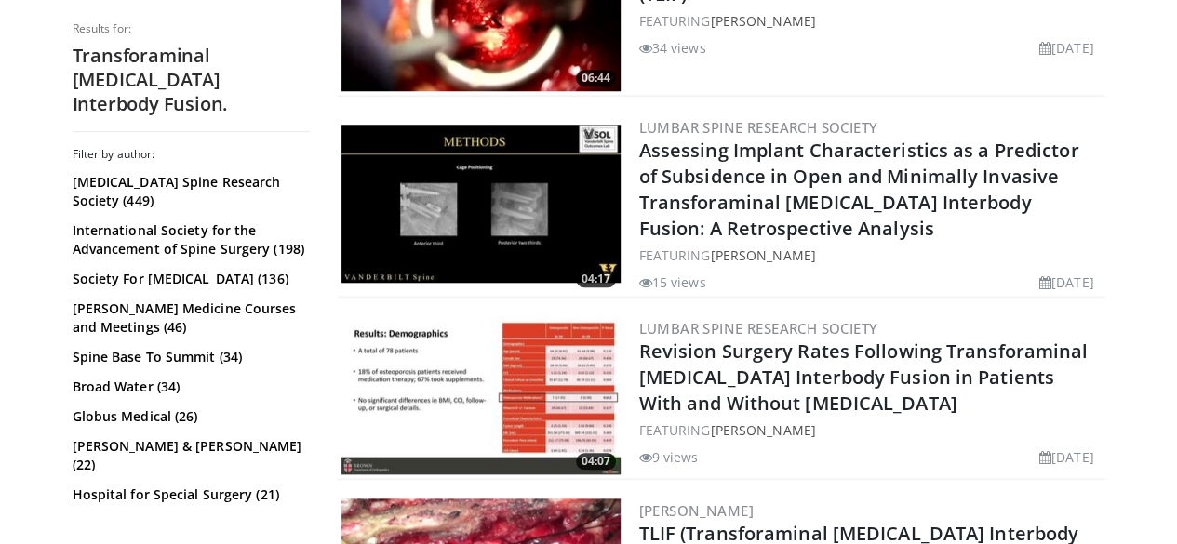
scroll to position [1034, 0]
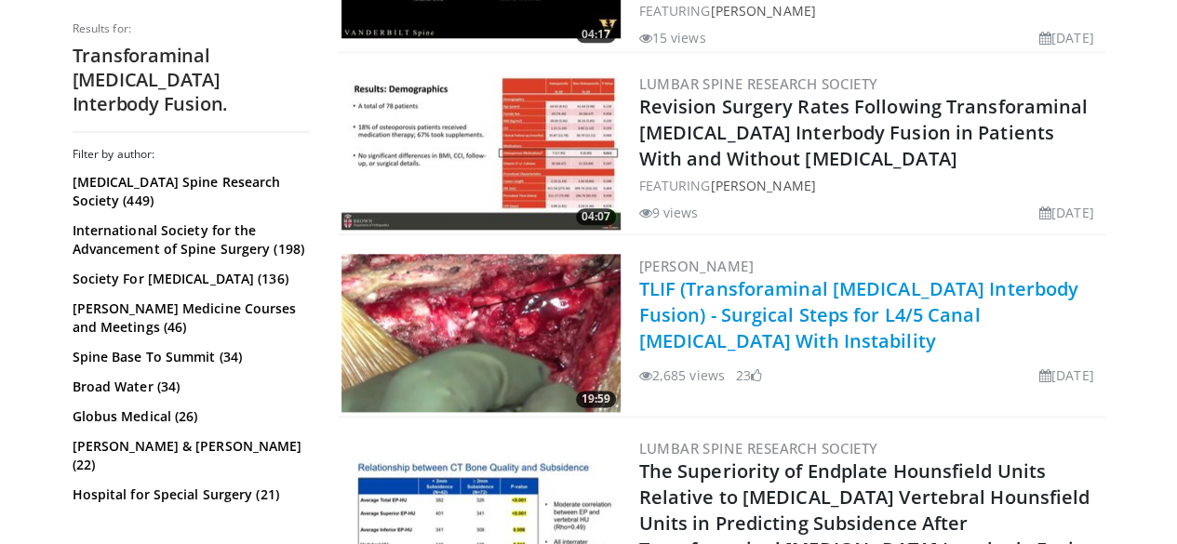
click at [924, 276] on link "TLIF (Transforaminal [MEDICAL_DATA] Interbody Fusion) - Surgical Steps for L4/5…" at bounding box center [859, 314] width 440 height 77
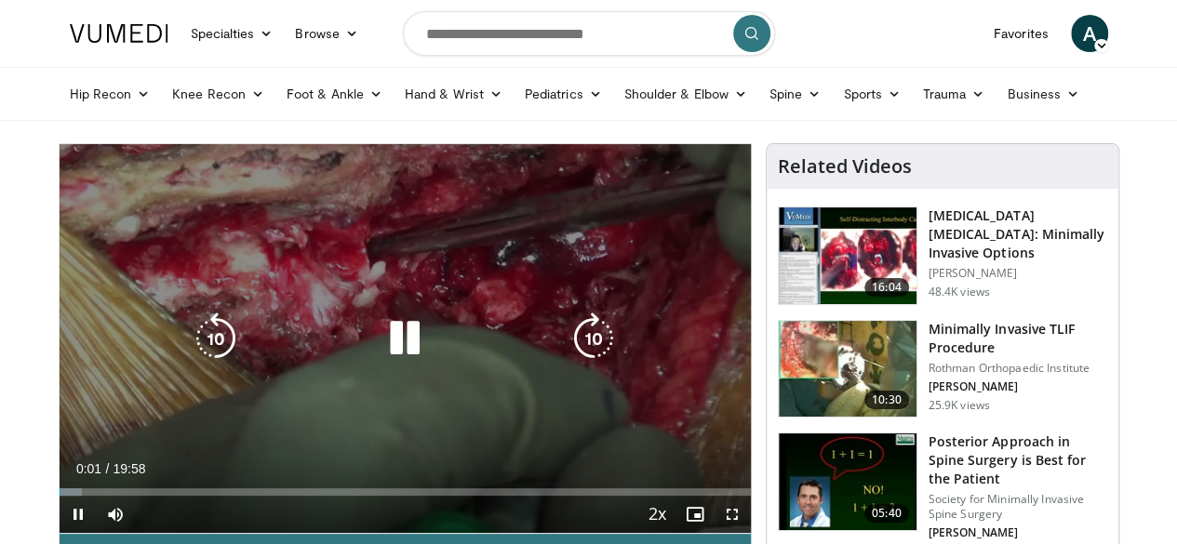
scroll to position [138, 0]
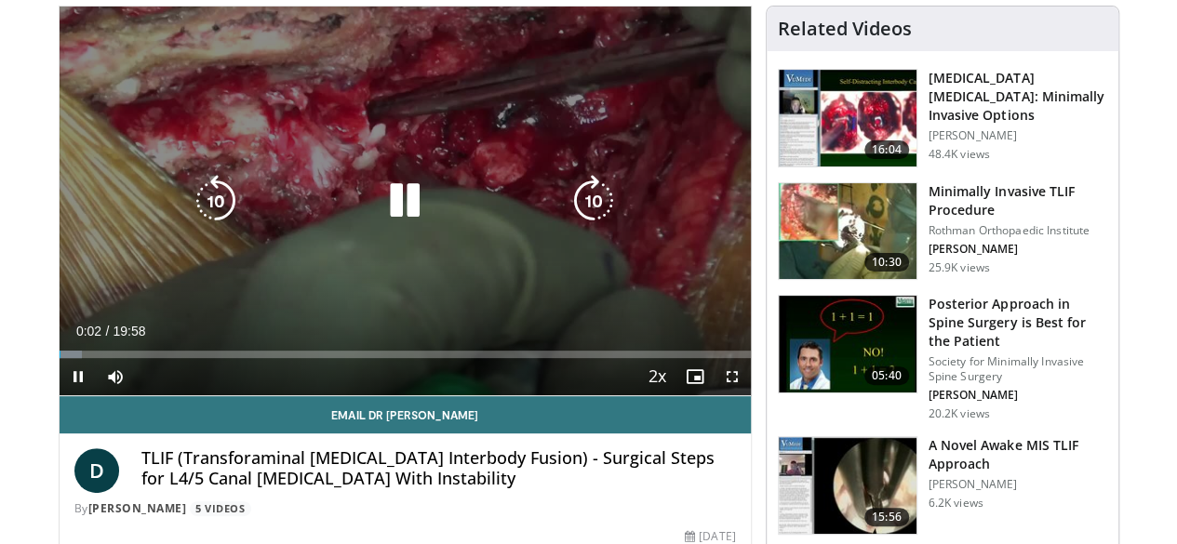
click at [394, 205] on icon "Video Player" at bounding box center [405, 201] width 52 height 52
click at [411, 223] on icon "Video Player" at bounding box center [405, 201] width 52 height 52
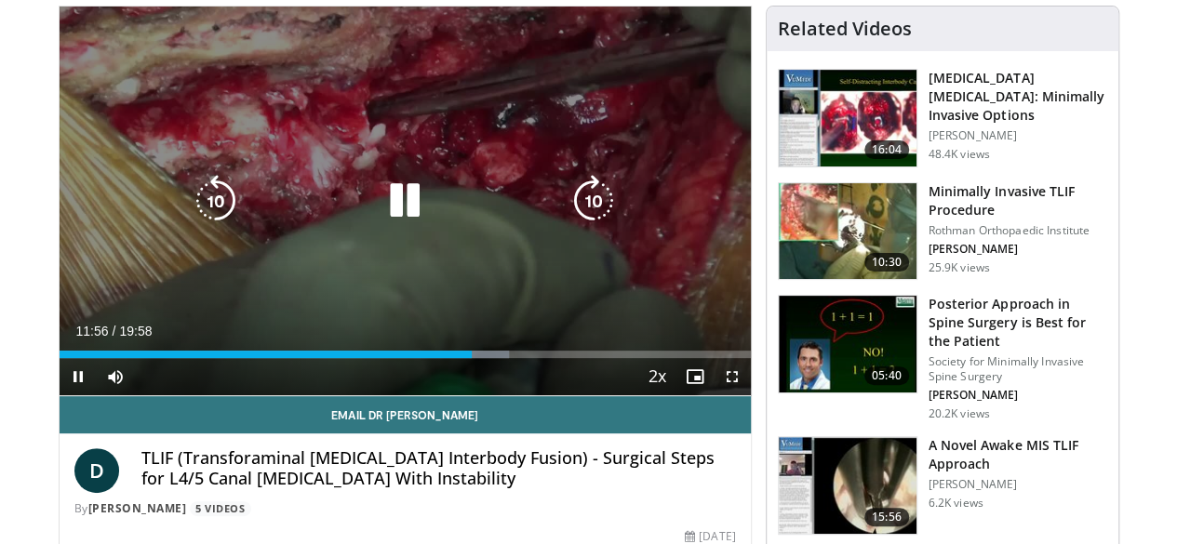
click at [616, 202] on icon "Video Player" at bounding box center [594, 201] width 52 height 52
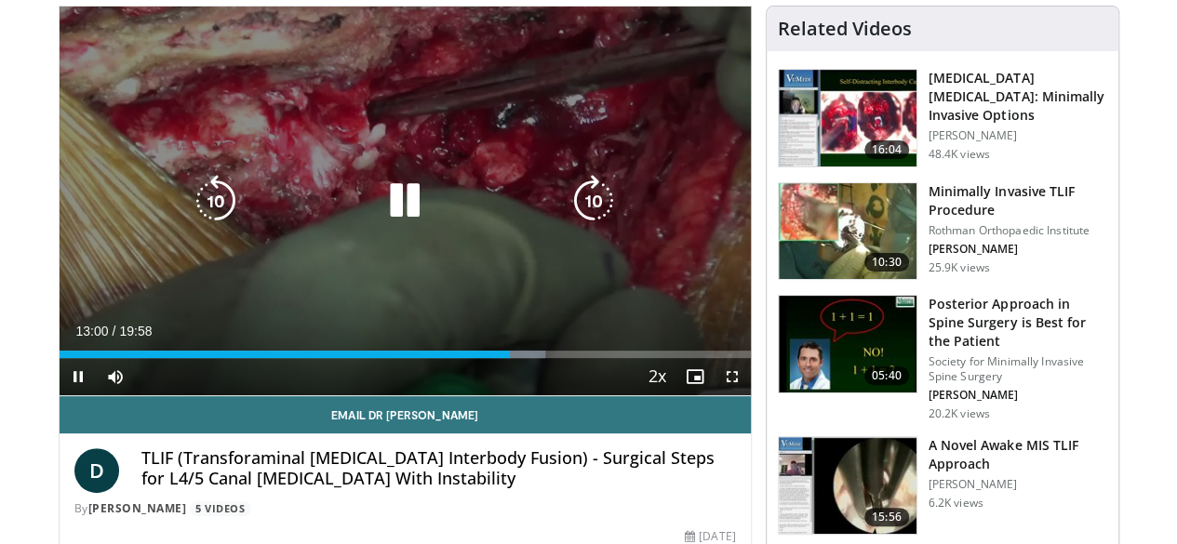
click at [601, 225] on icon "Video Player" at bounding box center [594, 201] width 52 height 52
click at [597, 210] on icon "Video Player" at bounding box center [594, 201] width 52 height 52
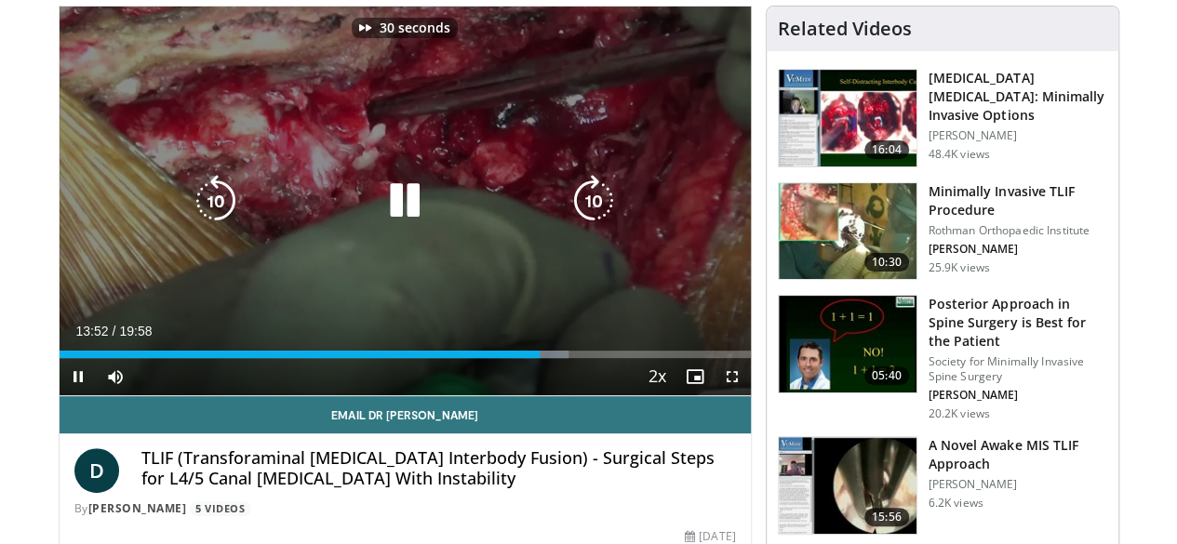
click at [597, 210] on icon "Video Player" at bounding box center [594, 201] width 52 height 52
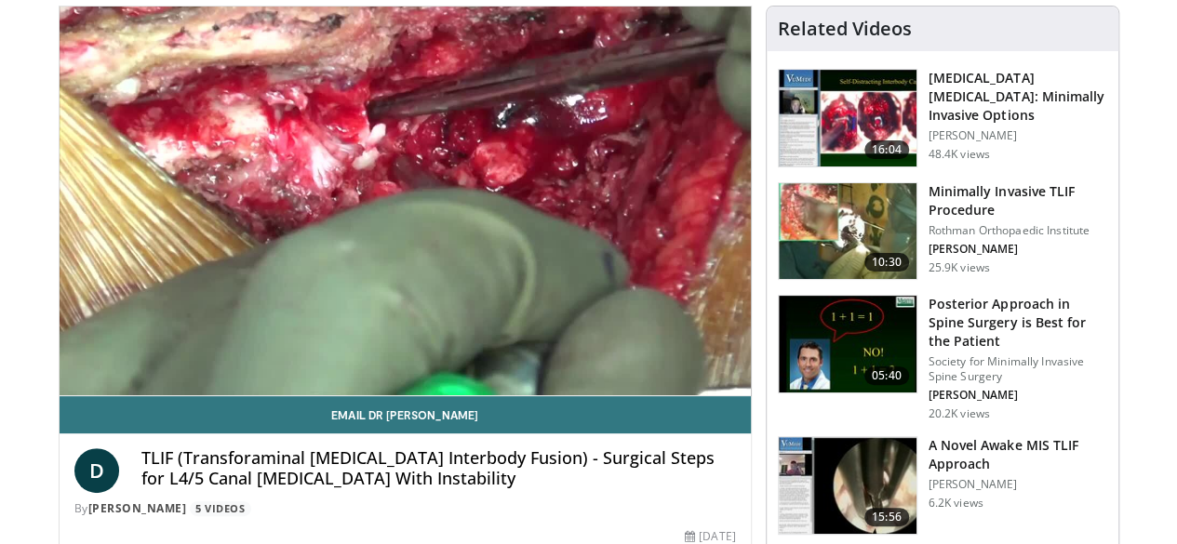
click at [858, 217] on img at bounding box center [848, 231] width 138 height 97
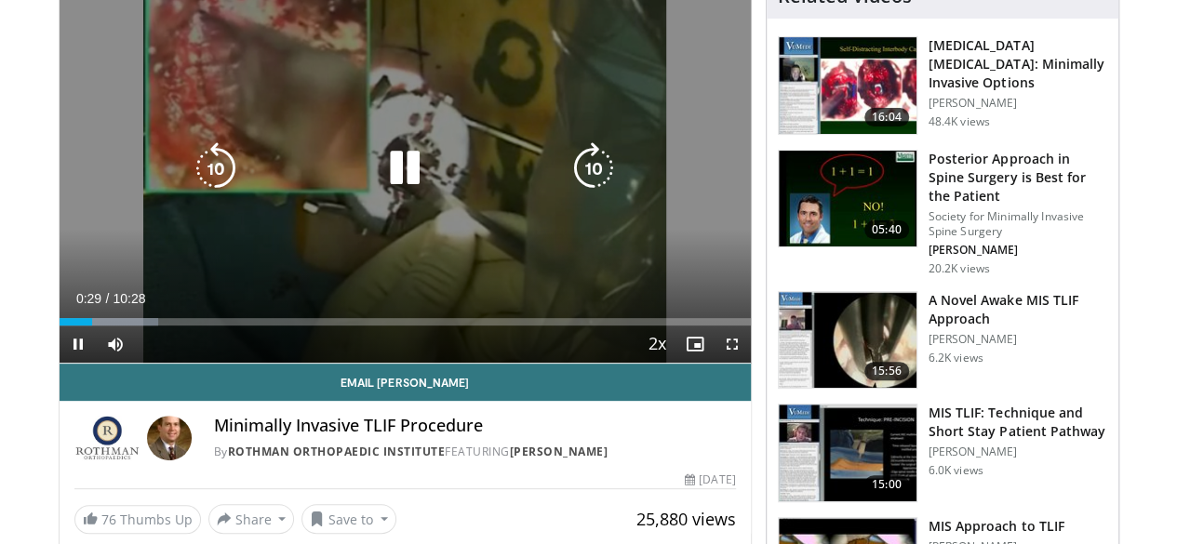
scroll to position [171, 0]
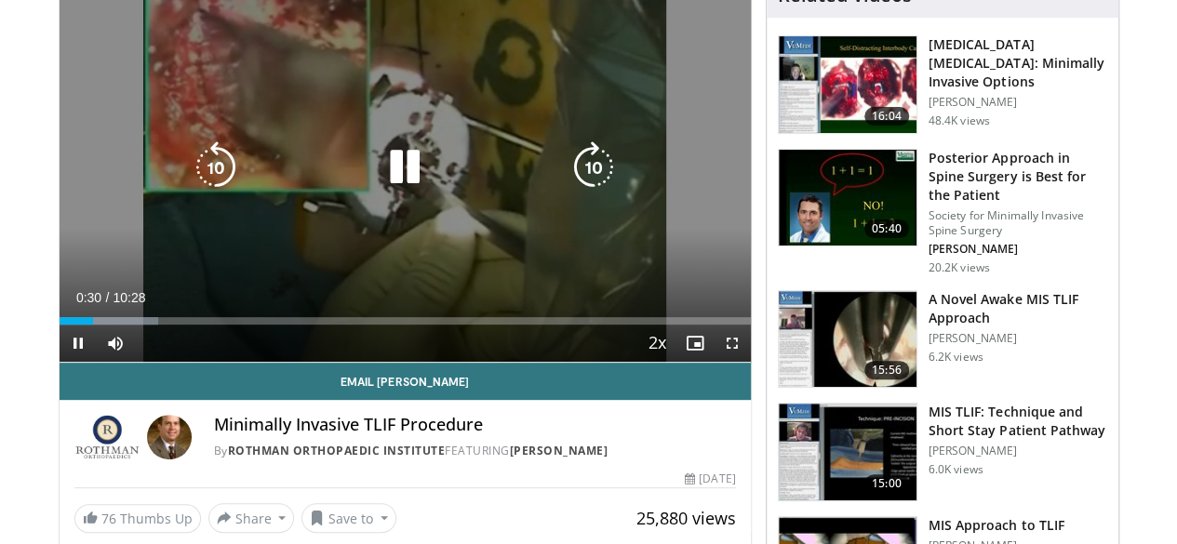
click at [392, 173] on icon "Video Player" at bounding box center [405, 167] width 52 height 52
click at [498, 146] on div "10 seconds Tap to unmute" at bounding box center [405, 167] width 691 height 389
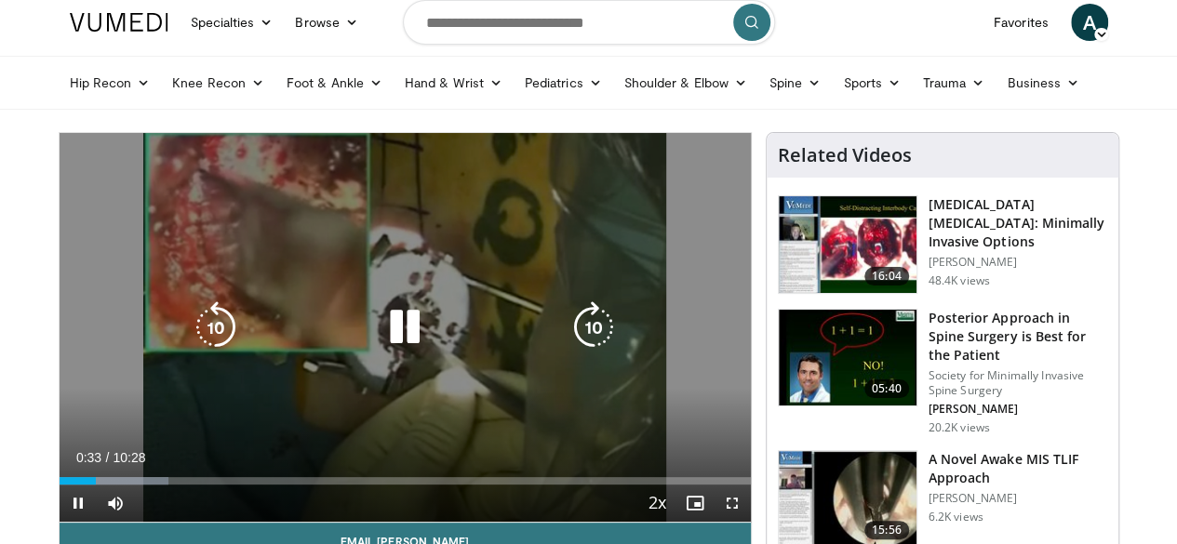
scroll to position [136, 0]
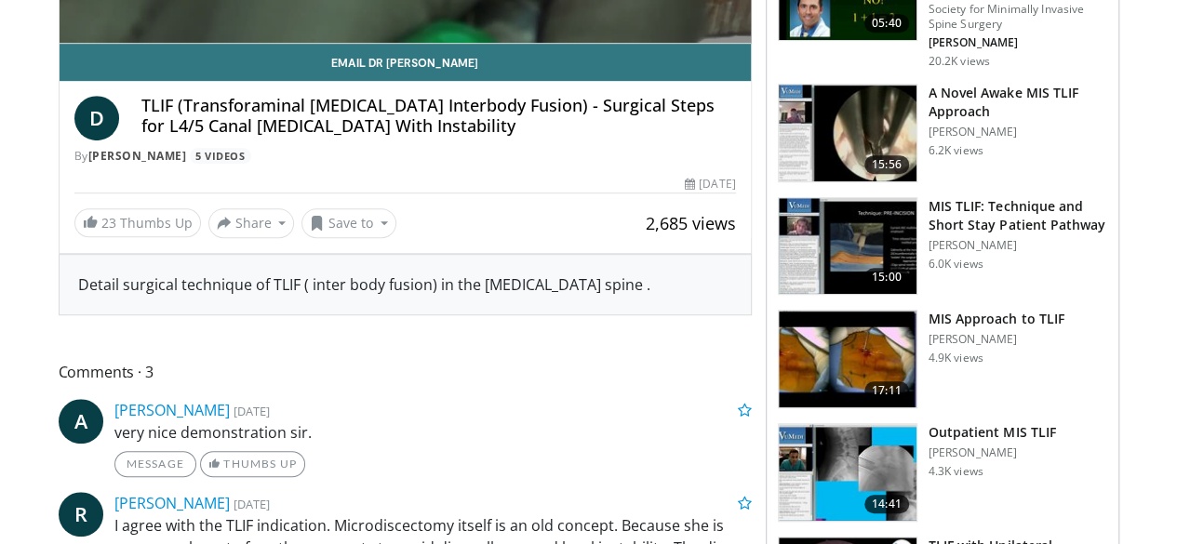
scroll to position [138, 0]
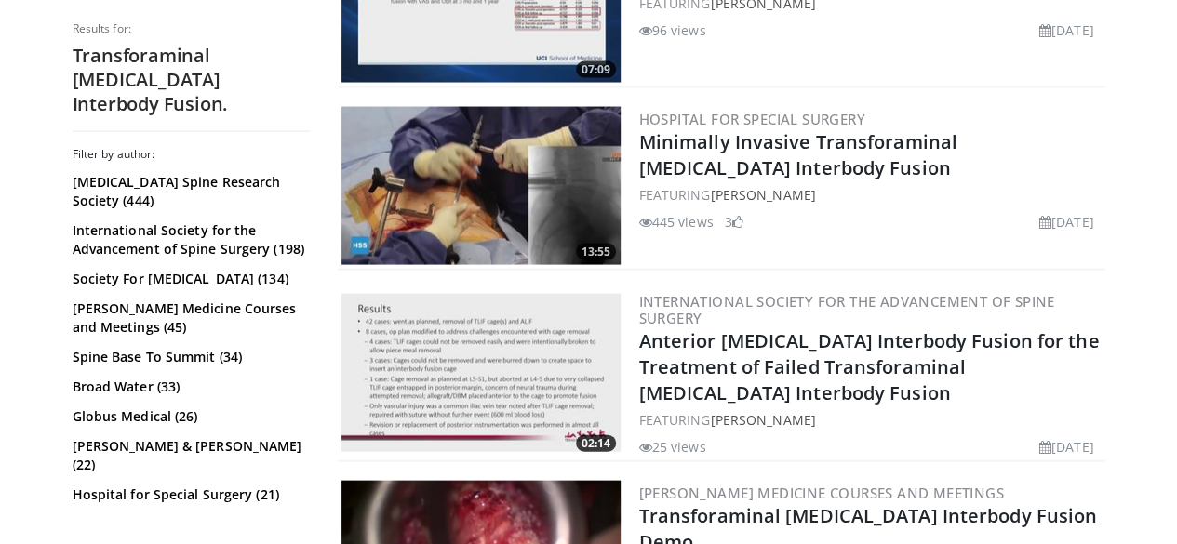
scroll to position [2007, 0]
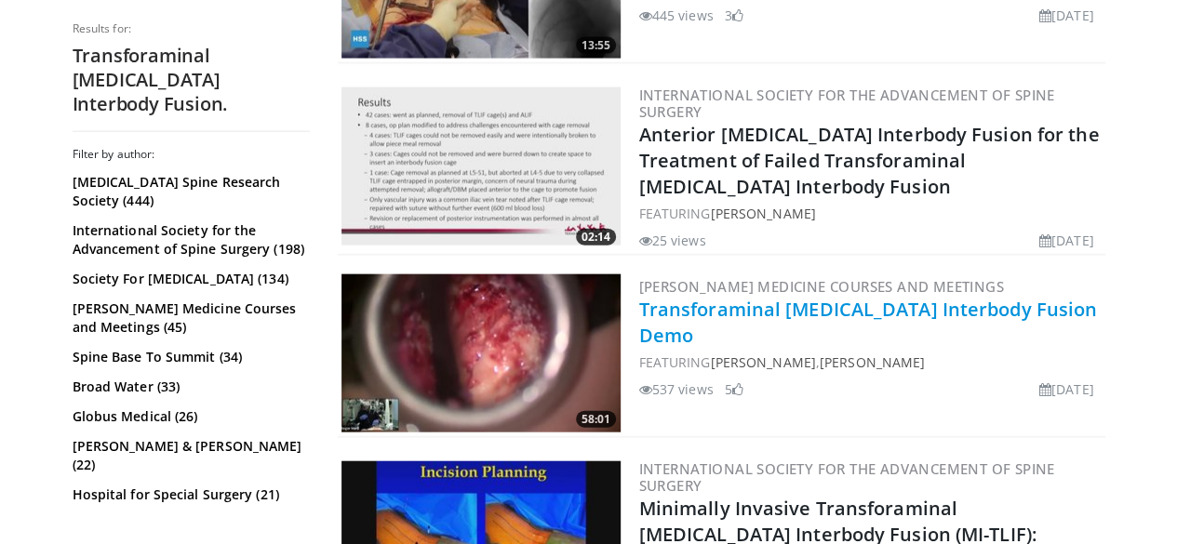
click at [836, 297] on link "Transforaminal [MEDICAL_DATA] Interbody Fusion Demo" at bounding box center [868, 322] width 459 height 51
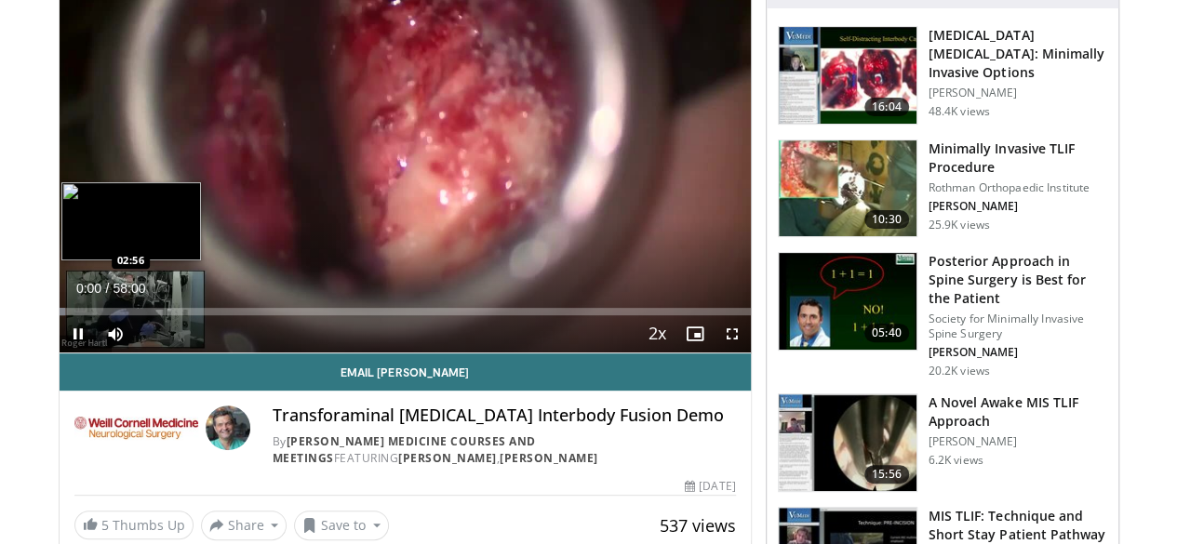
click at [60, 316] on div "Loaded : 0.86% 00:00 02:56" at bounding box center [405, 311] width 691 height 7
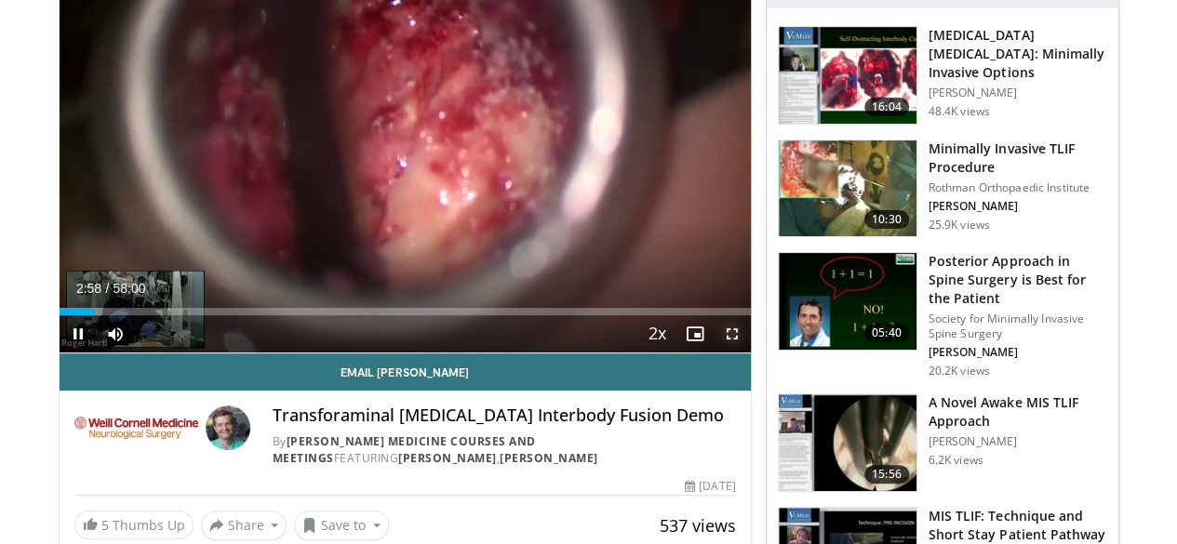
click at [739, 353] on span "Video Player" at bounding box center [732, 334] width 37 height 37
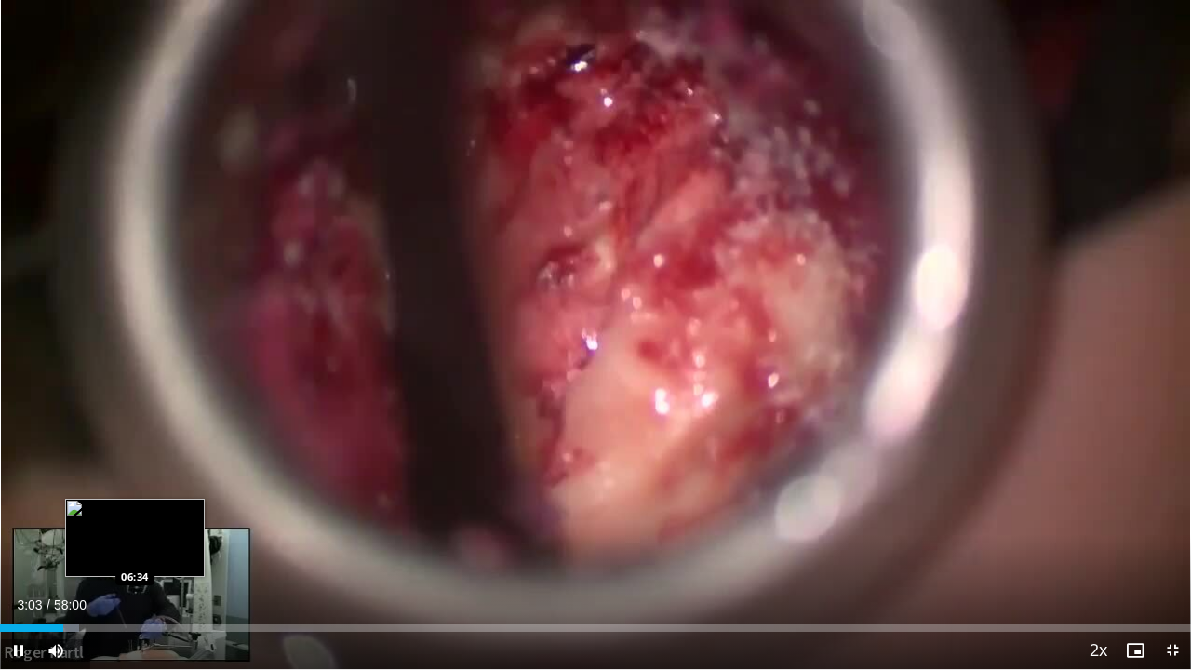
click at [138, 544] on div "Loaded : 6.61% 03:03 06:34" at bounding box center [595, 627] width 1191 height 7
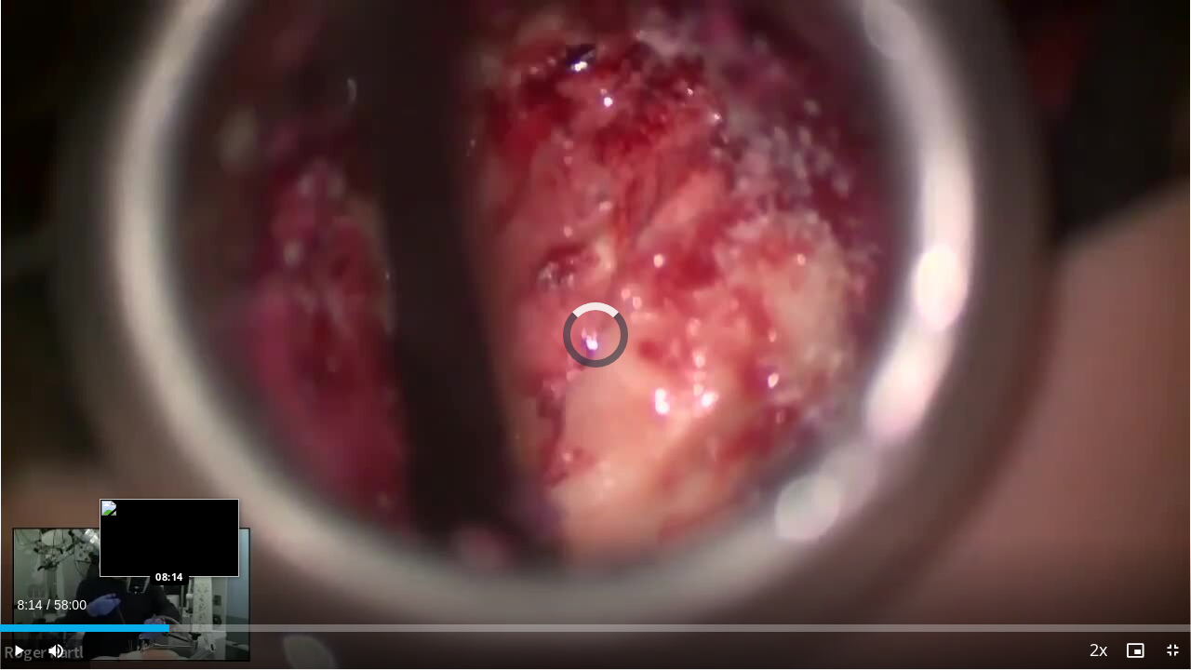
click at [169, 544] on div "Loaded : 13.77% 06:56 08:14" at bounding box center [595, 627] width 1191 height 7
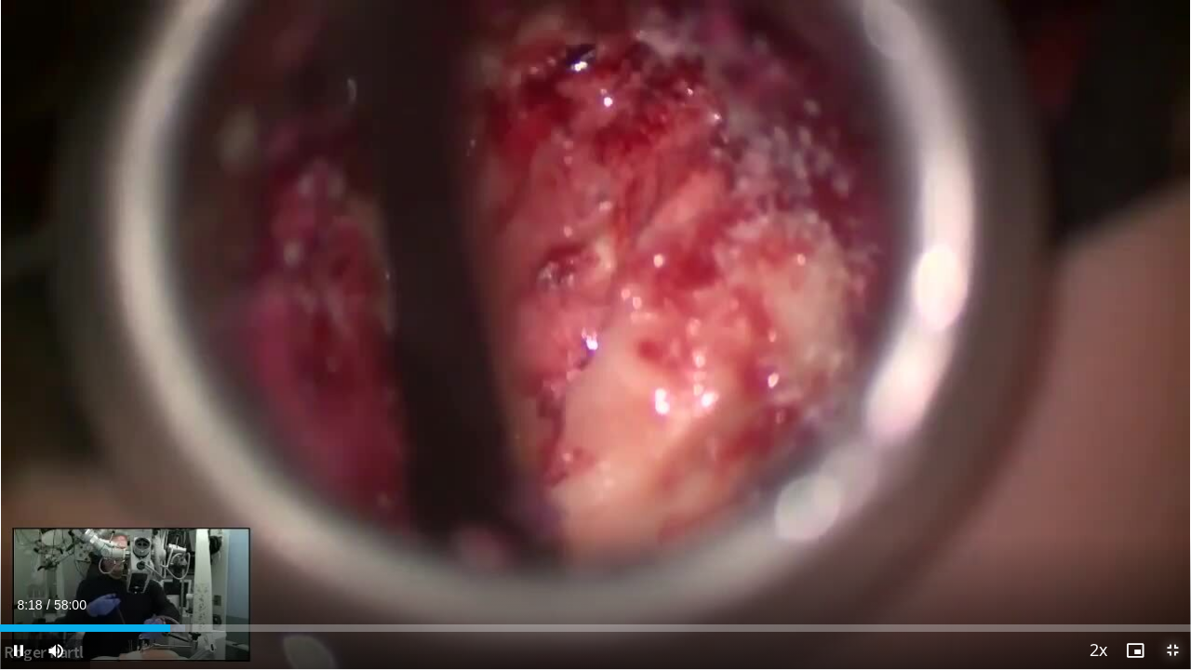
click at [1173, 544] on span "Video Player" at bounding box center [1172, 650] width 37 height 37
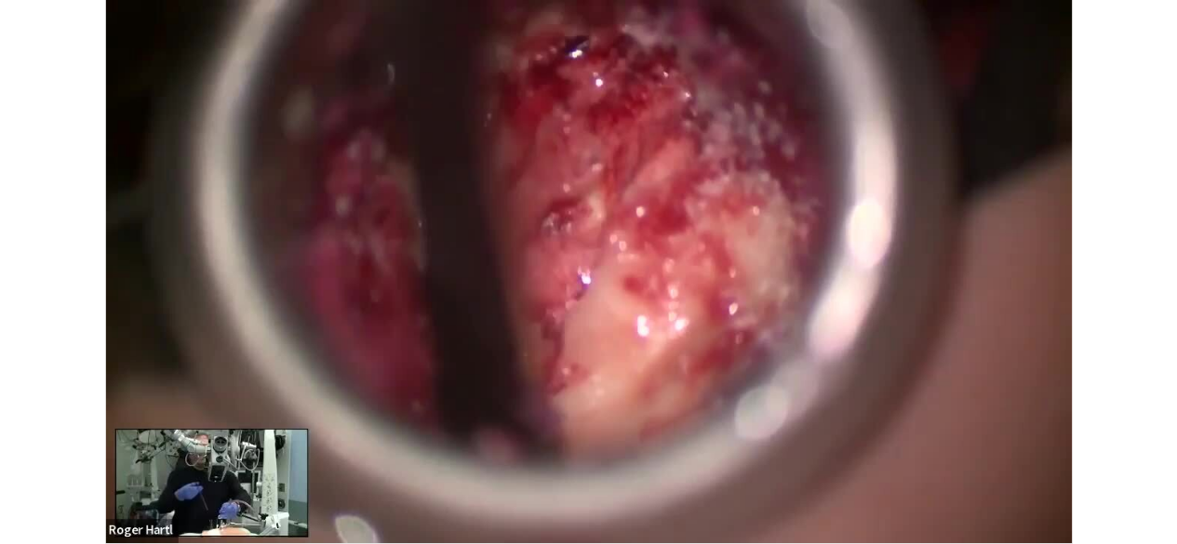
scroll to position [605, 0]
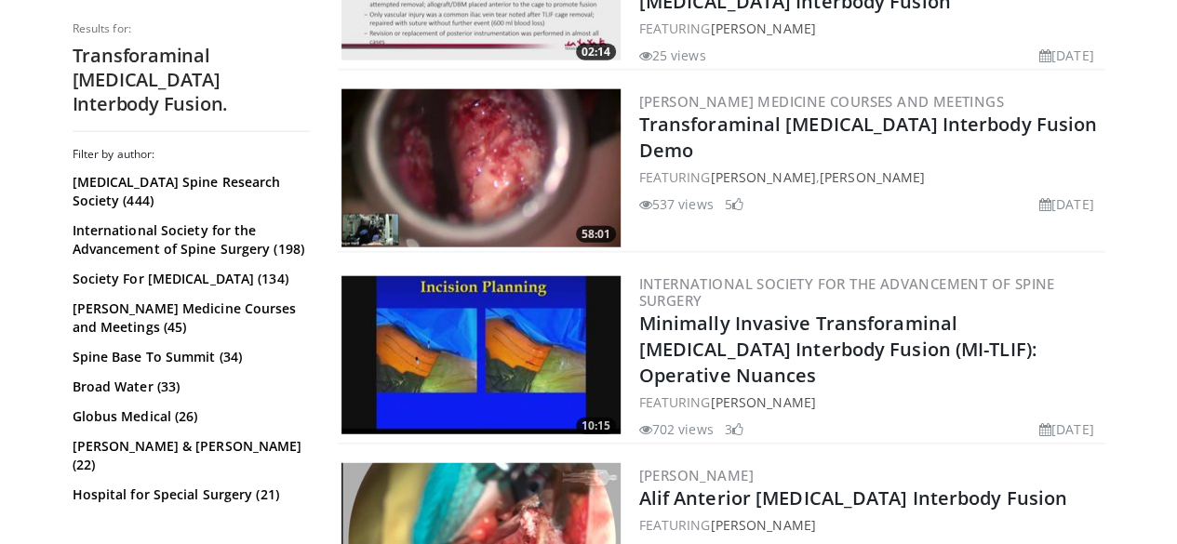
scroll to position [2175, 0]
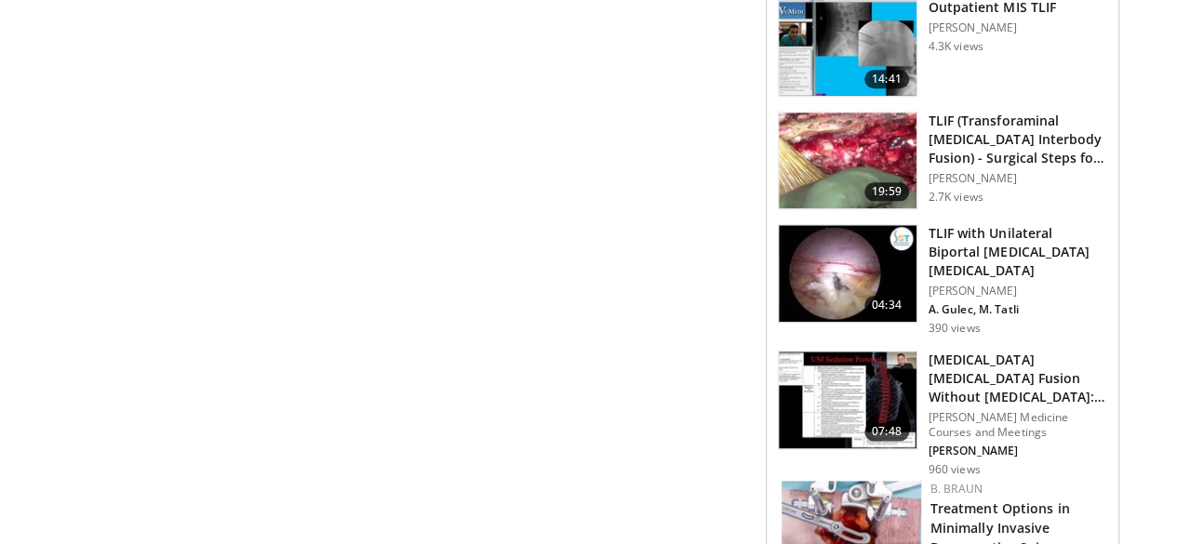
scroll to position [787, 0]
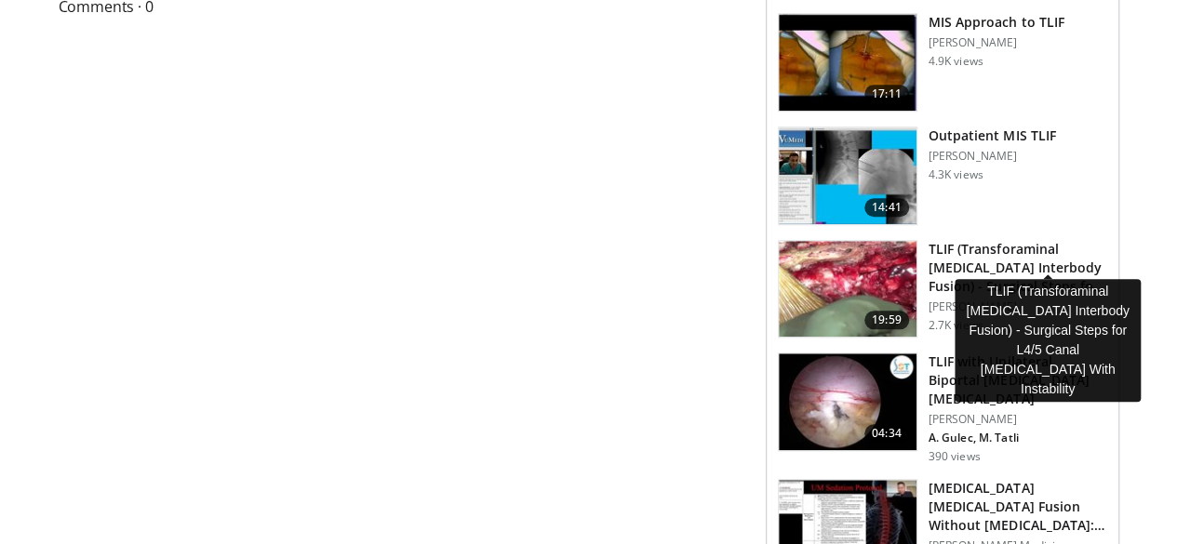
click at [1031, 240] on h3 "TLIF (Transforaminal [MEDICAL_DATA] Interbody Fusion) - Surgical Steps for L…" at bounding box center [1018, 268] width 179 height 56
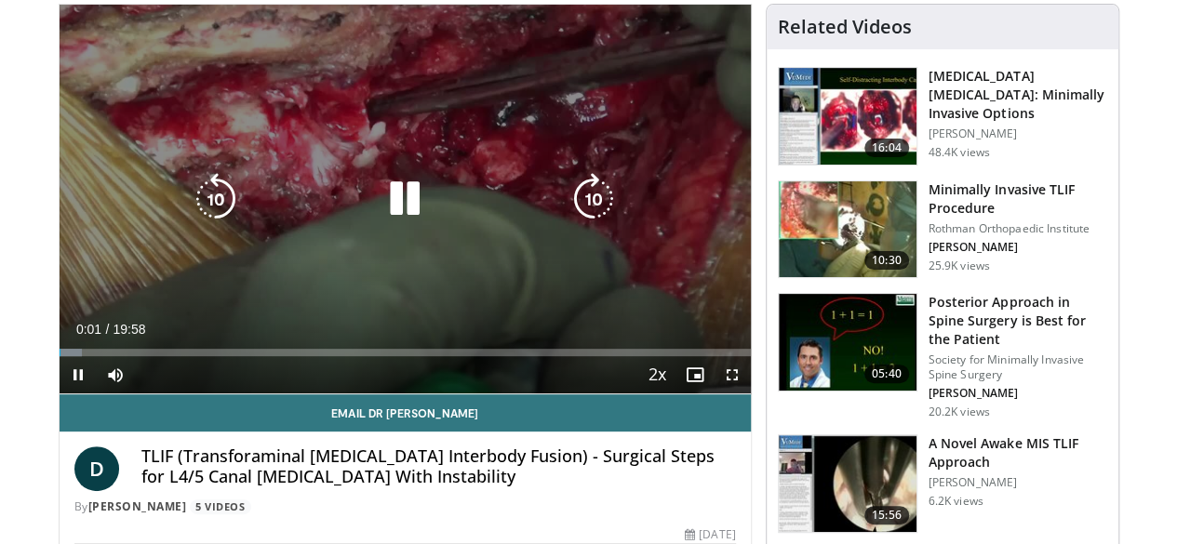
click at [597, 191] on icon "Video Player" at bounding box center [594, 199] width 52 height 52
click at [597, 221] on icon "Video Player" at bounding box center [594, 199] width 52 height 52
click at [593, 208] on icon "Video Player" at bounding box center [594, 199] width 52 height 52
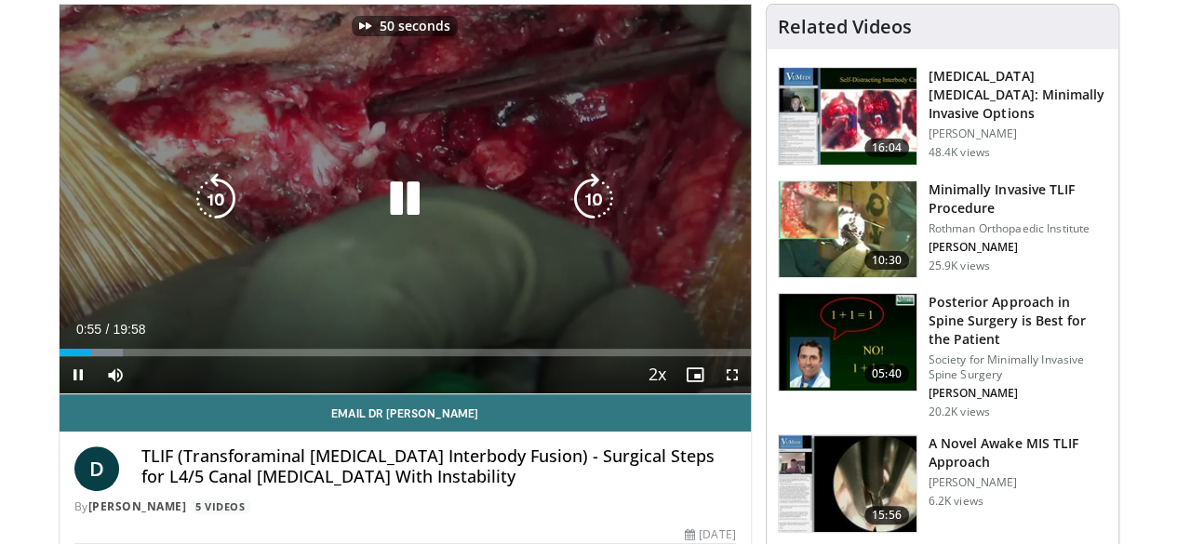
click at [593, 208] on icon "Video Player" at bounding box center [594, 199] width 52 height 52
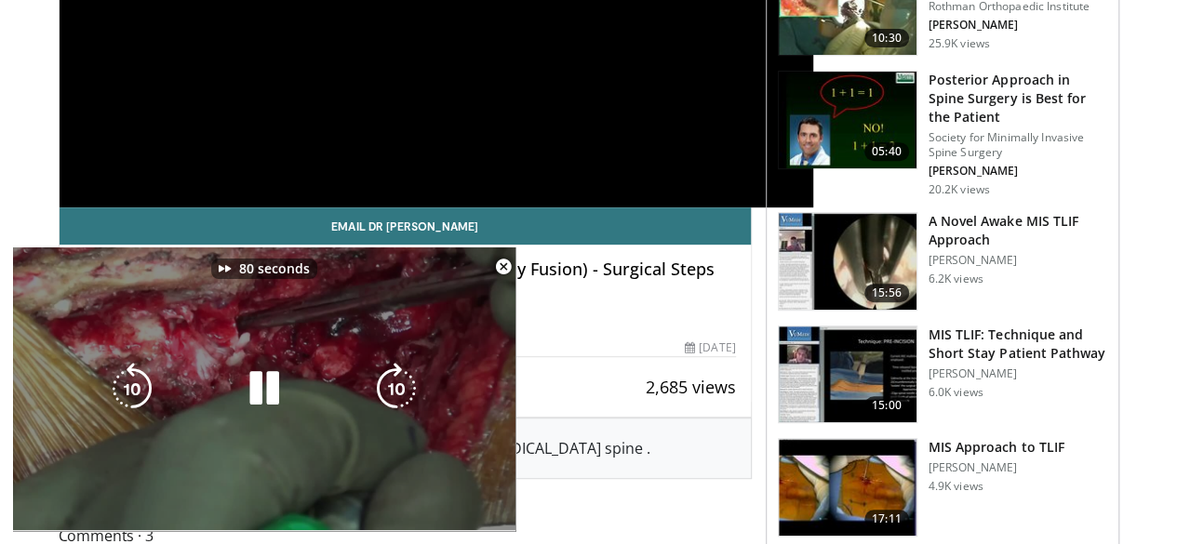
scroll to position [383, 0]
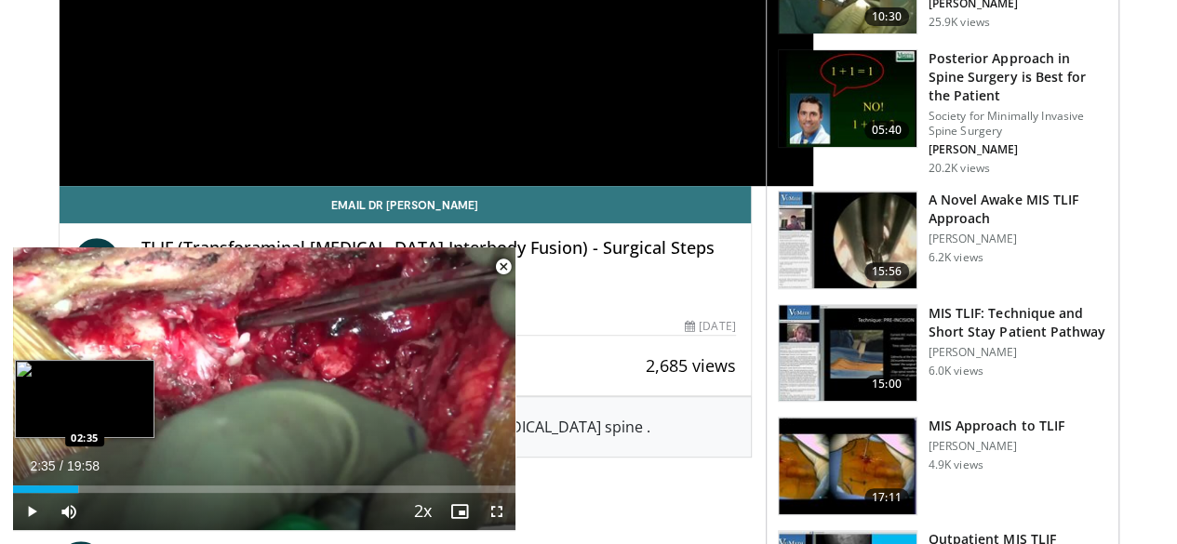
click at [78, 480] on div "Loaded : 13.24% 02:35 02:35" at bounding box center [264, 485] width 503 height 18
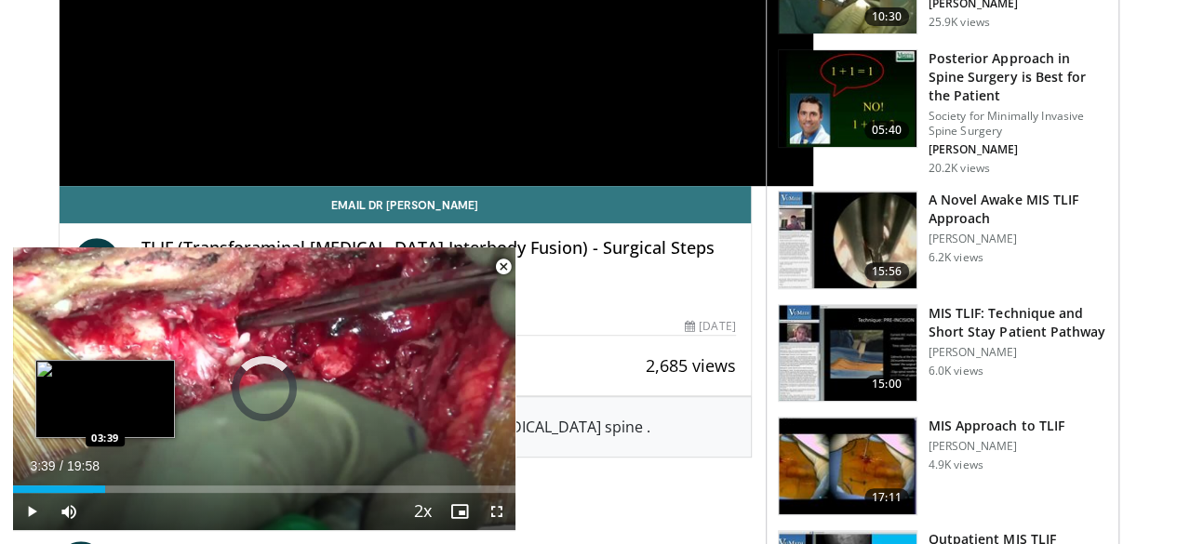
click at [105, 492] on div "Loaded : 15.85% 02:37 03:39" at bounding box center [264, 489] width 503 height 7
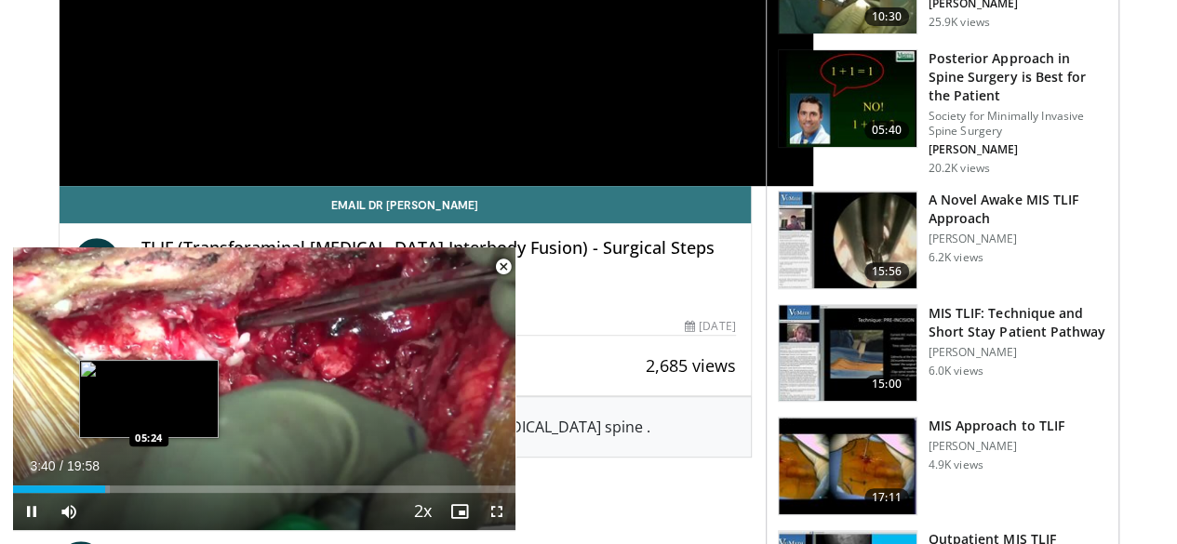
click at [149, 492] on div "Loaded : 19.19% 03:39 05:24" at bounding box center [264, 489] width 503 height 7
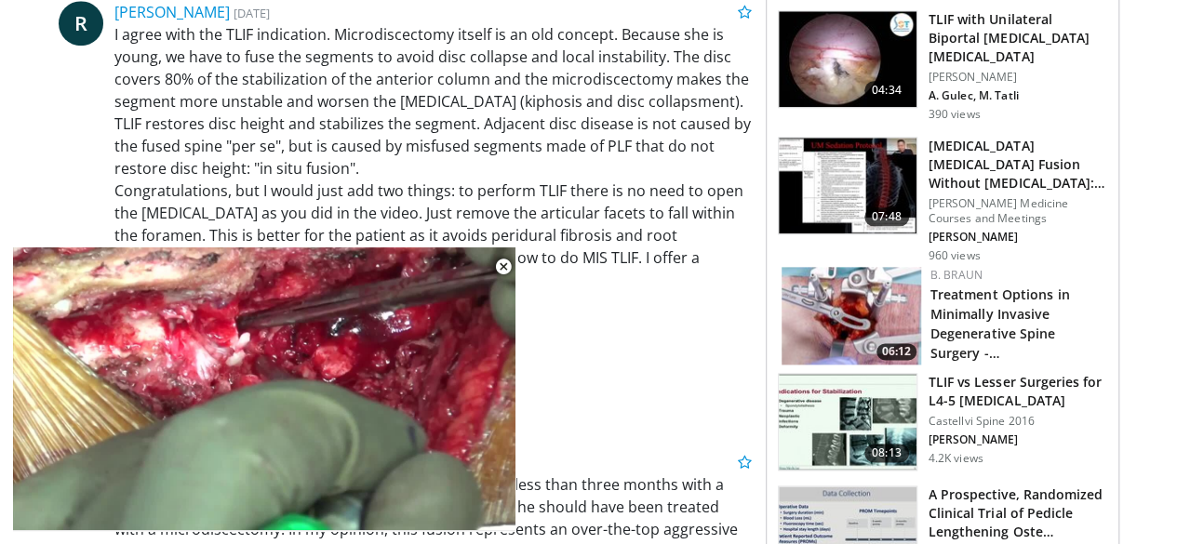
scroll to position [1018, 0]
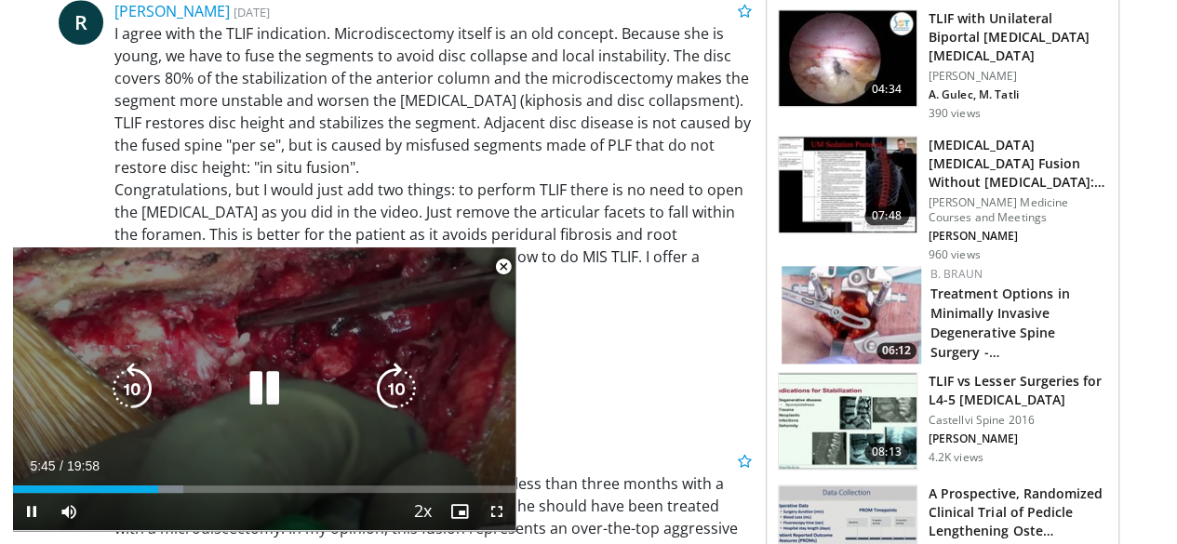
click at [251, 304] on div "80 seconds Tap to unmute" at bounding box center [264, 389] width 503 height 283
